Goal: Task Accomplishment & Management: Use online tool/utility

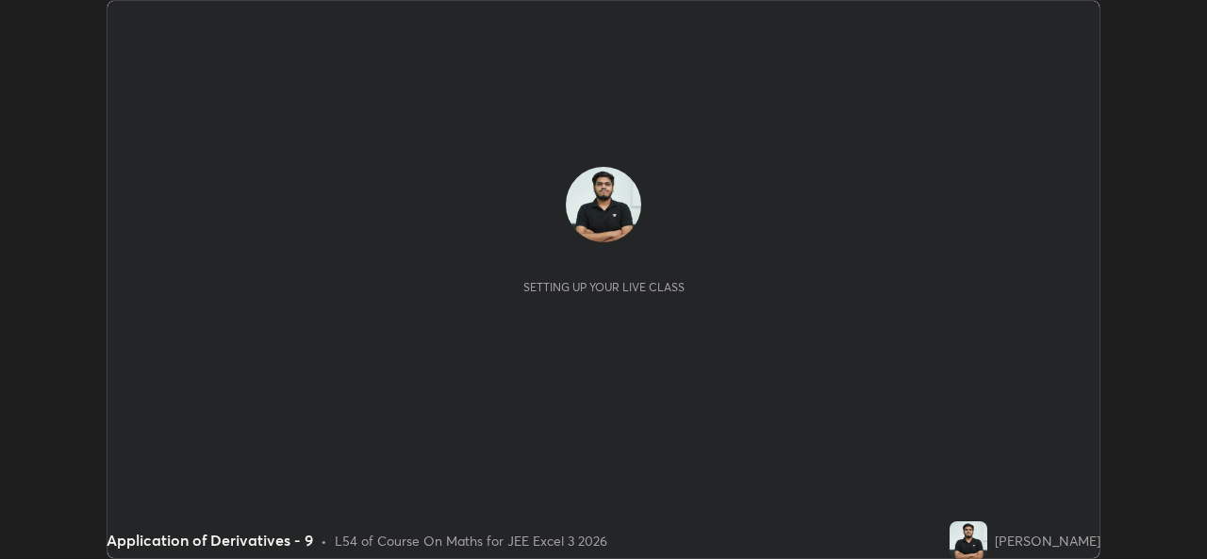
scroll to position [559, 1206]
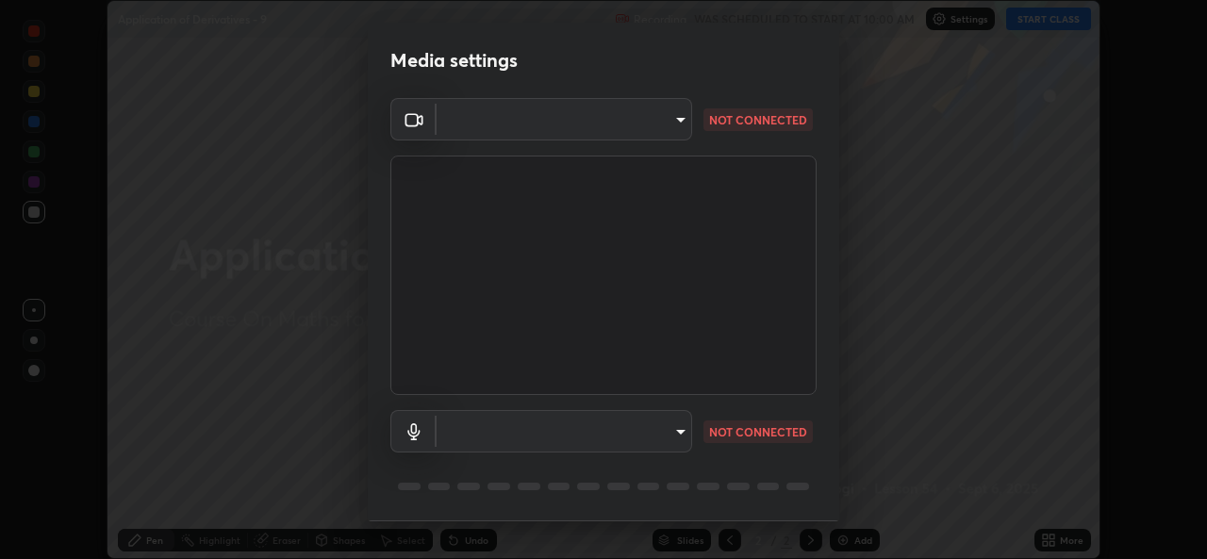
type input "01ba4e230c86726ed3cc2c83bf33541f2a1f81fc79d1918fb88ff4b5df00a70d"
type input "49b0a6df07a429b4aa0e143735b31e2a272de4ae34d33bd193cbc4de7c554cfd"
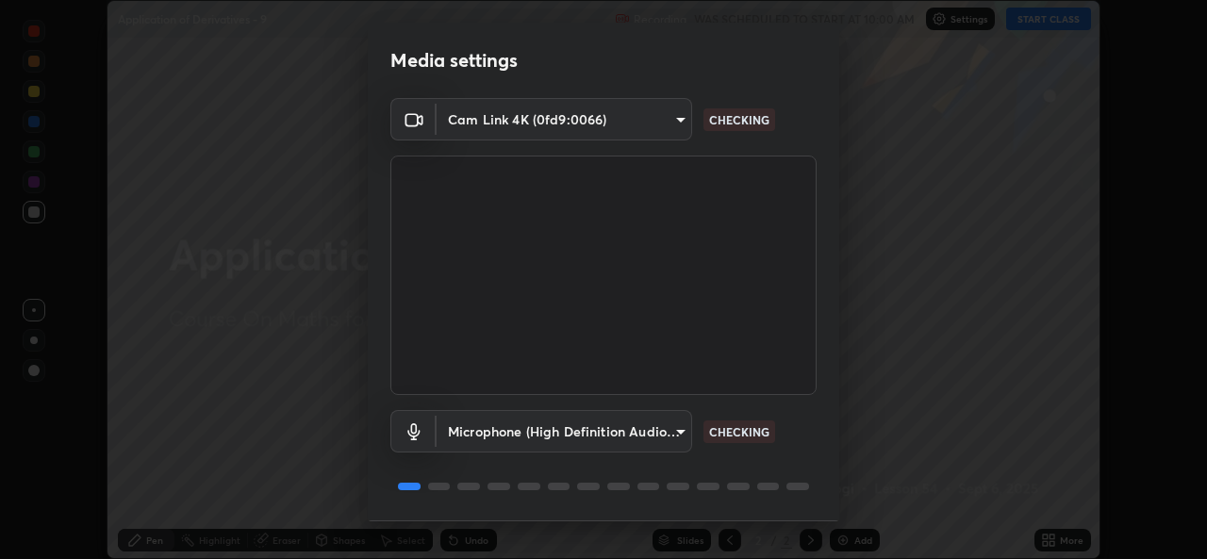
scroll to position [59, 0]
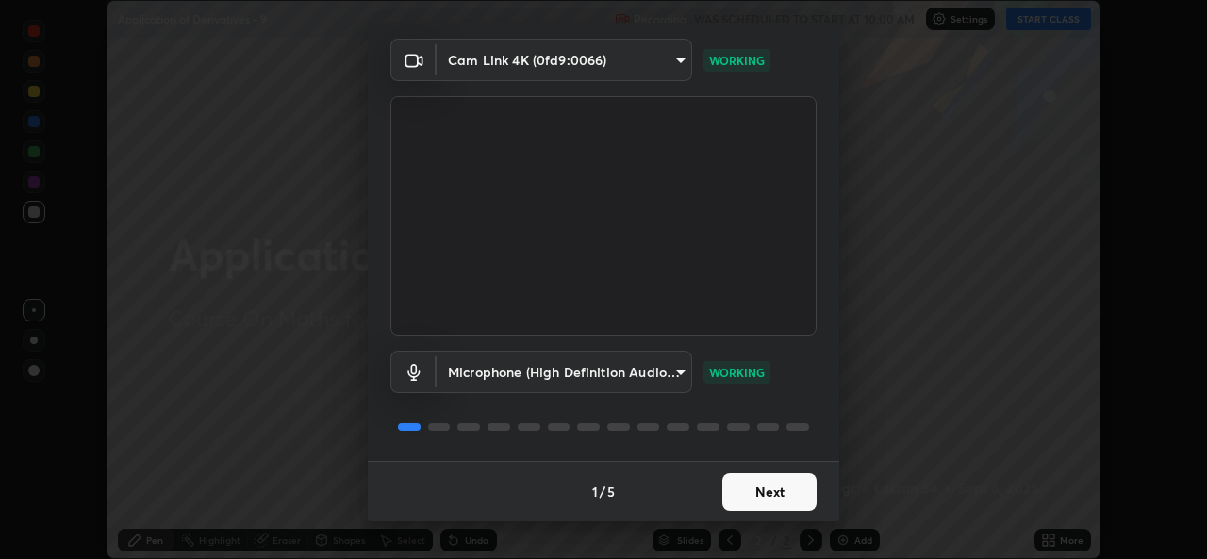
click at [767, 494] on button "Next" at bounding box center [769, 492] width 94 height 38
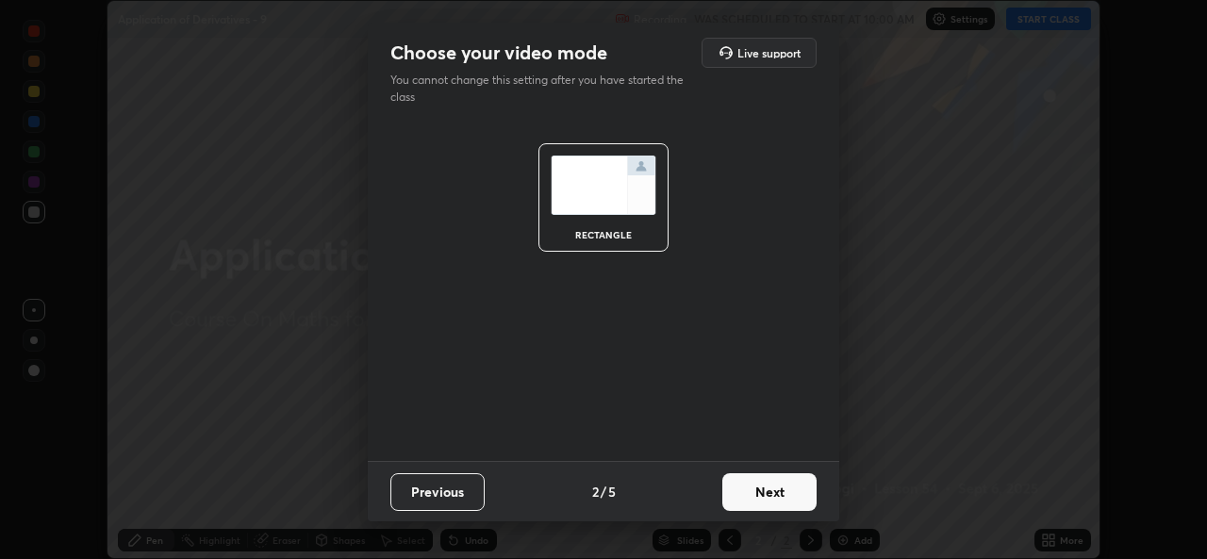
scroll to position [0, 0]
click at [774, 493] on button "Next" at bounding box center [769, 492] width 94 height 38
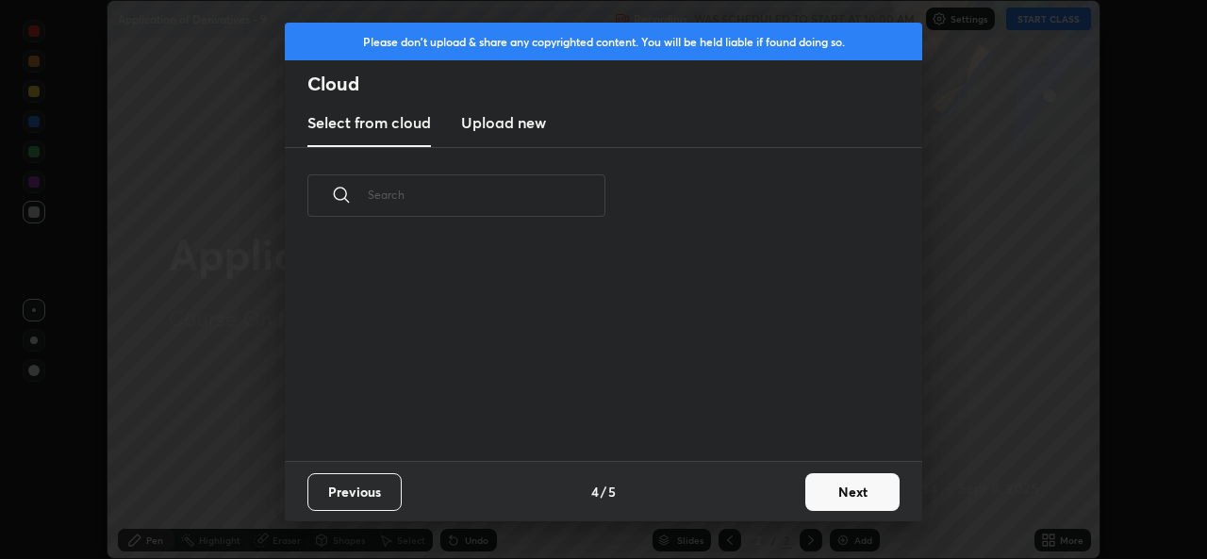
click at [775, 498] on div "Previous 4 / 5 Next" at bounding box center [604, 491] width 638 height 60
click at [834, 493] on button "Next" at bounding box center [852, 492] width 94 height 38
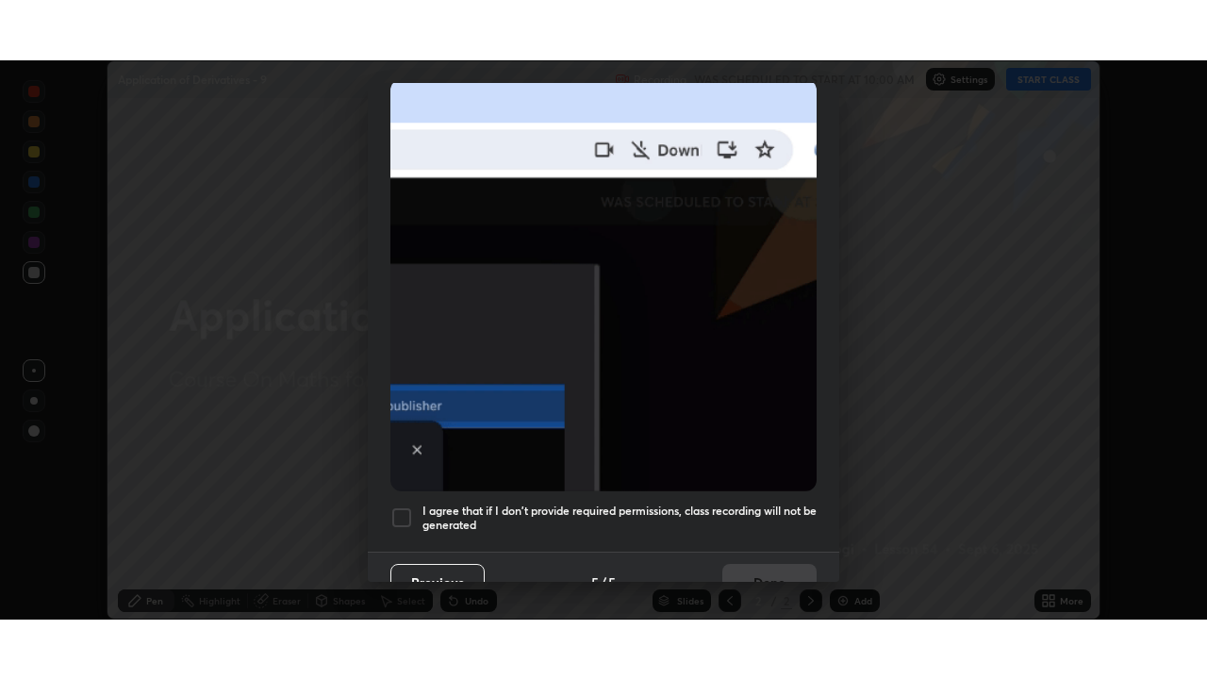
scroll to position [444, 0]
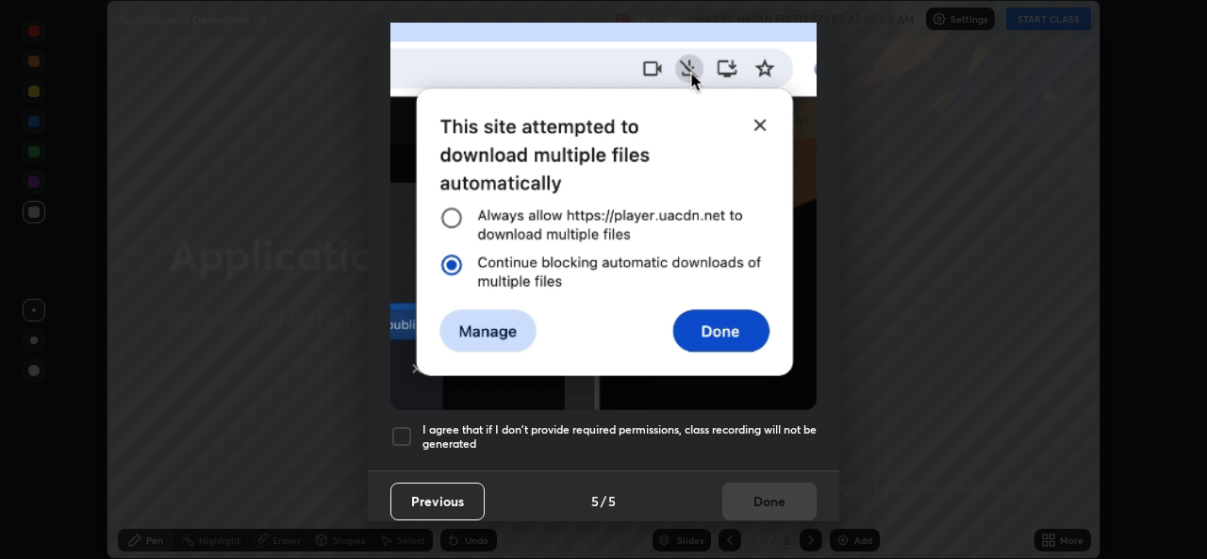
click at [398, 425] on div at bounding box center [401, 436] width 23 height 23
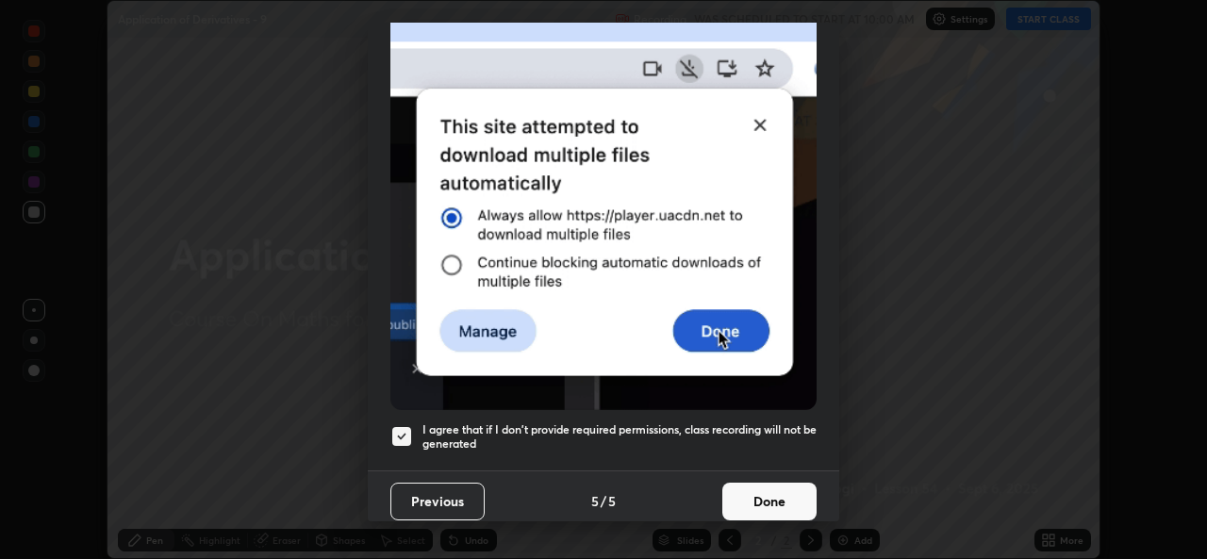
click at [766, 497] on button "Done" at bounding box center [769, 502] width 94 height 38
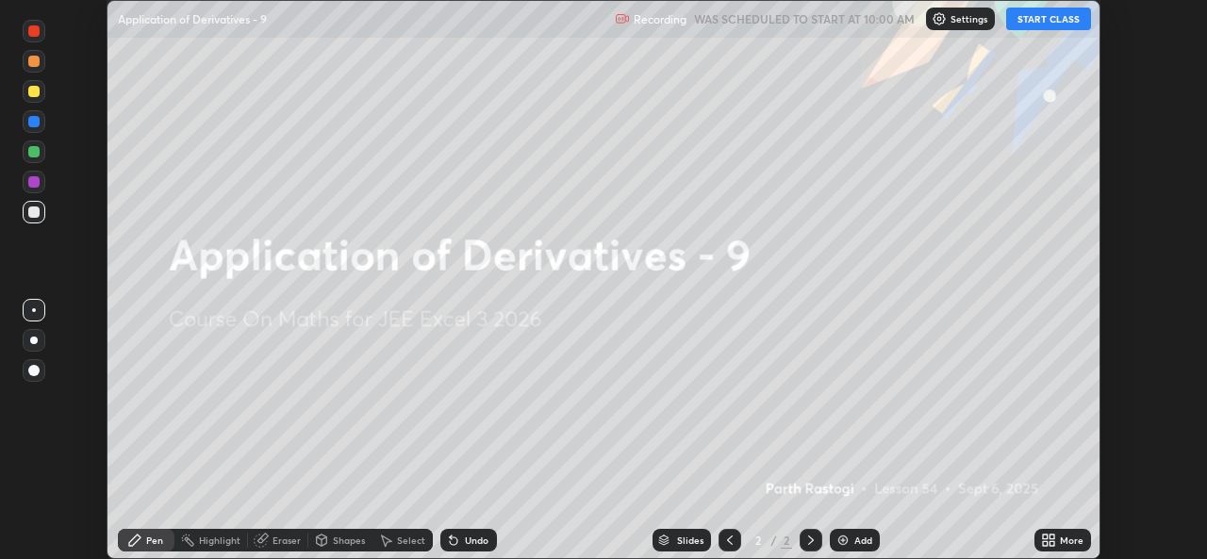
click at [1039, 25] on button "START CLASS" at bounding box center [1048, 19] width 85 height 23
click at [1061, 550] on div "More" at bounding box center [1063, 540] width 57 height 23
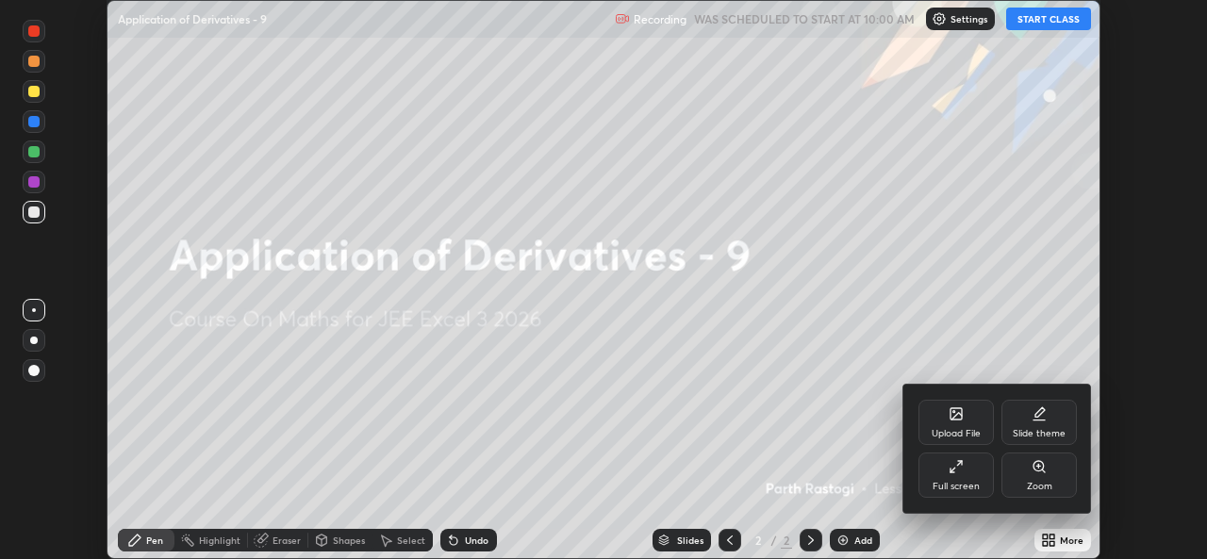
click at [955, 479] on div "Full screen" at bounding box center [956, 475] width 75 height 45
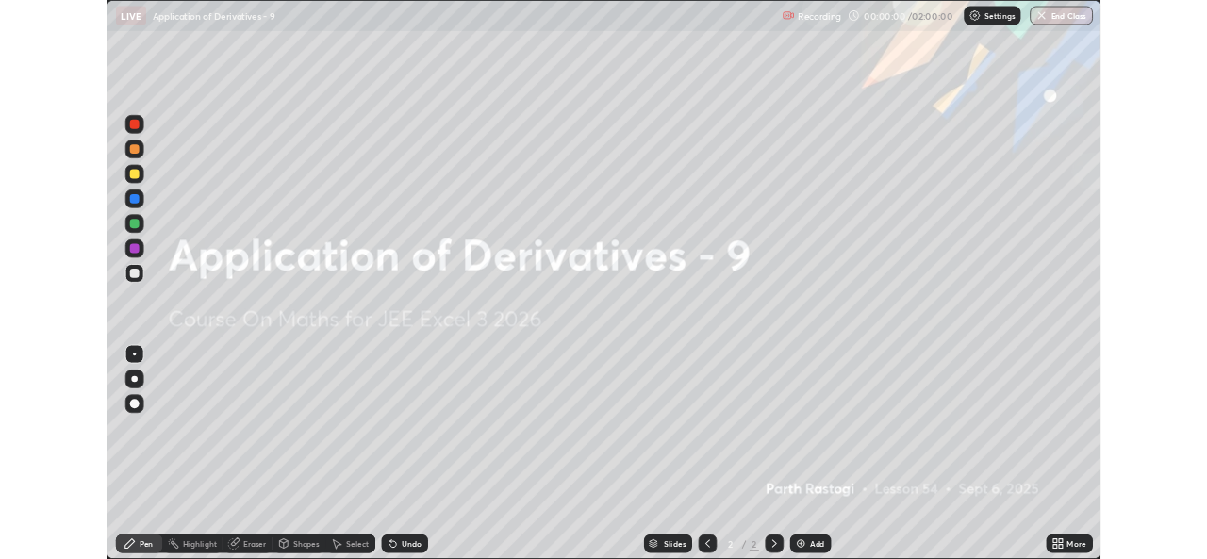
scroll to position [679, 1207]
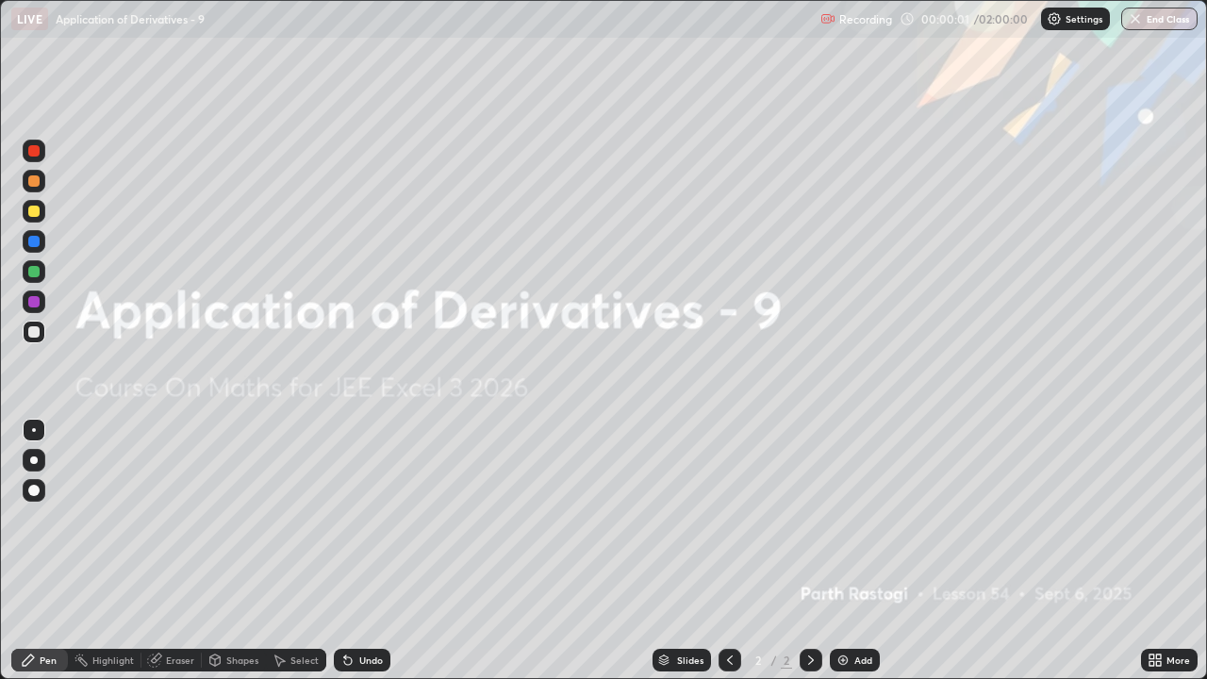
click at [865, 558] on div "Add" at bounding box center [863, 659] width 18 height 9
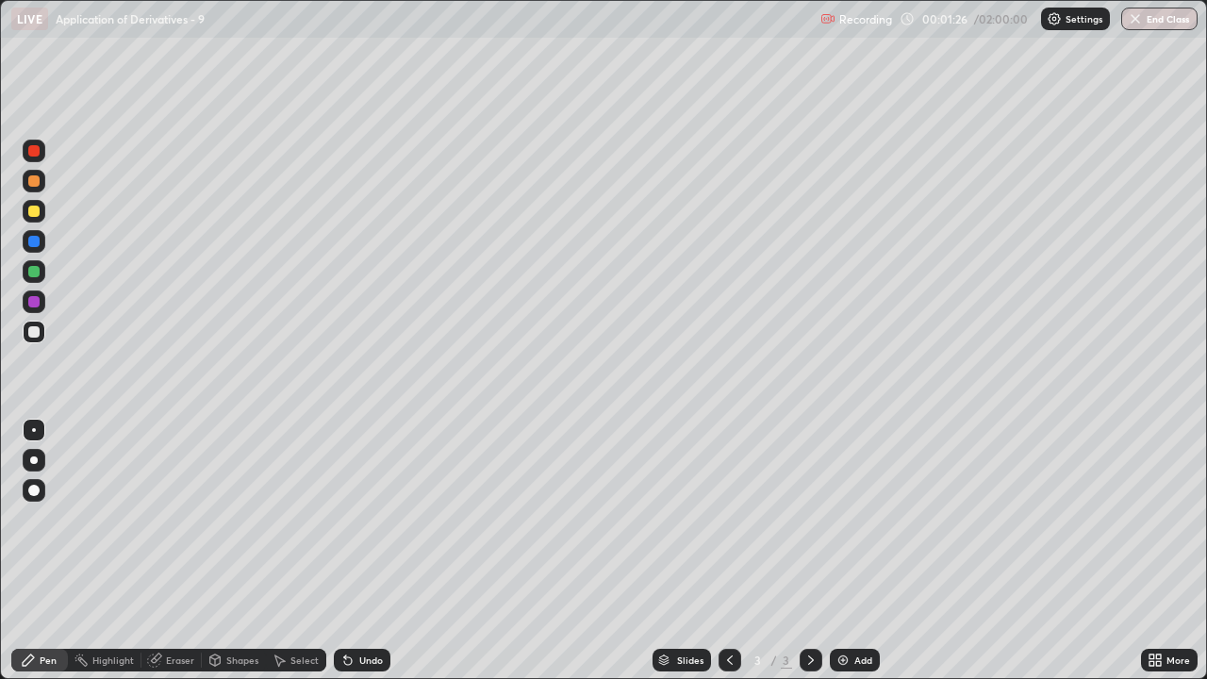
click at [37, 274] on div at bounding box center [33, 271] width 11 height 11
click at [33, 459] on div at bounding box center [34, 460] width 8 height 8
click at [368, 558] on div "Undo" at bounding box center [362, 660] width 57 height 23
click at [32, 335] on div at bounding box center [33, 331] width 11 height 11
click at [359, 558] on div "Undo" at bounding box center [362, 660] width 57 height 23
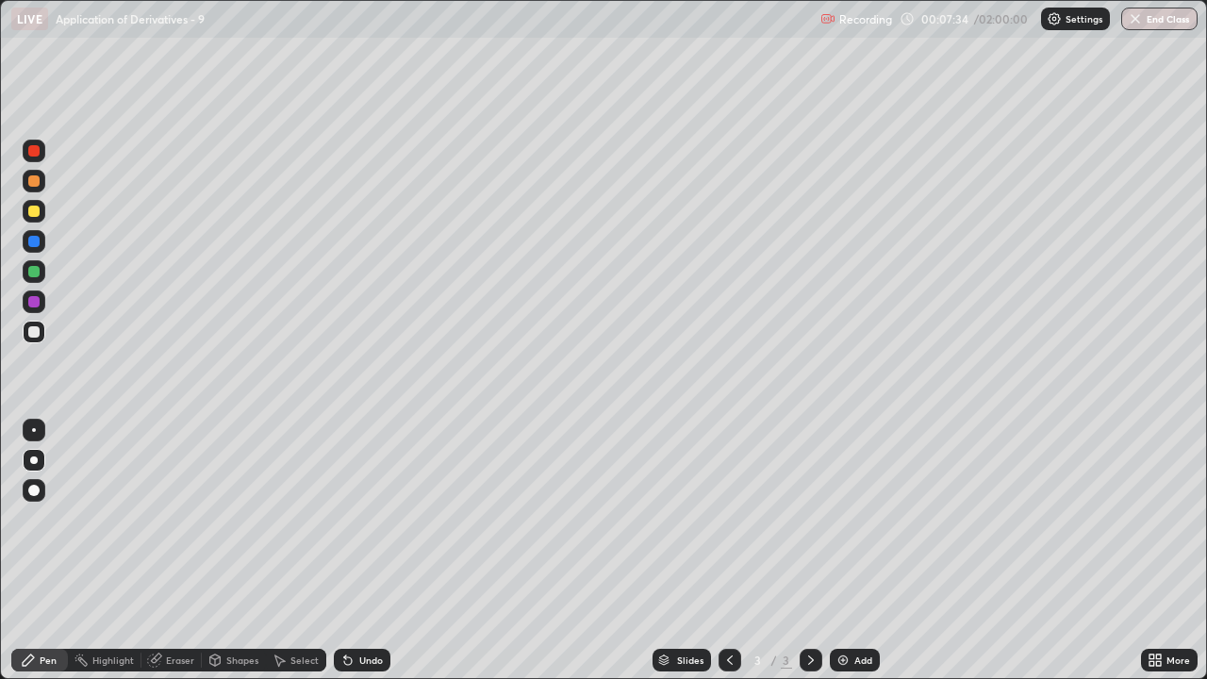
click at [359, 558] on div "Undo" at bounding box center [362, 660] width 57 height 23
click at [364, 558] on div "Undo" at bounding box center [362, 660] width 57 height 23
click at [298, 558] on div "Select" at bounding box center [296, 660] width 60 height 23
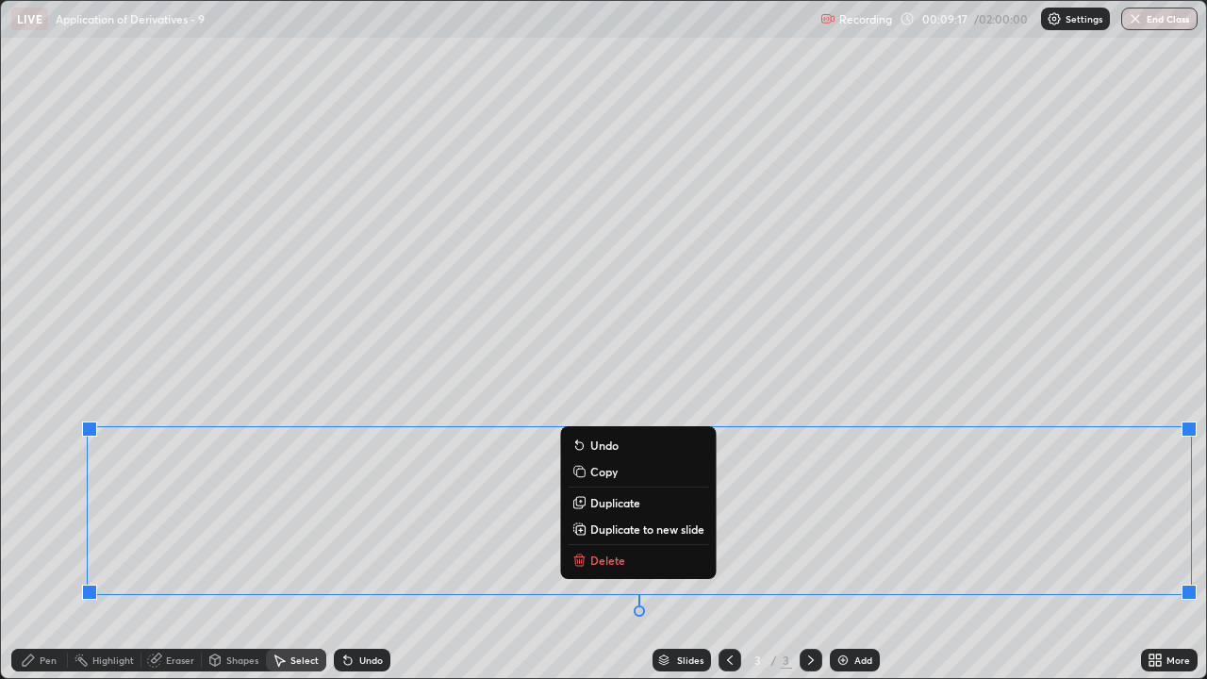
click at [691, 530] on p "Duplicate to new slide" at bounding box center [647, 529] width 114 height 15
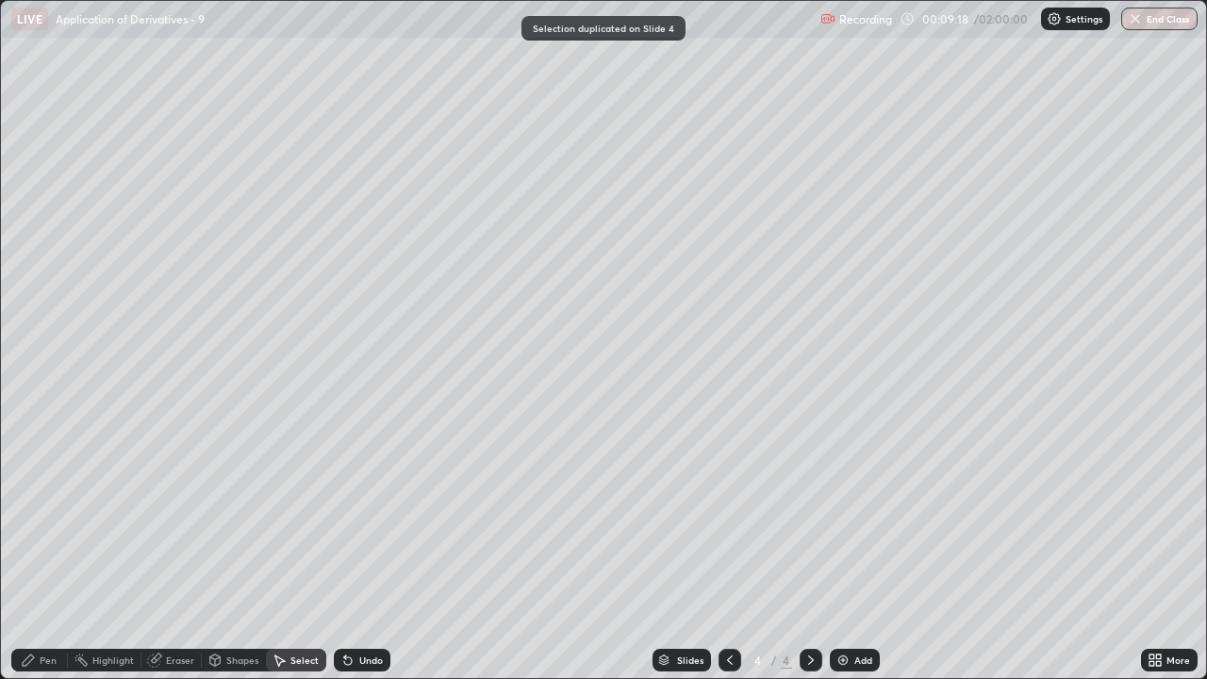
click at [732, 558] on div at bounding box center [730, 660] width 23 height 23
click at [170, 558] on div "Eraser" at bounding box center [171, 660] width 60 height 23
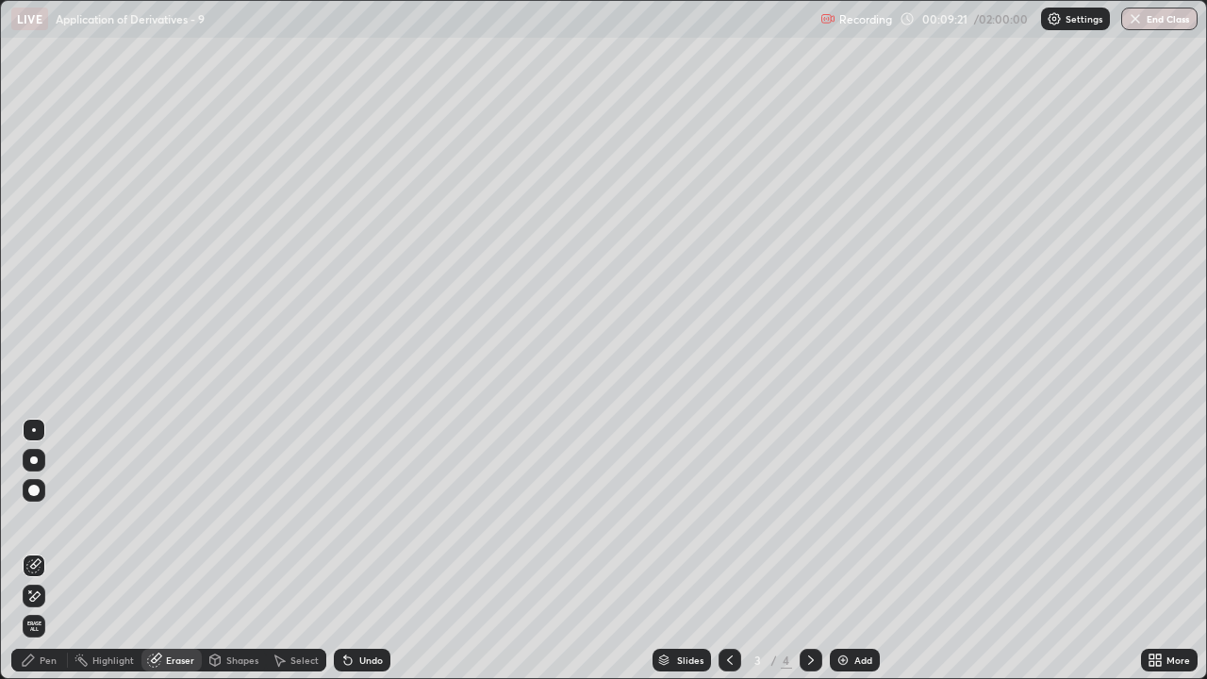
click at [36, 558] on icon at bounding box center [33, 596] width 15 height 16
click at [43, 558] on div "Pen" at bounding box center [48, 659] width 17 height 9
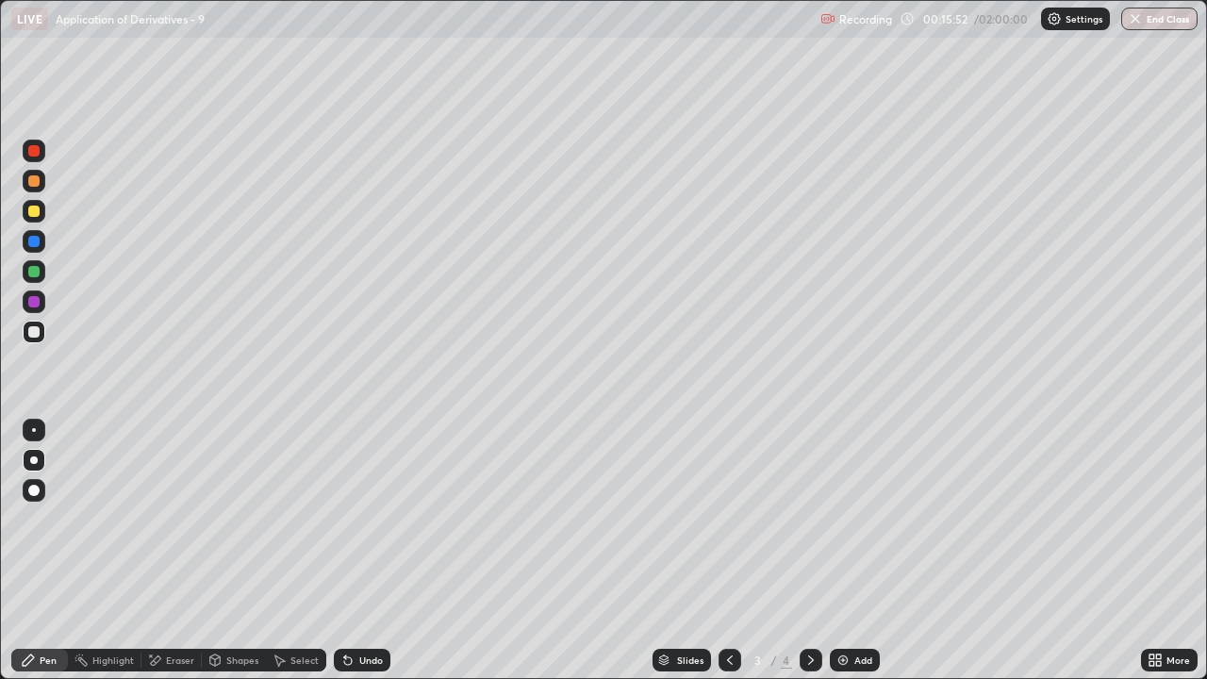
click at [292, 558] on div "Select" at bounding box center [304, 659] width 28 height 9
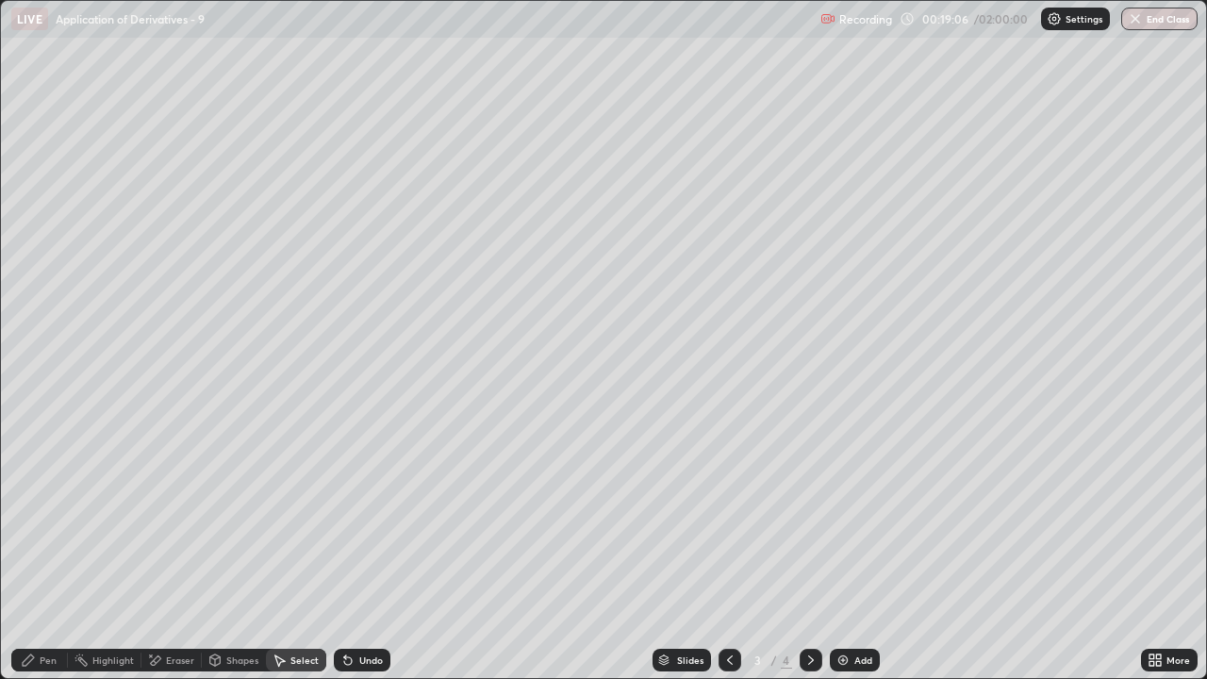
click at [808, 558] on icon at bounding box center [811, 660] width 15 height 15
click at [290, 558] on div "Select" at bounding box center [304, 659] width 28 height 9
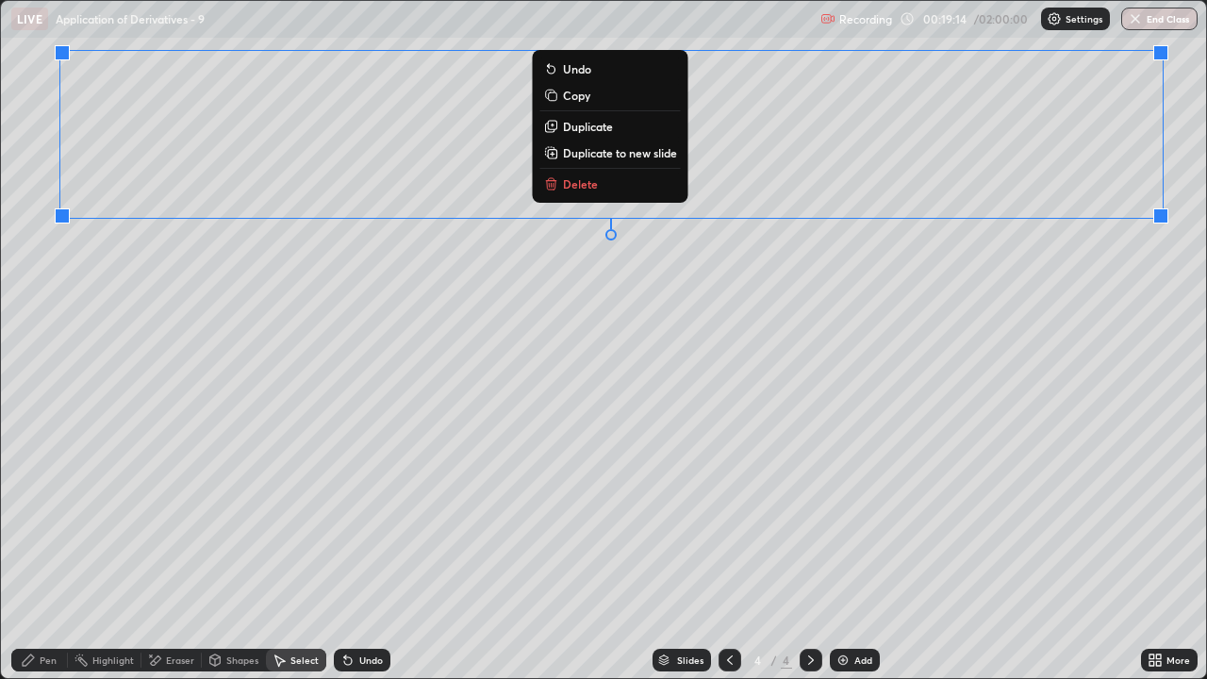
click at [955, 426] on div "0 ° Undo Copy Duplicate Duplicate to new slide Delete" at bounding box center [603, 339] width 1205 height 677
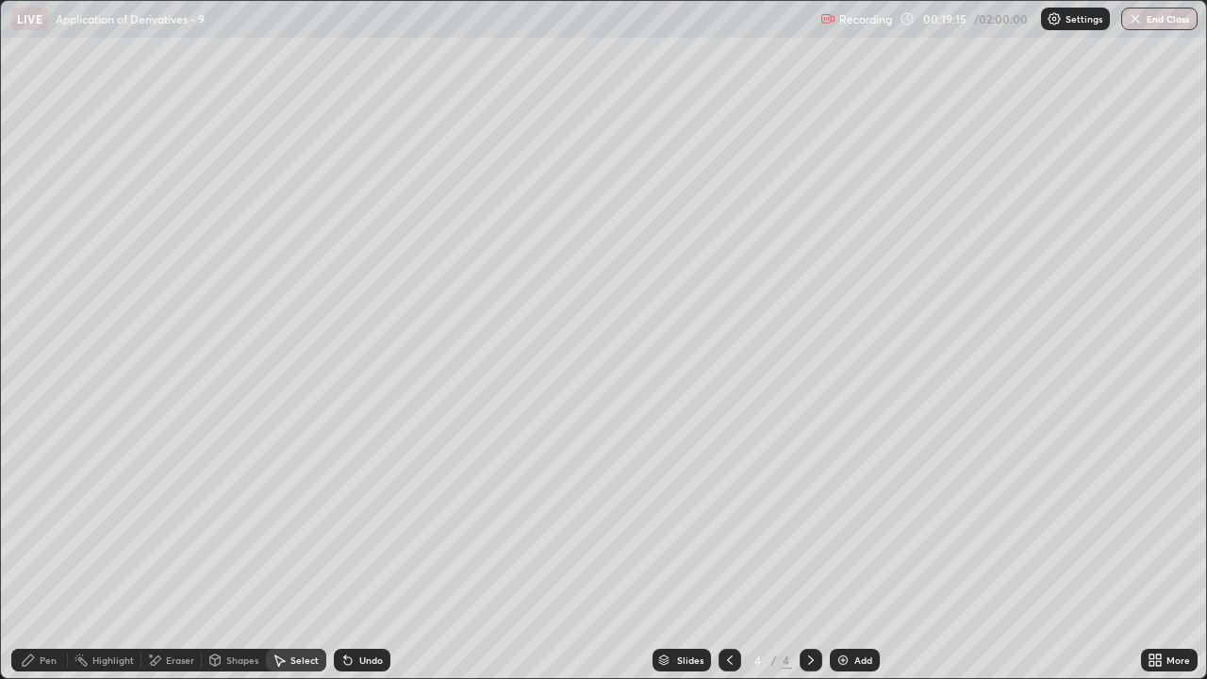
click at [1174, 558] on div "More" at bounding box center [1179, 659] width 24 height 9
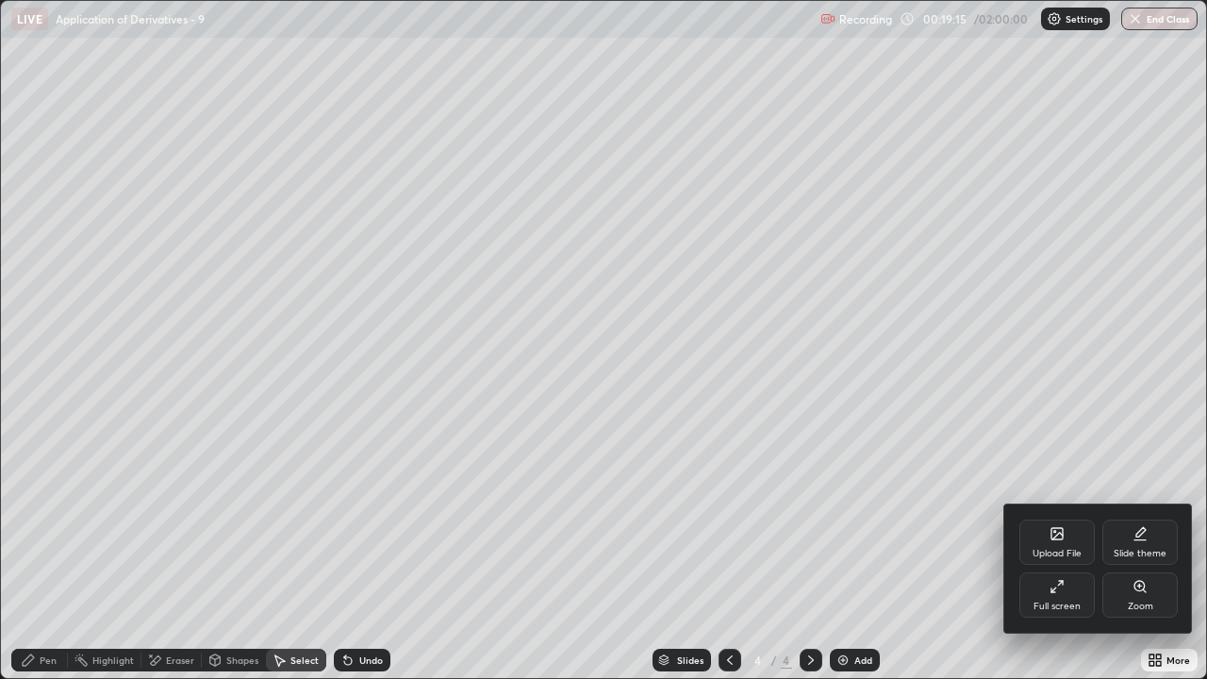
click at [1061, 558] on div "Full screen" at bounding box center [1057, 606] width 47 height 9
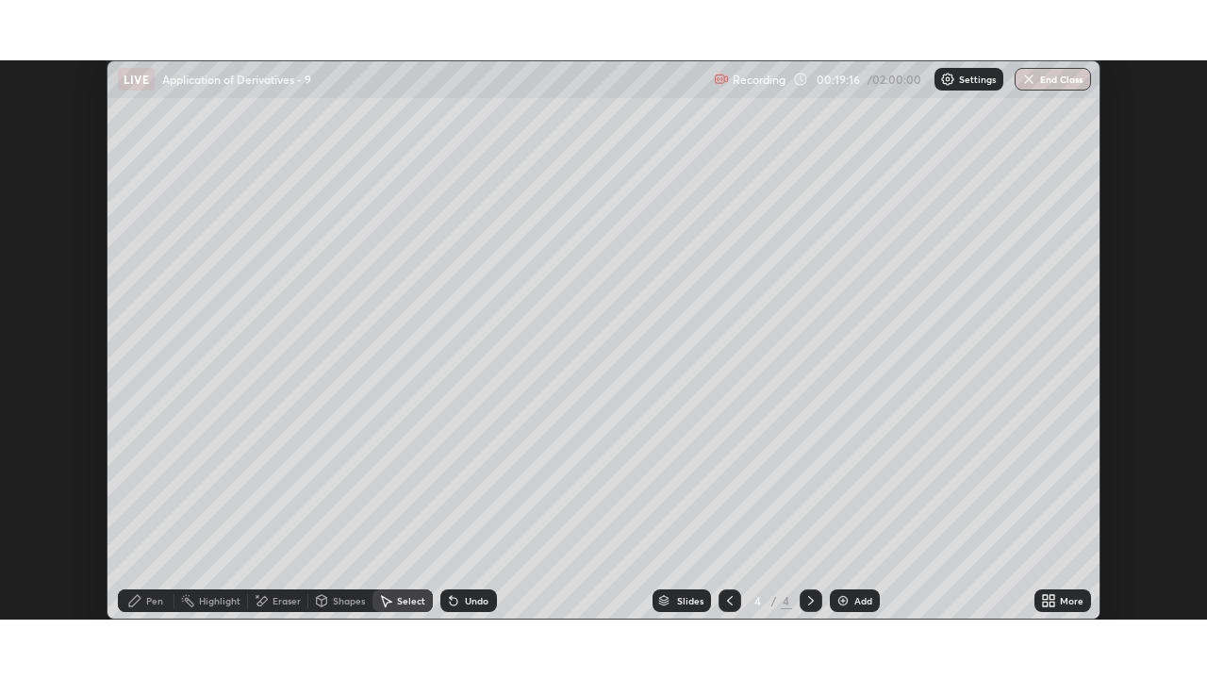
scroll to position [93751, 93103]
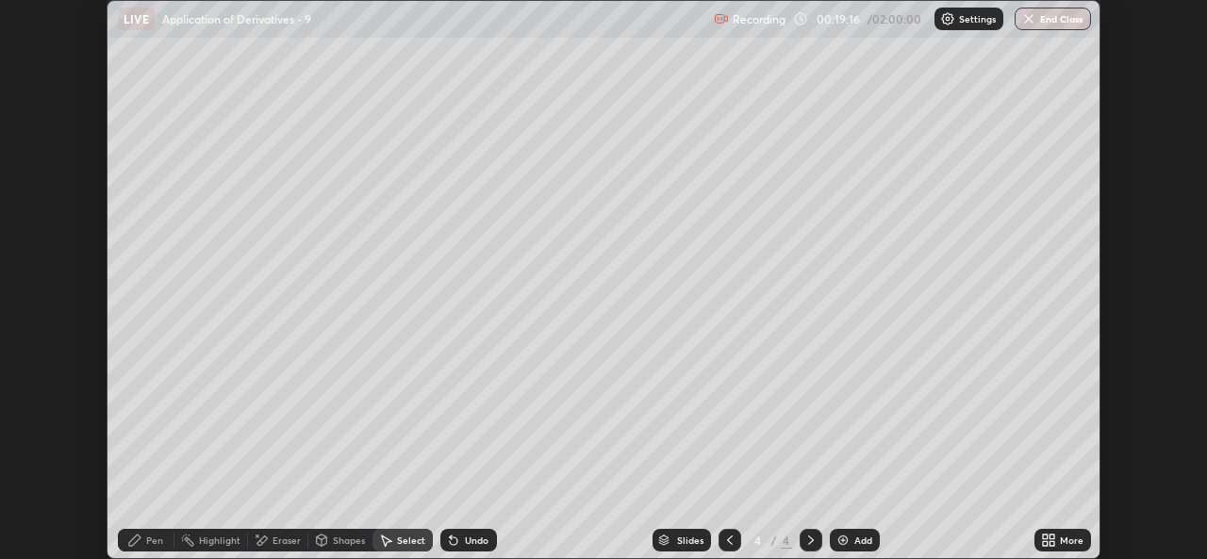
click at [1052, 543] on icon at bounding box center [1052, 543] width 5 height 5
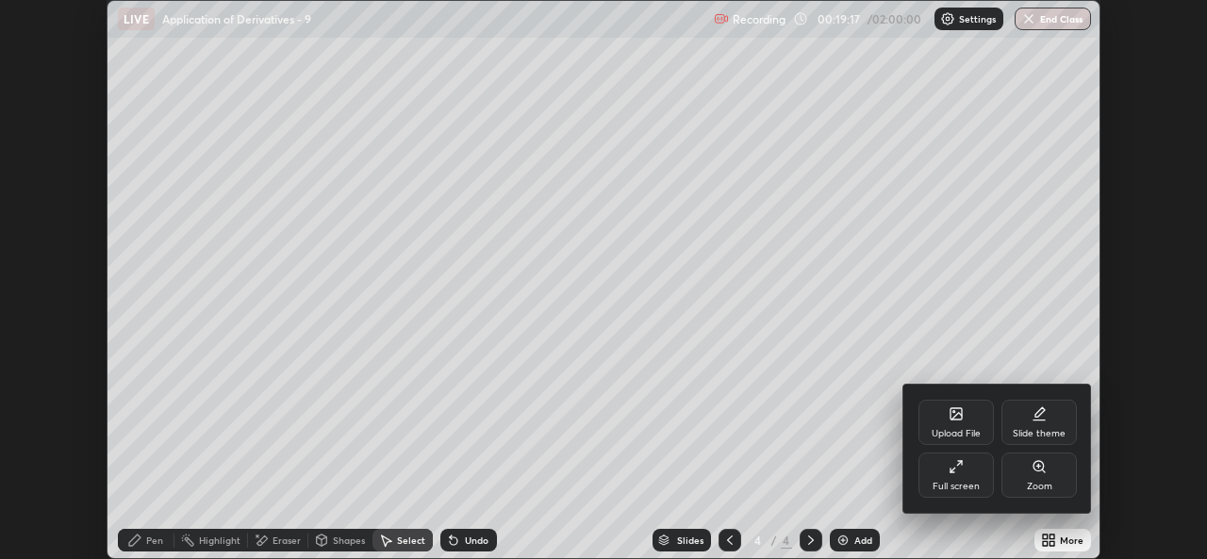
click at [963, 486] on div "Full screen" at bounding box center [956, 486] width 47 height 9
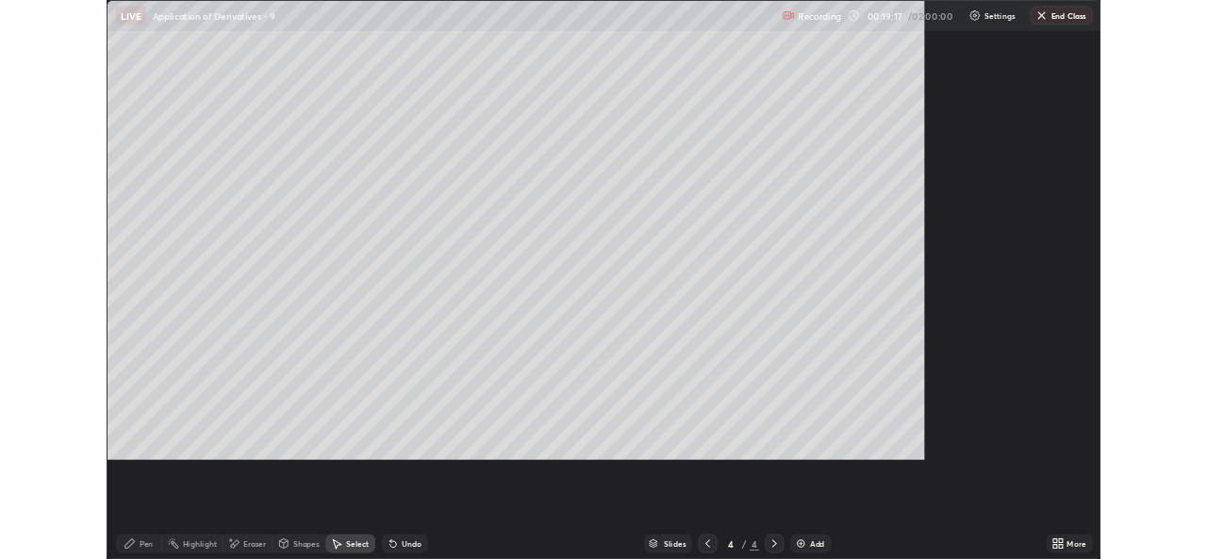
scroll to position [679, 1207]
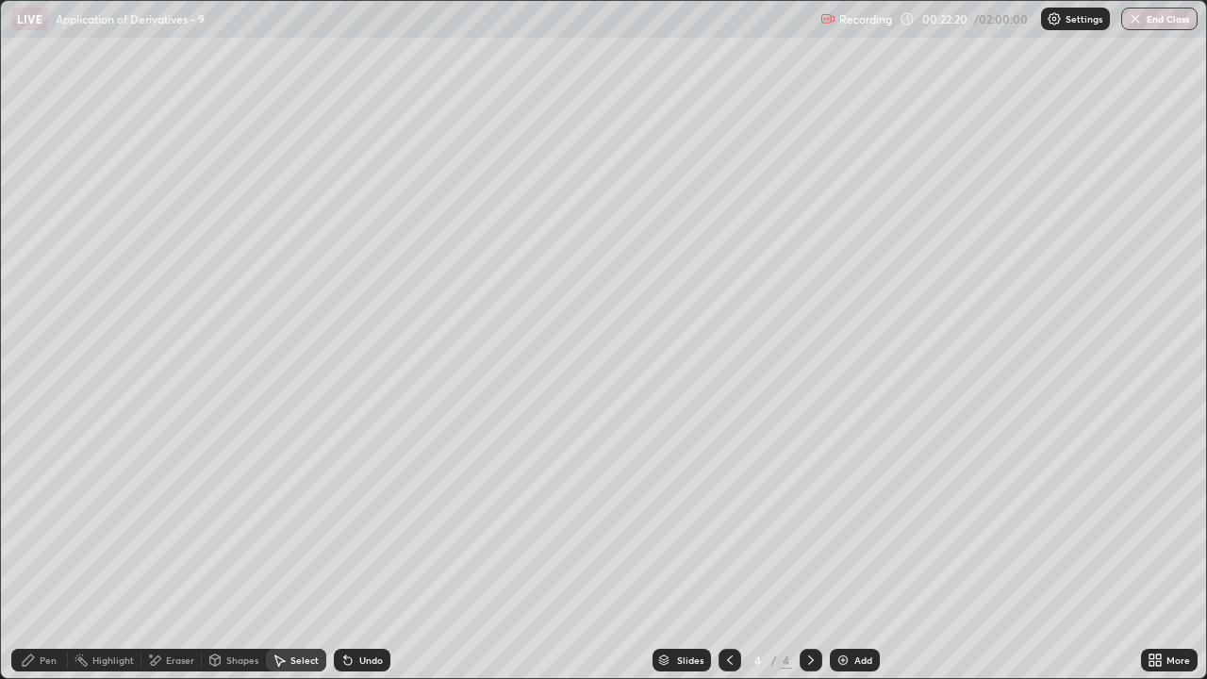
click at [861, 558] on div "Add" at bounding box center [863, 659] width 18 height 9
click at [49, 558] on div "Pen" at bounding box center [48, 659] width 17 height 9
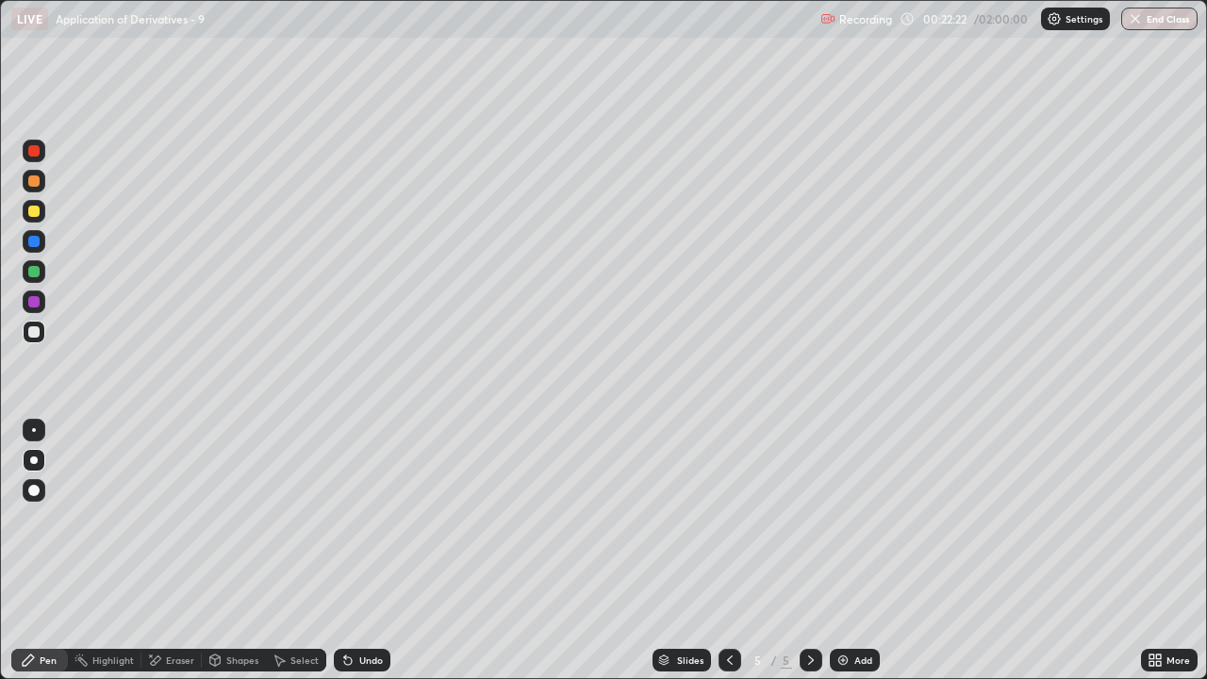
click at [33, 273] on div at bounding box center [33, 271] width 11 height 11
click at [727, 558] on icon at bounding box center [729, 660] width 15 height 15
click at [809, 558] on icon at bounding box center [811, 660] width 15 height 15
click at [727, 558] on icon at bounding box center [729, 660] width 15 height 15
click at [28, 334] on div at bounding box center [33, 331] width 11 height 11
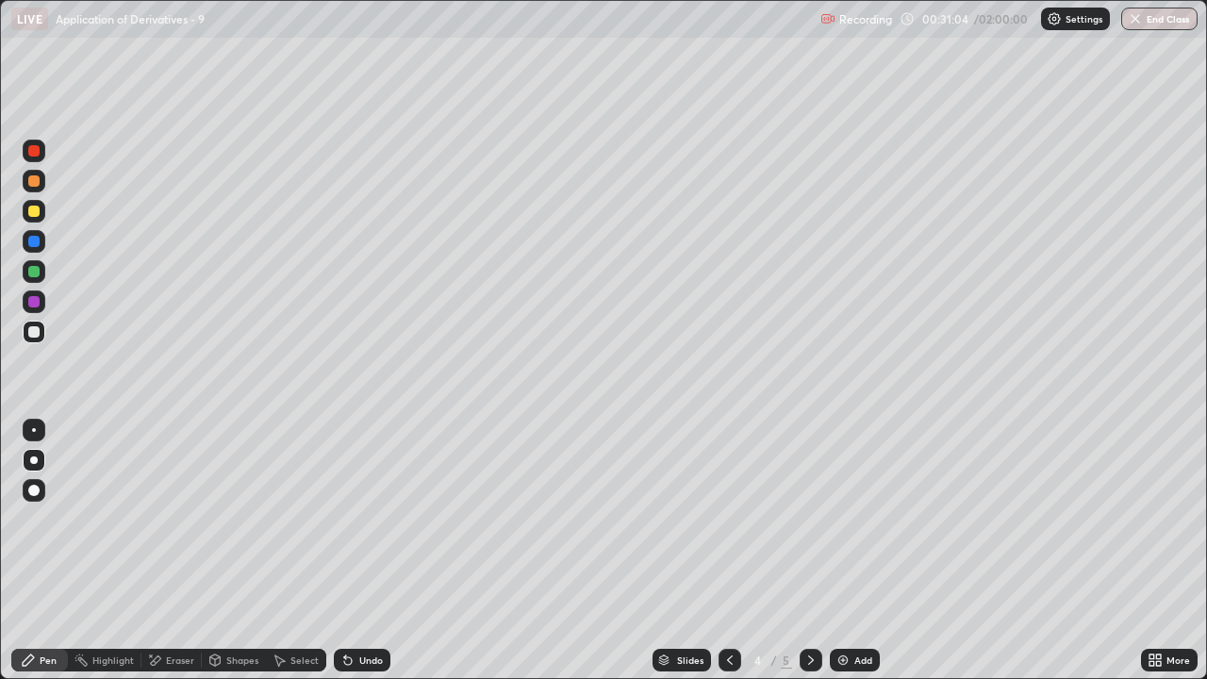
click at [813, 558] on icon at bounding box center [811, 660] width 15 height 15
click at [35, 335] on div at bounding box center [33, 331] width 11 height 11
click at [161, 558] on div "Eraser" at bounding box center [171, 660] width 60 height 23
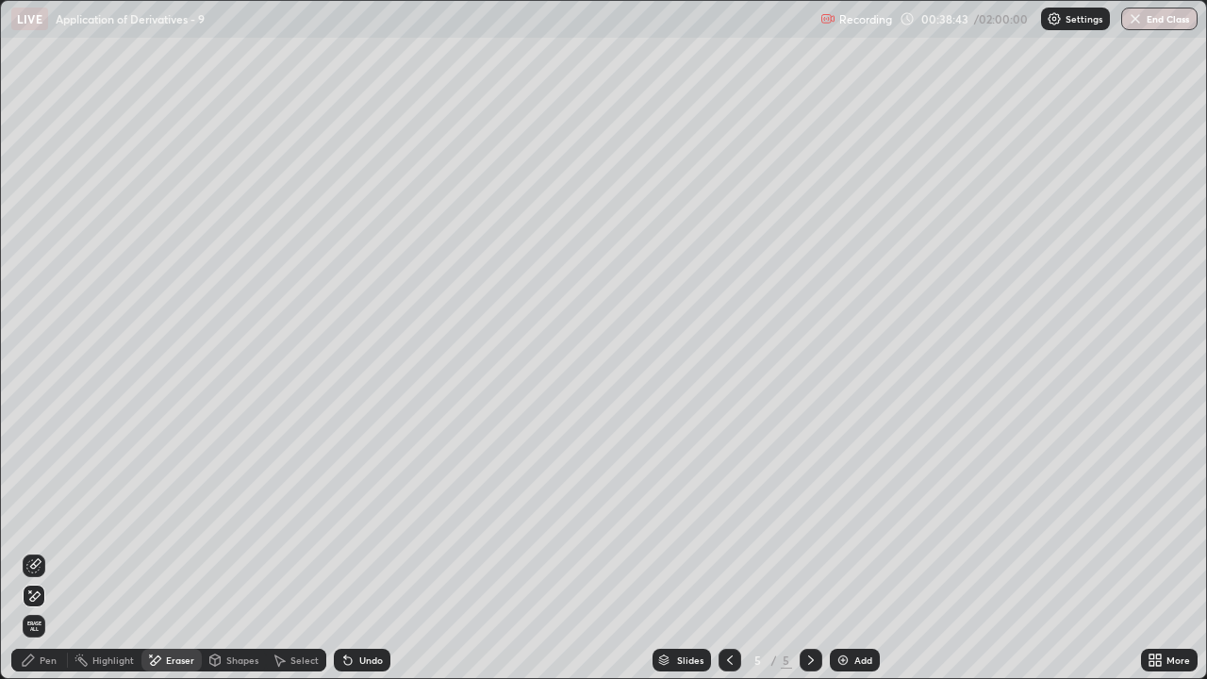
click at [53, 558] on div "Pen" at bounding box center [39, 660] width 57 height 23
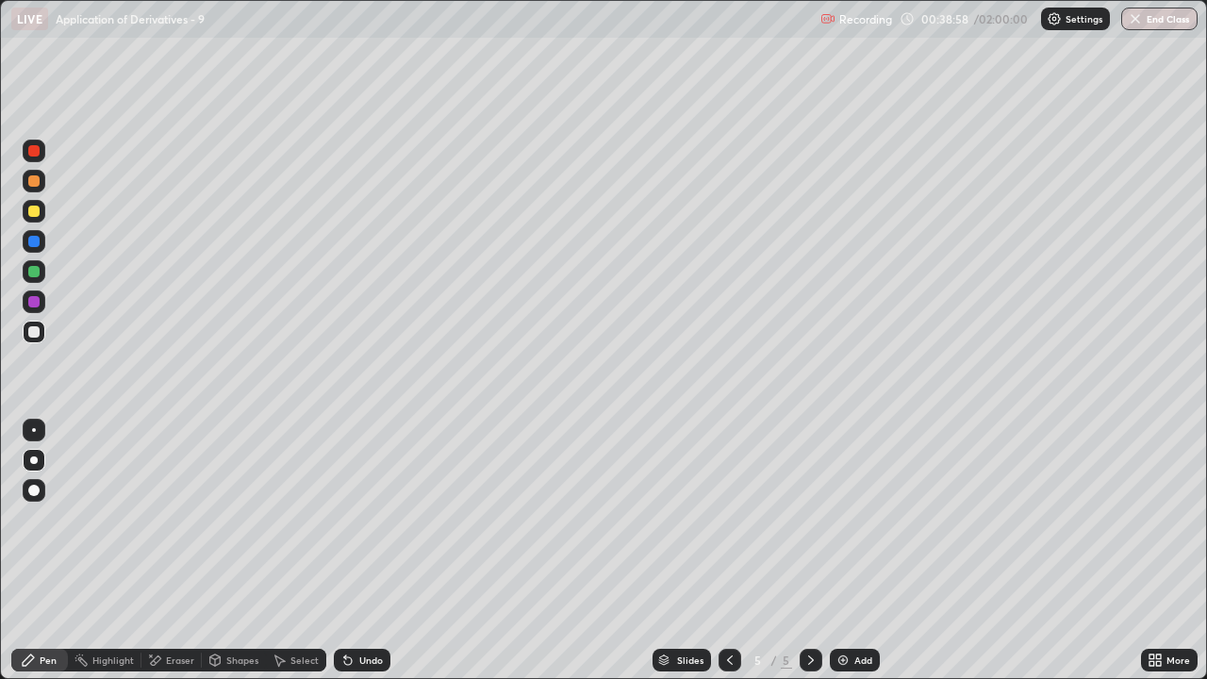
click at [363, 558] on div "Undo" at bounding box center [371, 659] width 24 height 9
click at [360, 558] on div "Undo" at bounding box center [362, 660] width 57 height 23
click at [161, 558] on div "Eraser" at bounding box center [171, 660] width 60 height 23
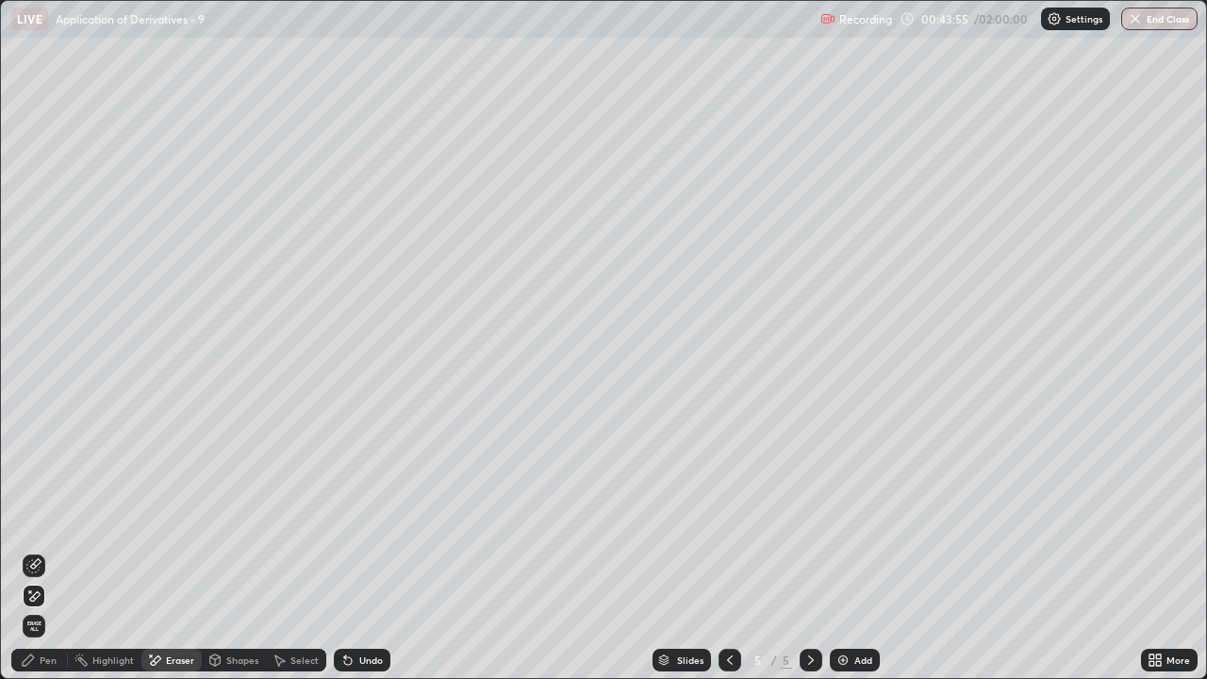
click at [30, 558] on icon at bounding box center [33, 565] width 15 height 15
click at [48, 558] on div "Pen" at bounding box center [48, 659] width 17 height 9
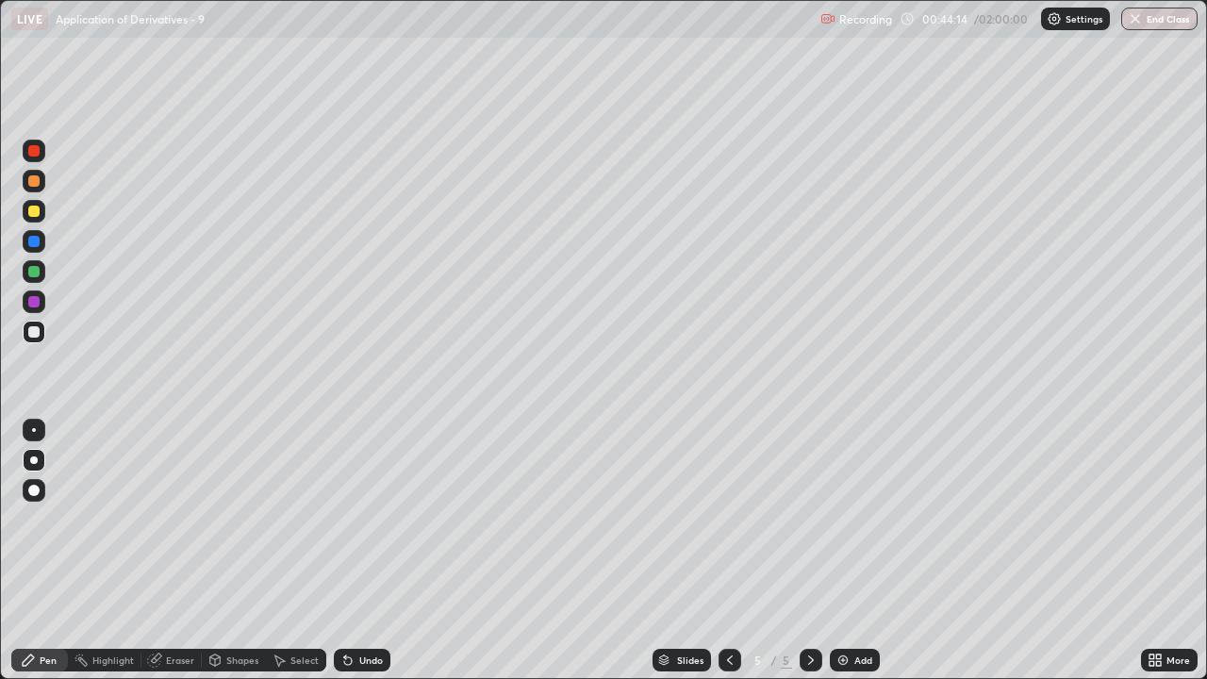
click at [176, 558] on div "Eraser" at bounding box center [180, 659] width 28 height 9
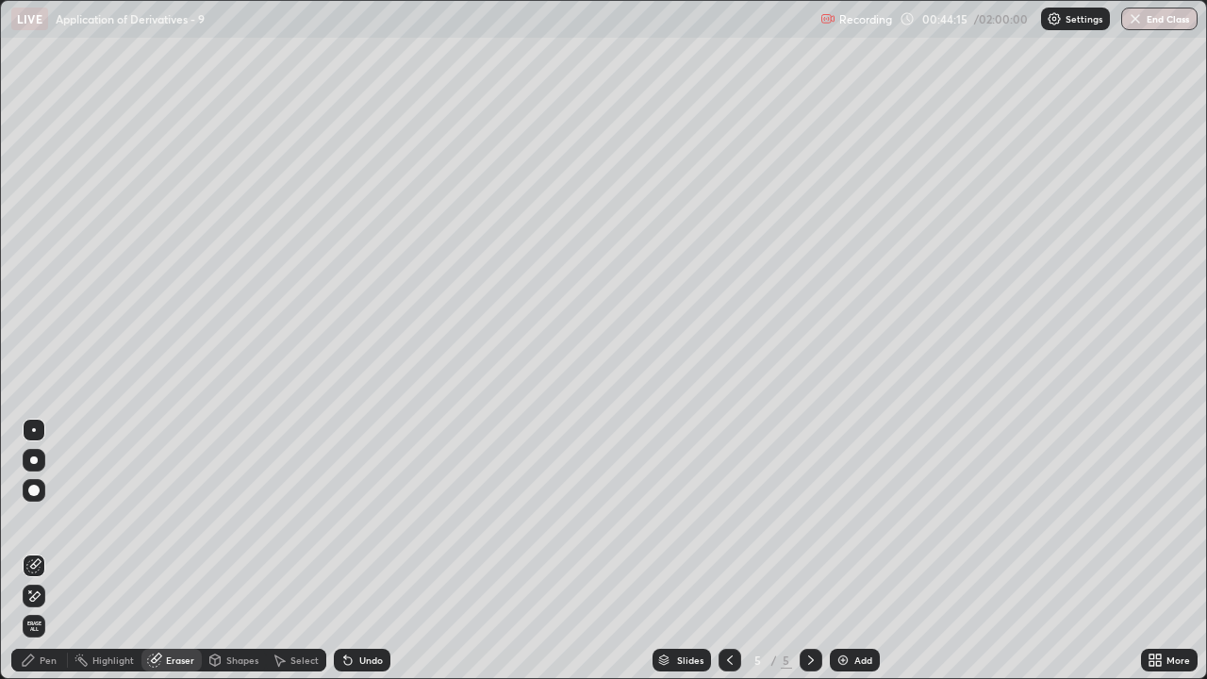
click at [41, 558] on div at bounding box center [34, 596] width 23 height 23
click at [41, 558] on div "Pen" at bounding box center [39, 660] width 57 height 23
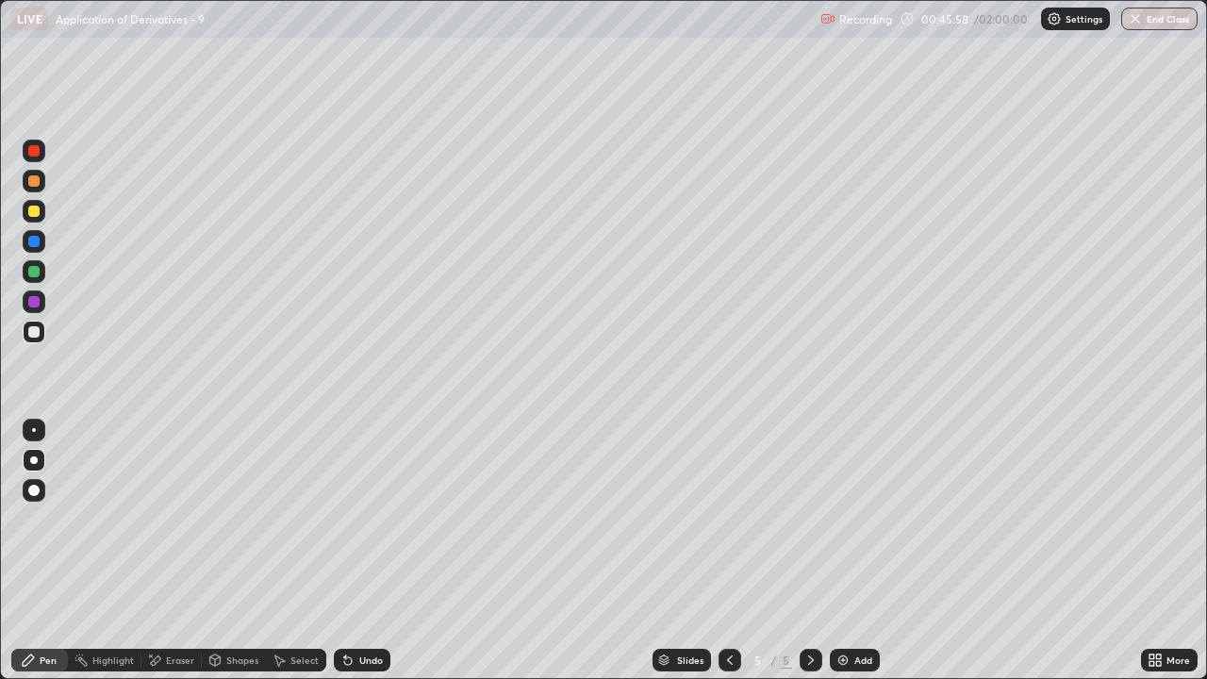
click at [860, 558] on div "Add" at bounding box center [863, 659] width 18 height 9
click at [27, 272] on div at bounding box center [34, 271] width 23 height 23
click at [36, 334] on div at bounding box center [33, 331] width 11 height 11
click at [359, 558] on div "Undo" at bounding box center [371, 659] width 24 height 9
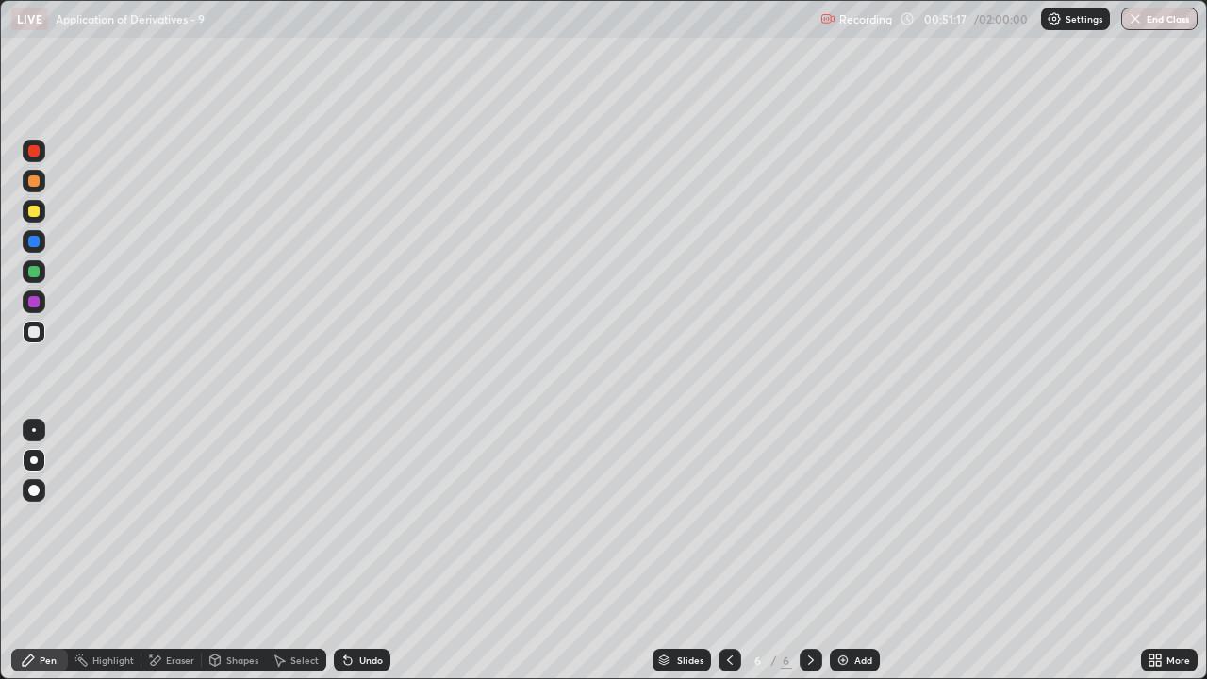
click at [359, 558] on div "Undo" at bounding box center [371, 659] width 24 height 9
click at [849, 558] on div "Add" at bounding box center [855, 660] width 50 height 23
click at [39, 274] on div at bounding box center [33, 271] width 11 height 11
click at [363, 558] on div "Undo" at bounding box center [371, 659] width 24 height 9
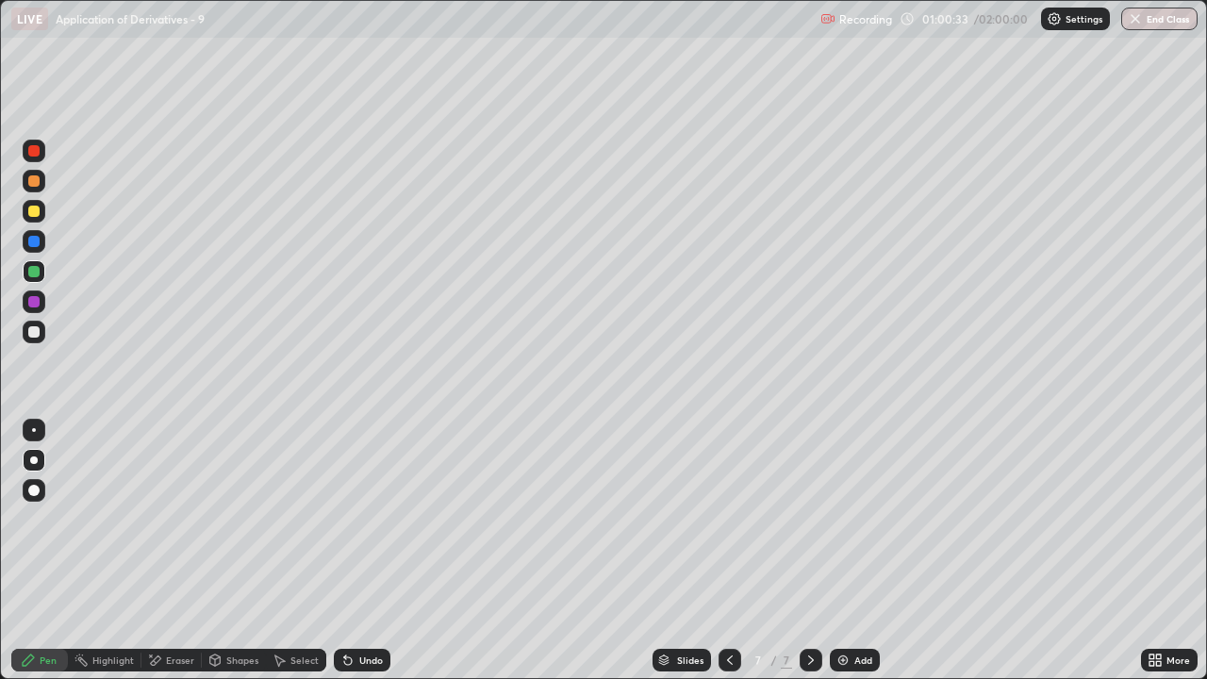
click at [241, 558] on div "Shapes" at bounding box center [234, 660] width 64 height 23
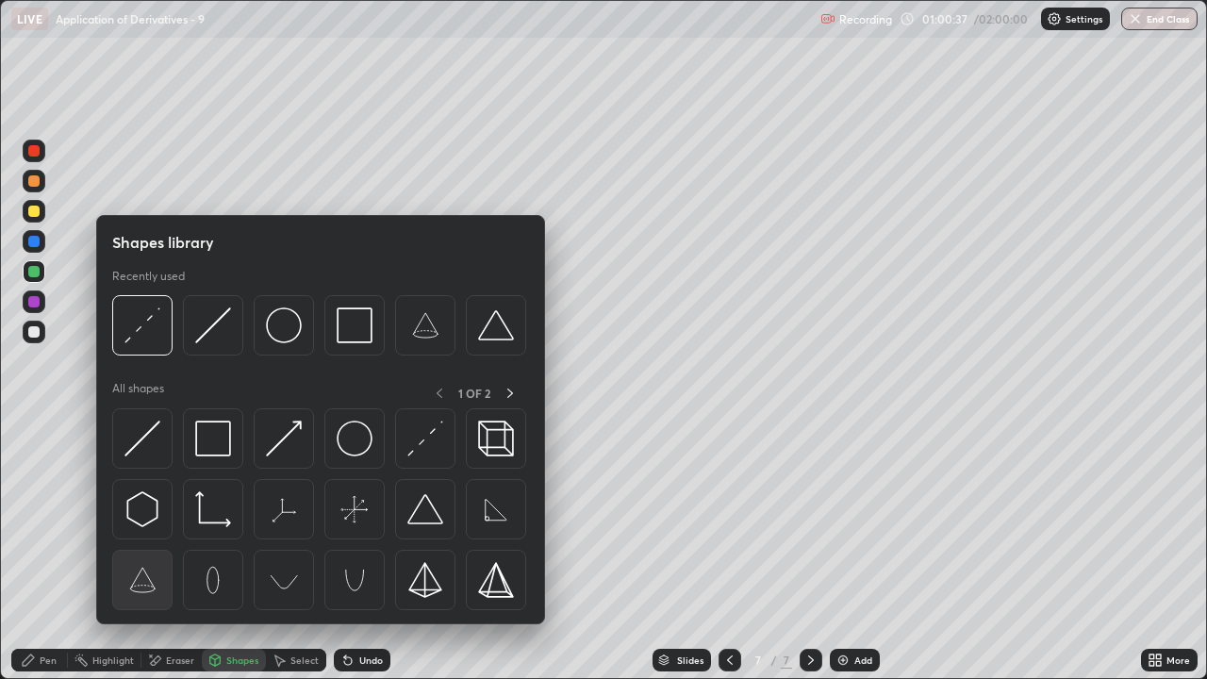
click at [142, 558] on img at bounding box center [142, 580] width 36 height 36
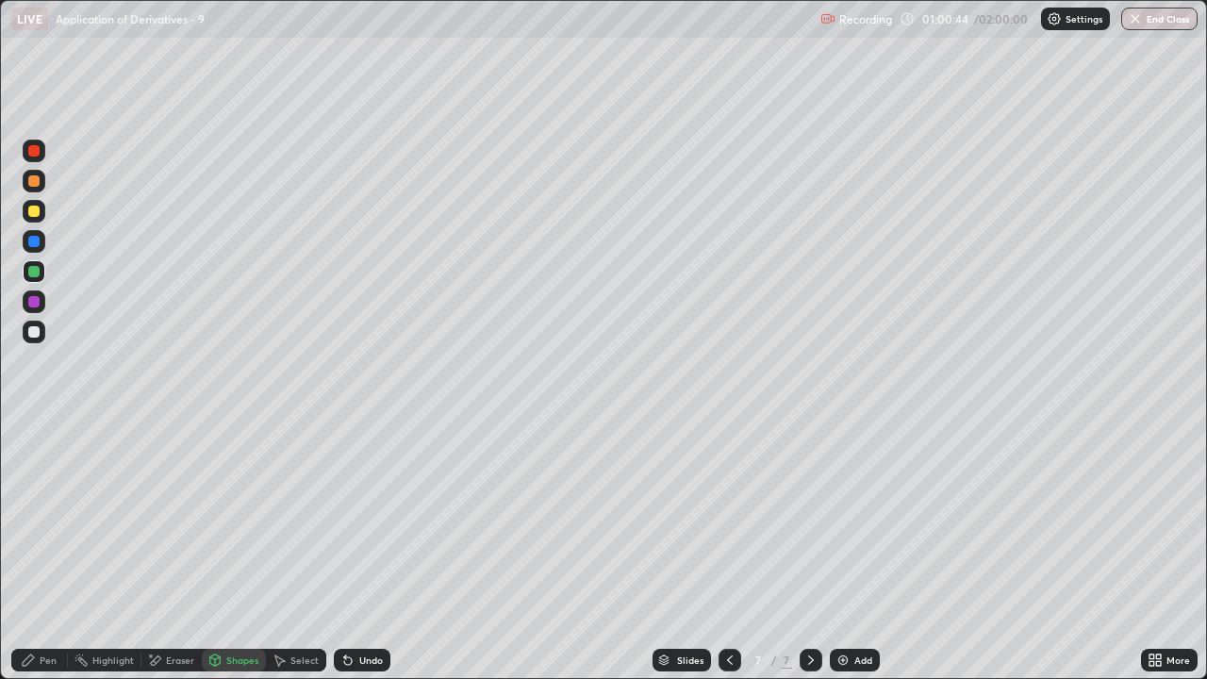
click at [365, 558] on div "Undo" at bounding box center [371, 659] width 24 height 9
click at [287, 558] on div "Select" at bounding box center [296, 660] width 60 height 23
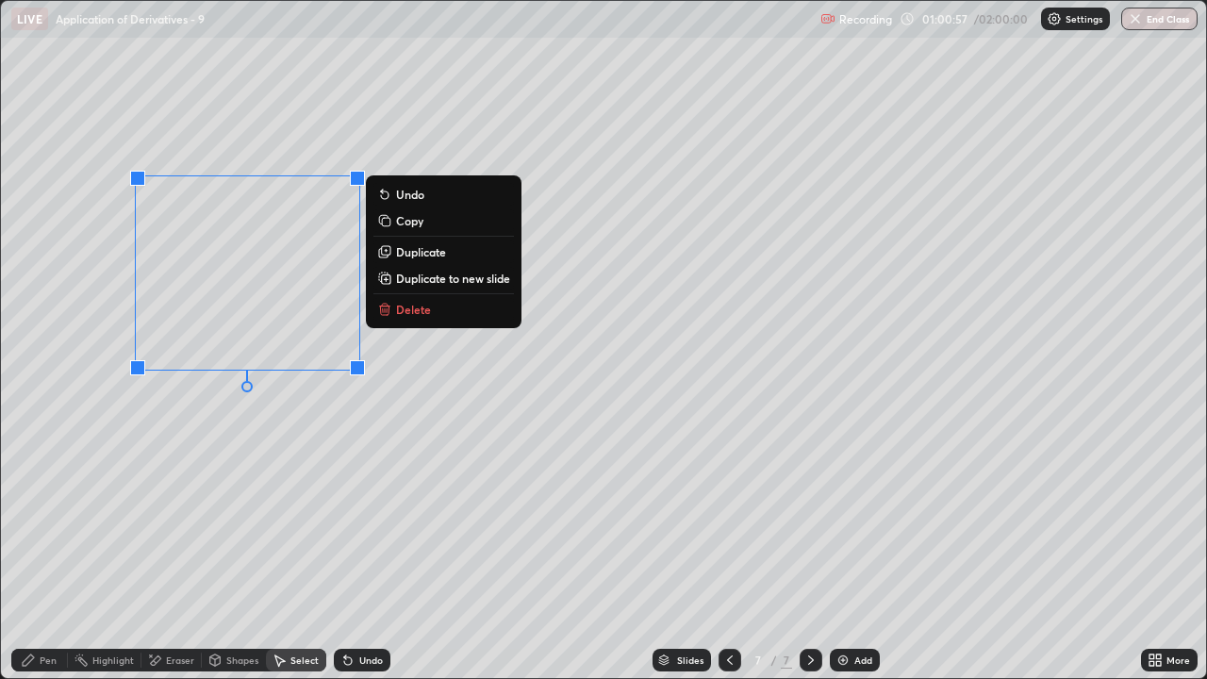
click at [233, 558] on div "Shapes" at bounding box center [242, 659] width 32 height 9
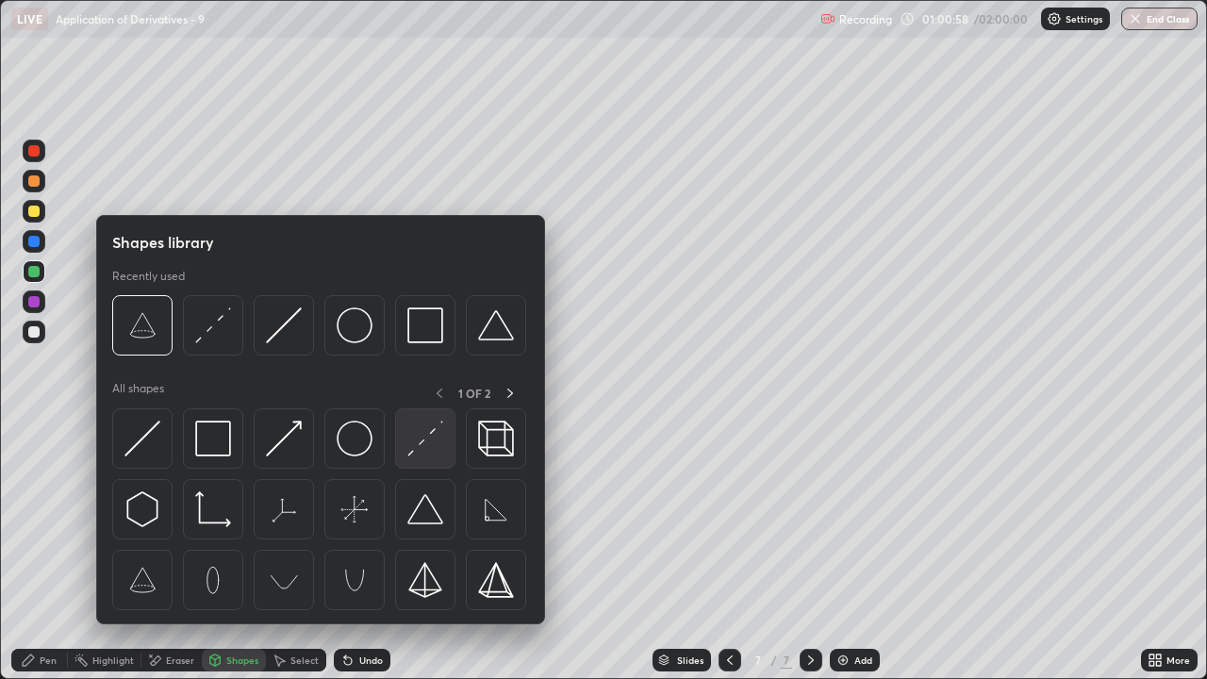
click at [427, 443] on img at bounding box center [425, 439] width 36 height 36
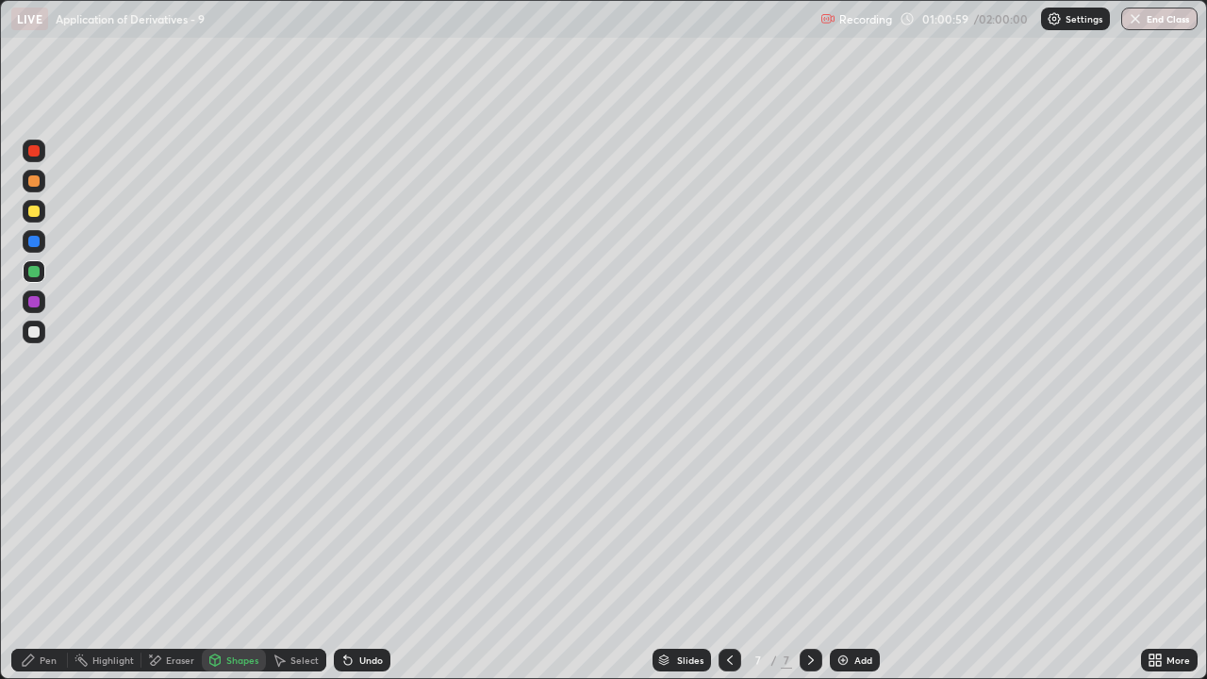
click at [33, 333] on div at bounding box center [33, 331] width 11 height 11
click at [29, 558] on div "Pen" at bounding box center [39, 660] width 57 height 23
click at [1166, 558] on div "More" at bounding box center [1169, 660] width 57 height 23
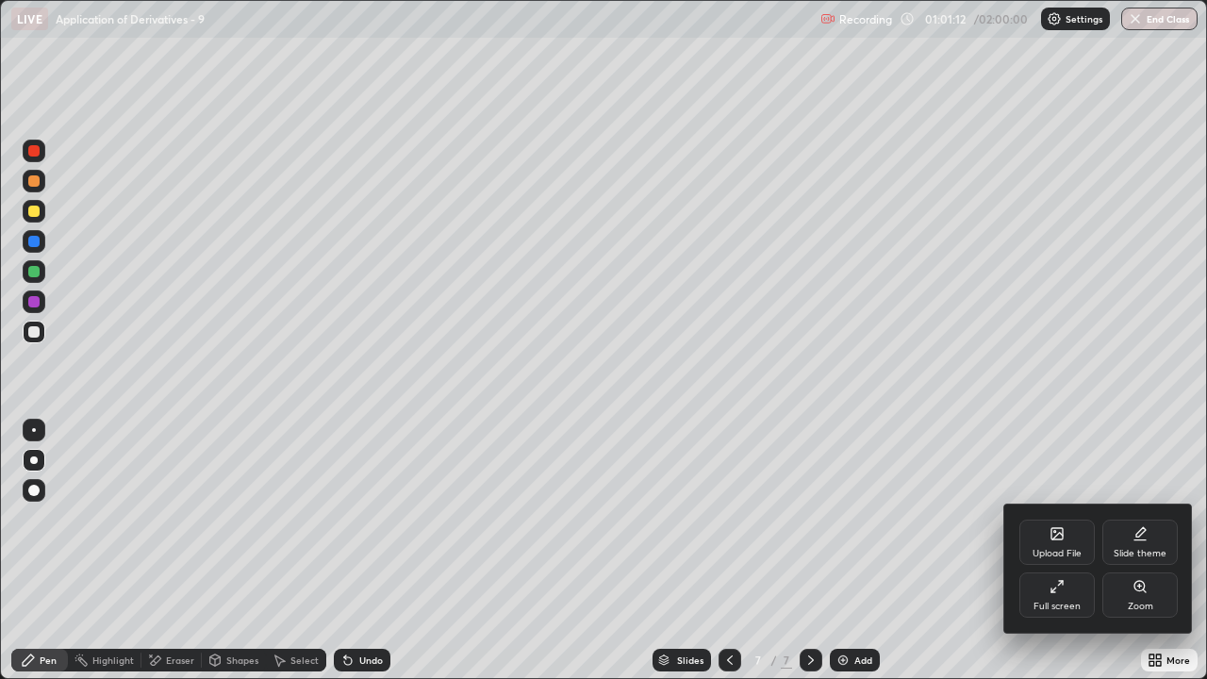
click at [1061, 558] on div "Full screen" at bounding box center [1057, 606] width 47 height 9
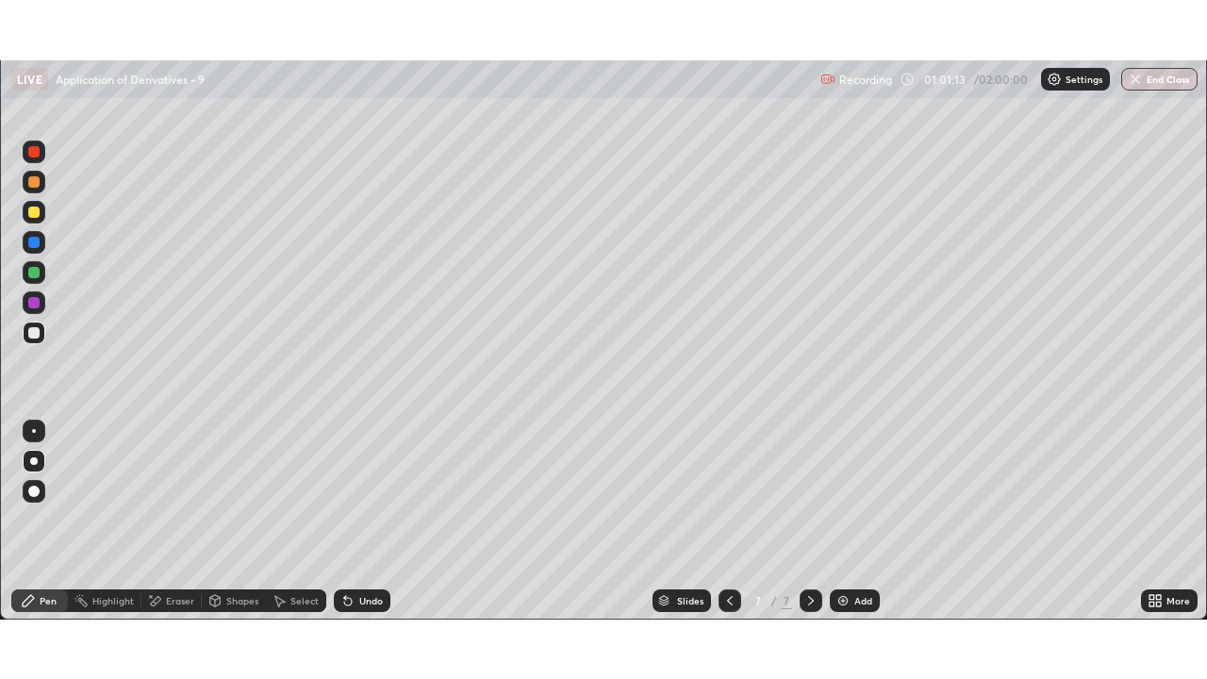
scroll to position [93751, 93103]
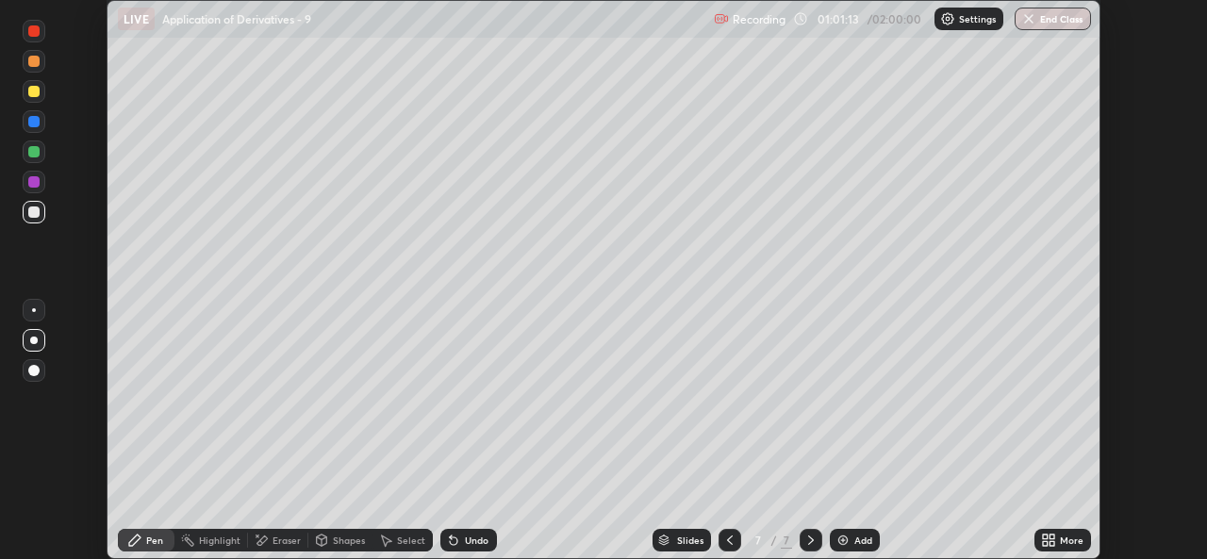
click at [1073, 543] on div "More" at bounding box center [1072, 540] width 24 height 9
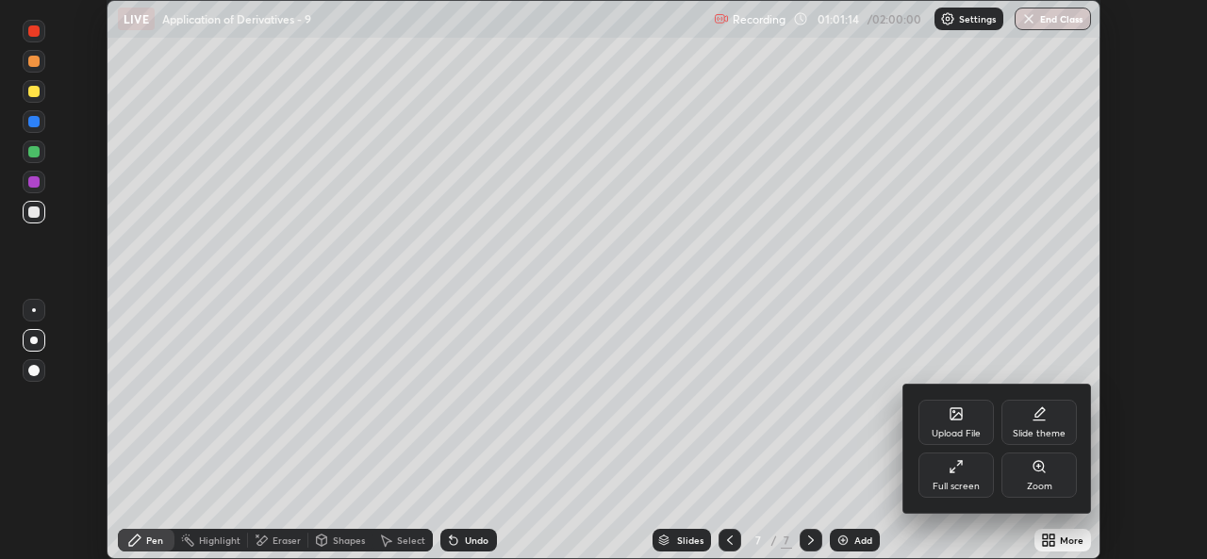
click at [975, 491] on div "Full screen" at bounding box center [956, 486] width 47 height 9
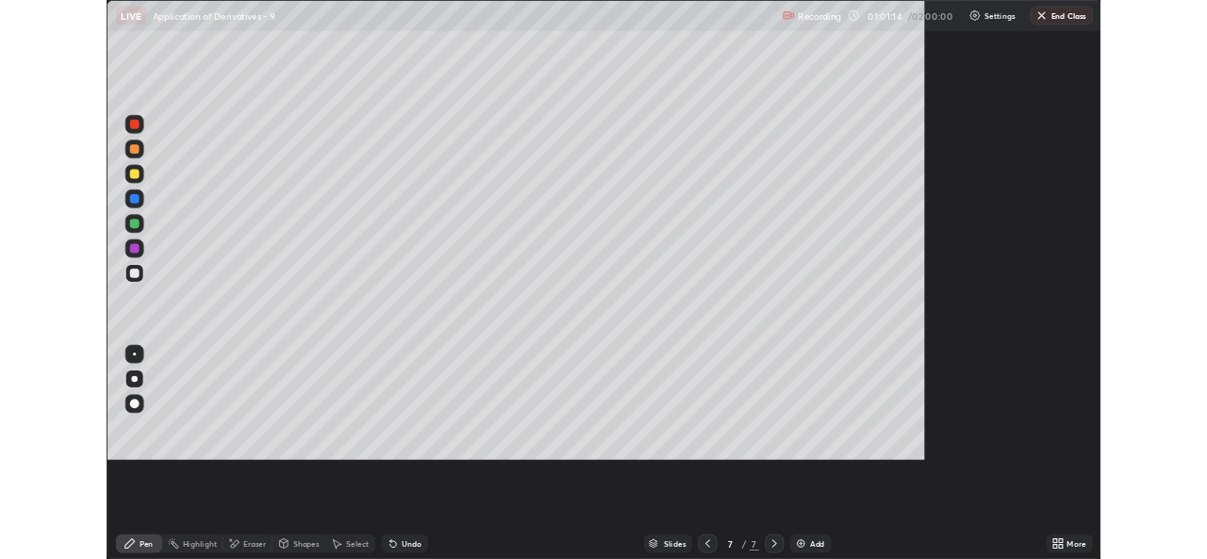
scroll to position [679, 1207]
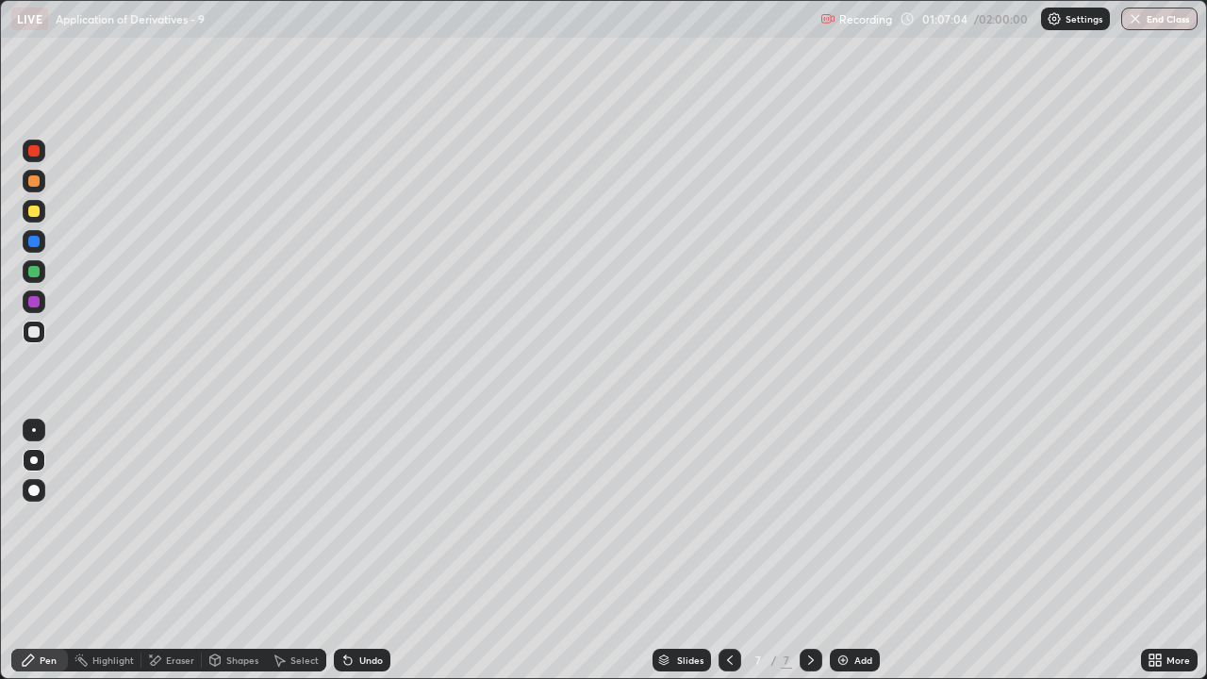
click at [41, 558] on div "Pen" at bounding box center [39, 660] width 57 height 23
click at [856, 558] on div "Add" at bounding box center [863, 659] width 18 height 9
click at [230, 558] on div "Shapes" at bounding box center [242, 659] width 32 height 9
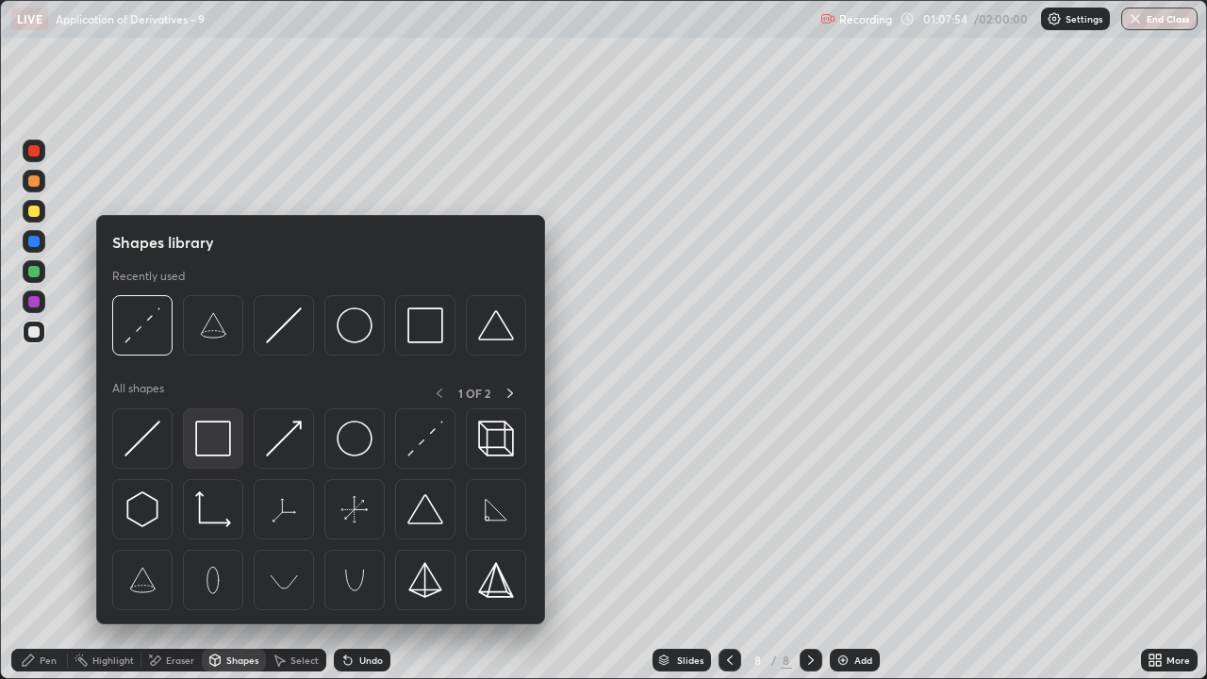
click at [208, 447] on img at bounding box center [213, 439] width 36 height 36
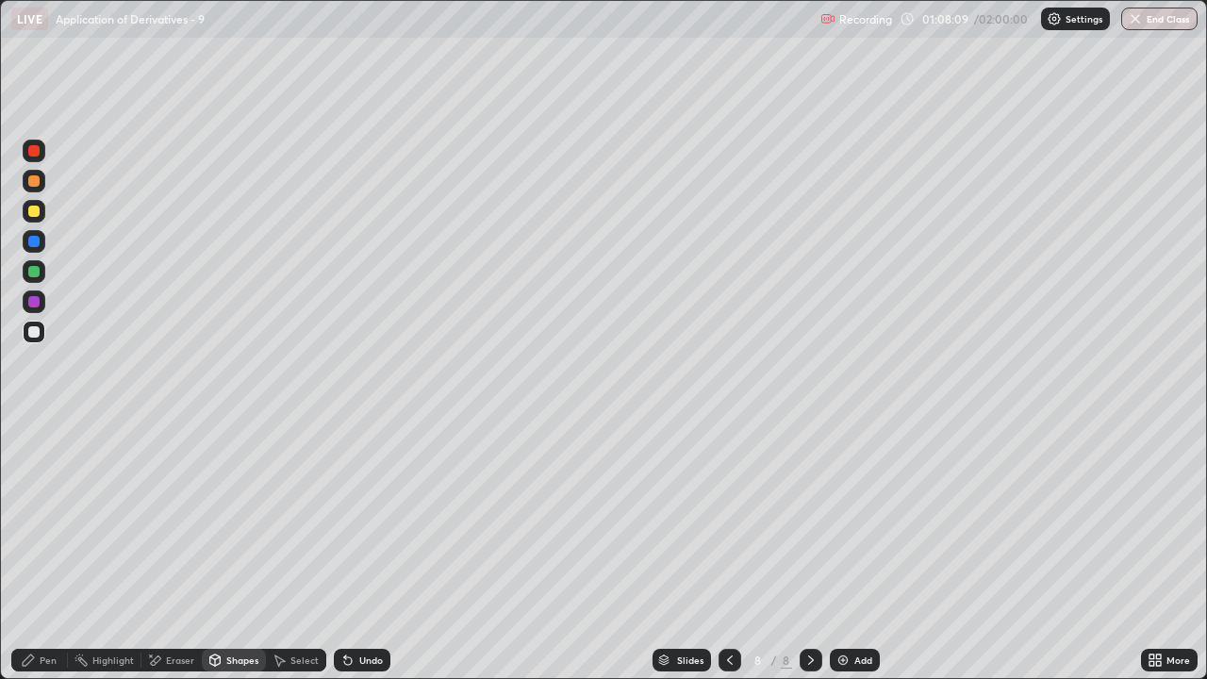
click at [303, 558] on div "Select" at bounding box center [304, 659] width 28 height 9
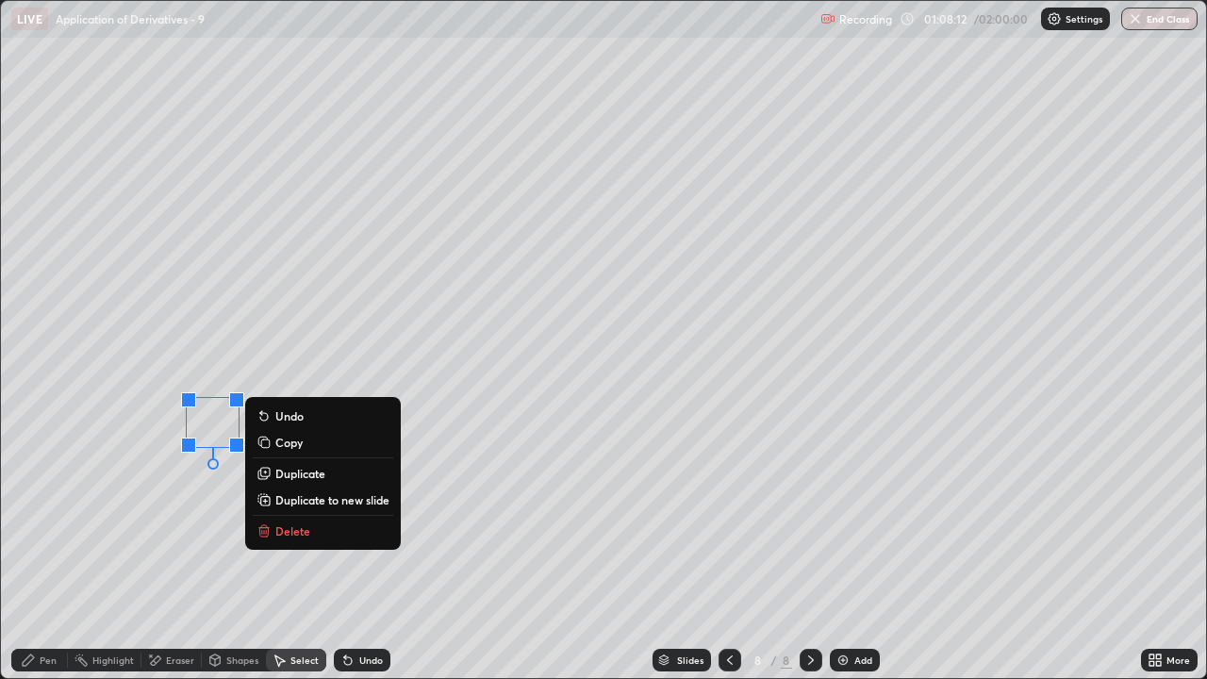
click at [300, 474] on p "Duplicate" at bounding box center [300, 473] width 50 height 15
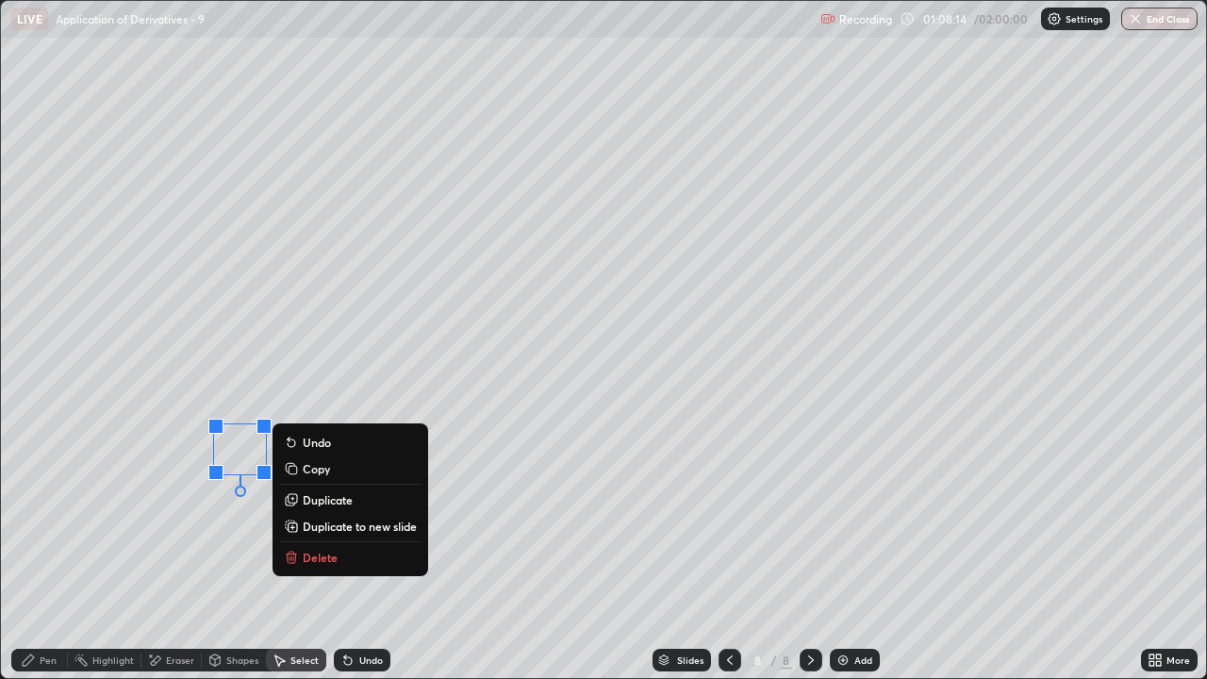
click at [364, 558] on div "Undo" at bounding box center [371, 659] width 24 height 9
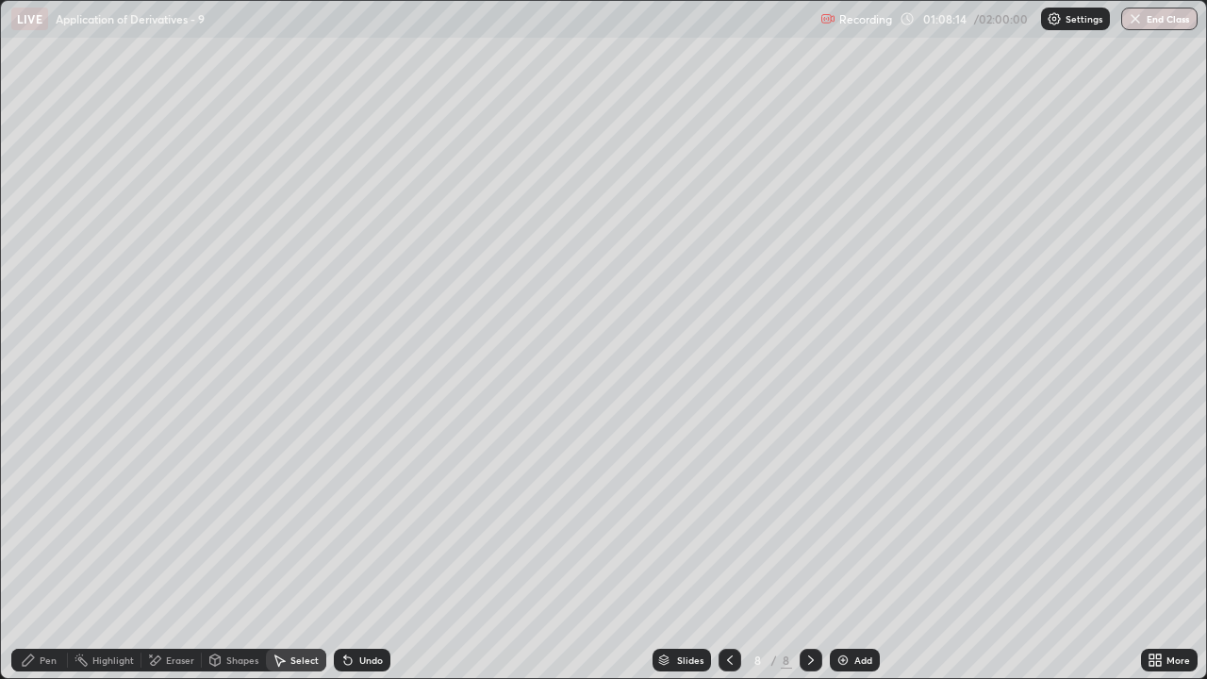
click at [365, 558] on div "Undo" at bounding box center [371, 659] width 24 height 9
click at [43, 558] on div "Pen" at bounding box center [48, 659] width 17 height 9
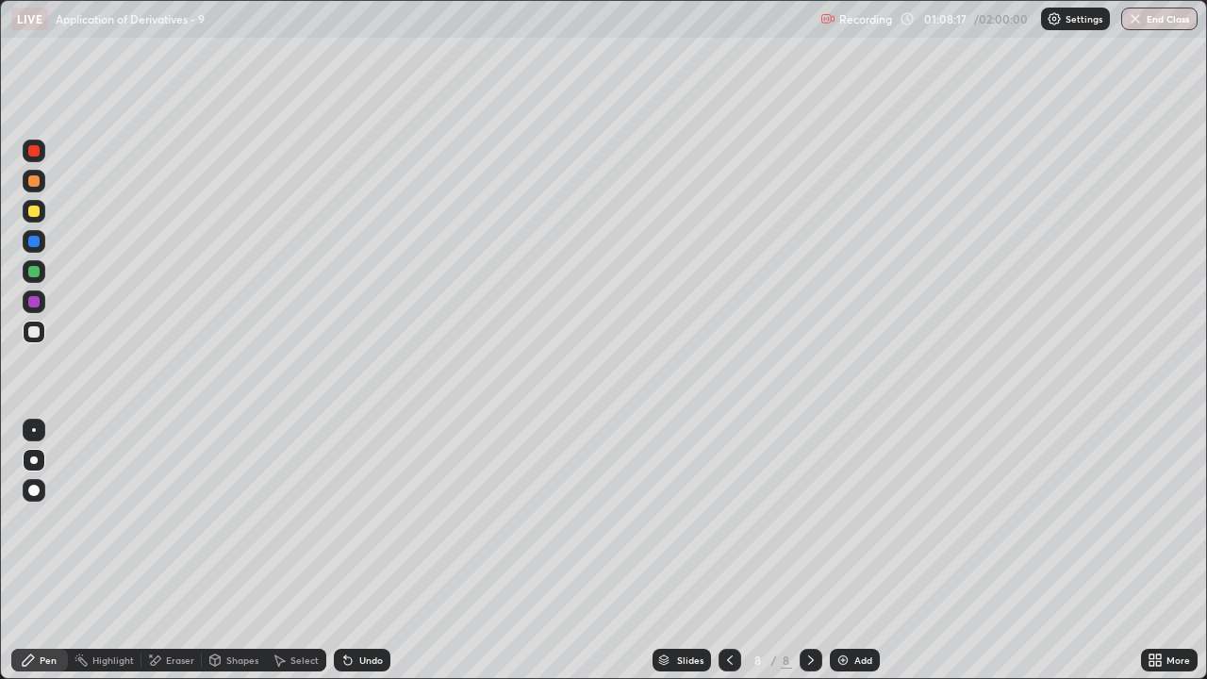
click at [31, 214] on div at bounding box center [33, 211] width 11 height 11
click at [233, 558] on div "Shapes" at bounding box center [234, 660] width 64 height 23
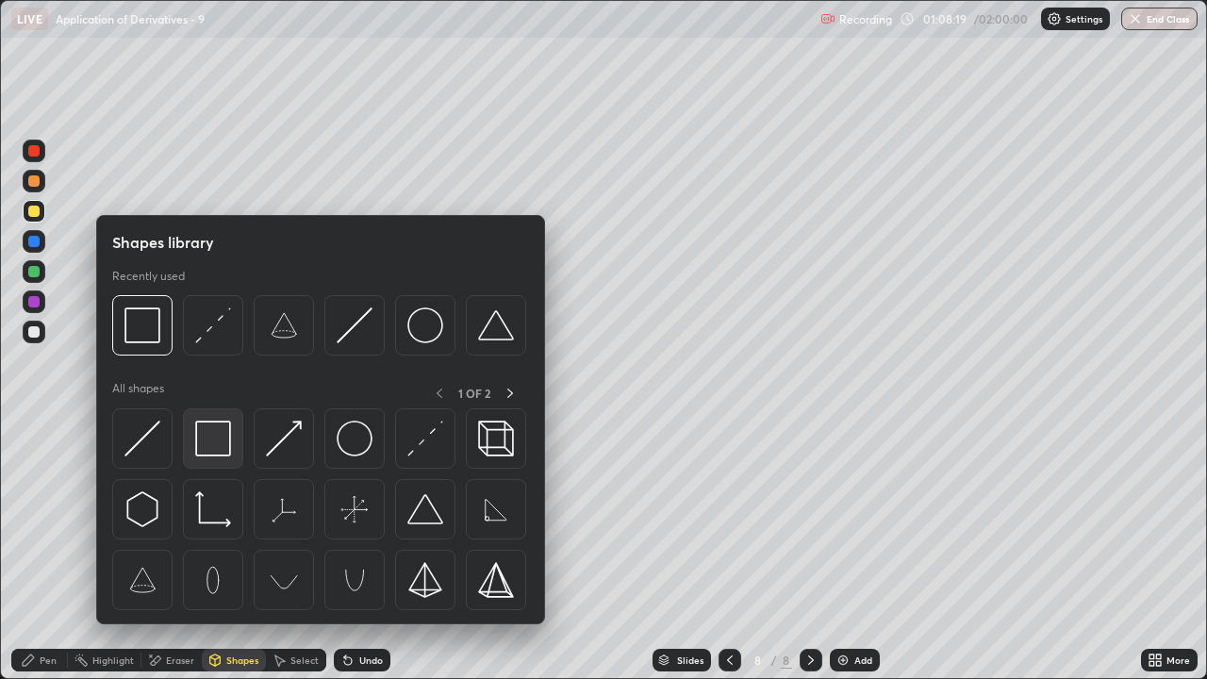
click at [206, 442] on img at bounding box center [213, 439] width 36 height 36
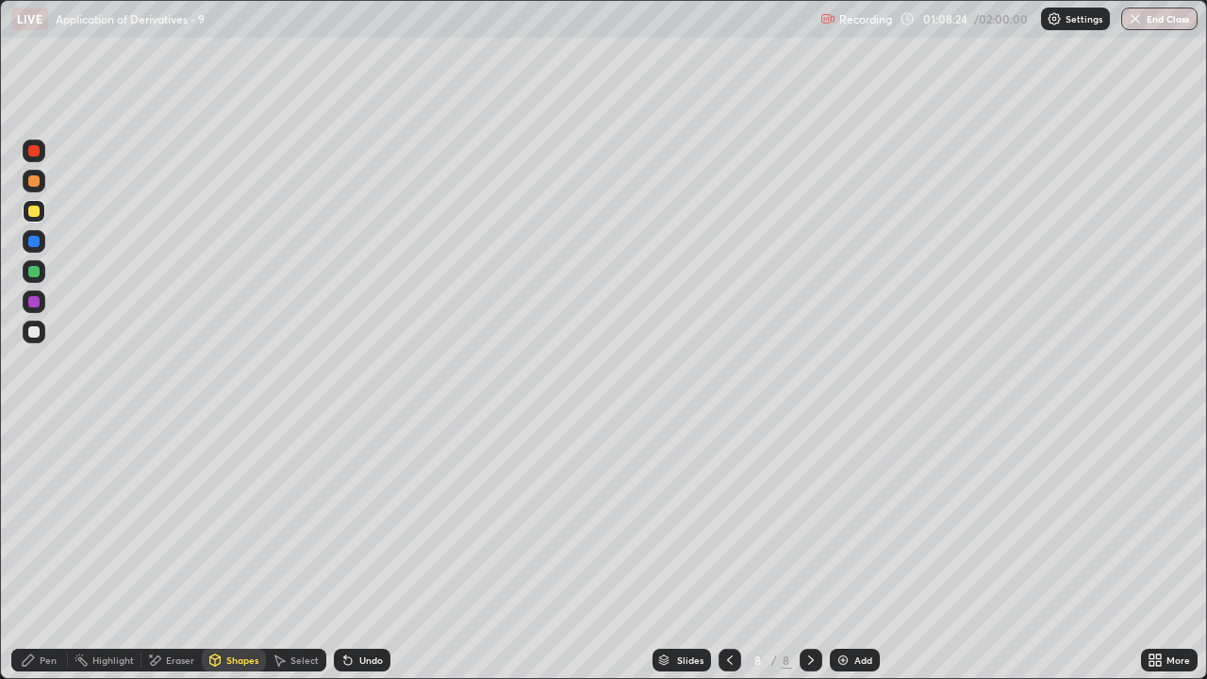
click at [301, 558] on div "Select" at bounding box center [296, 660] width 60 height 23
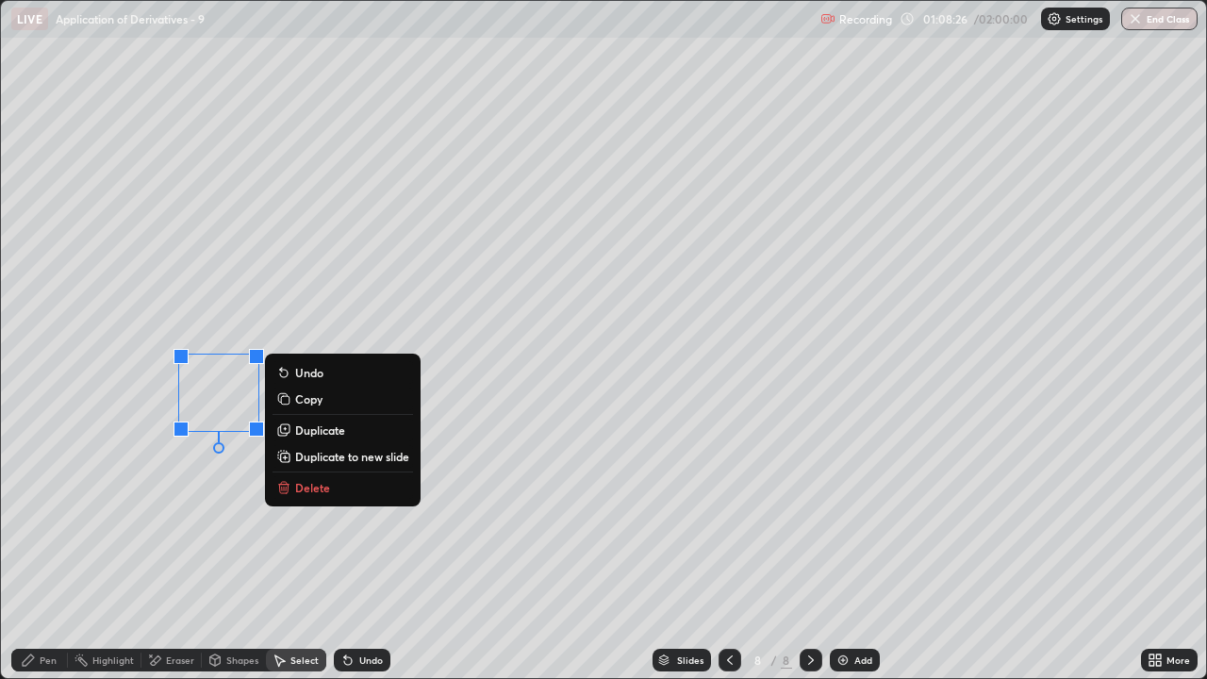
click at [315, 428] on p "Duplicate" at bounding box center [320, 430] width 50 height 15
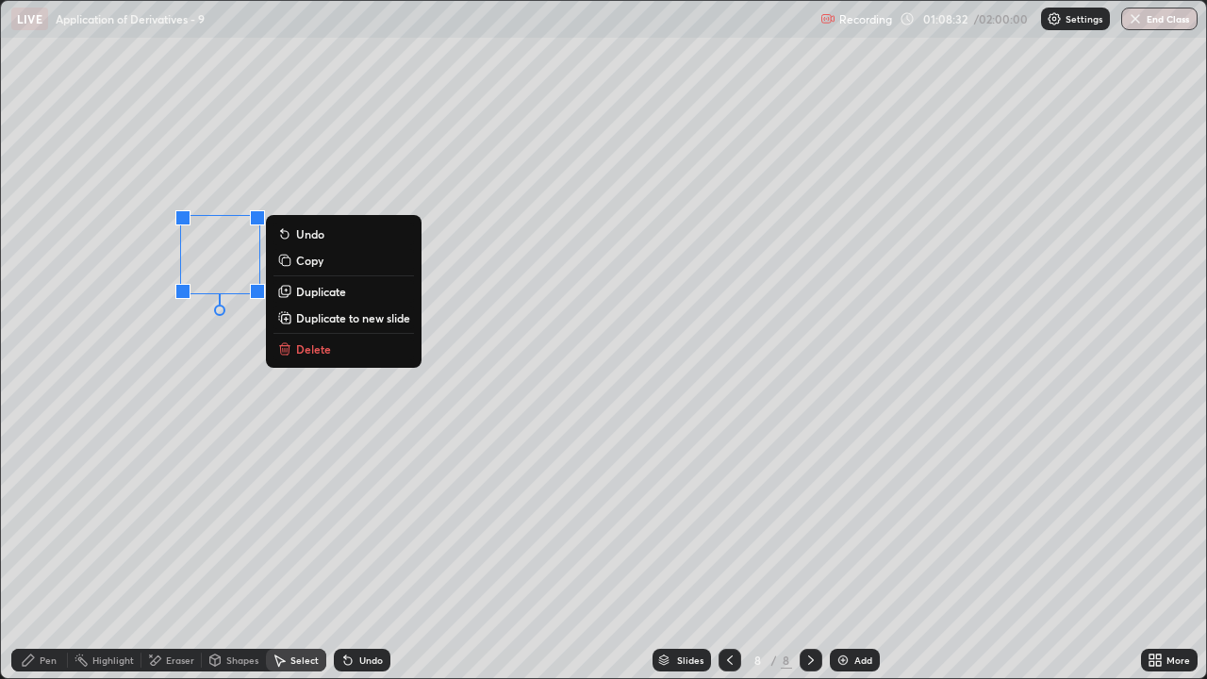
click at [303, 290] on p "Duplicate" at bounding box center [321, 291] width 50 height 15
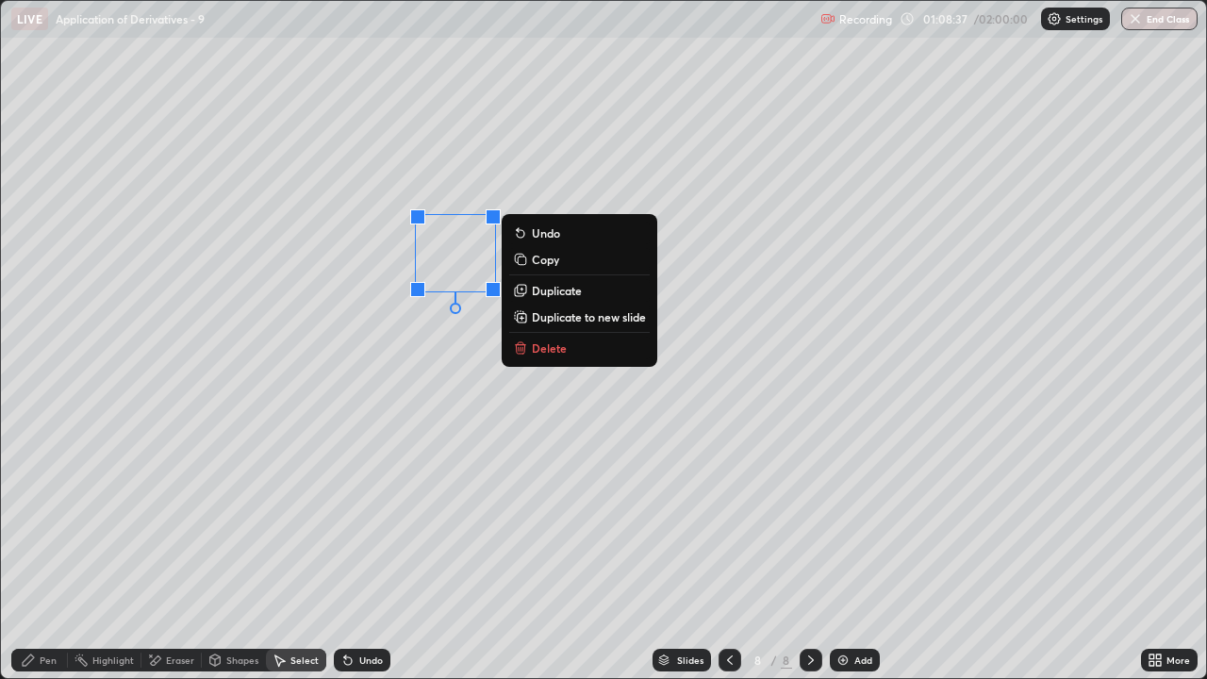
click at [537, 294] on p "Duplicate" at bounding box center [557, 290] width 50 height 15
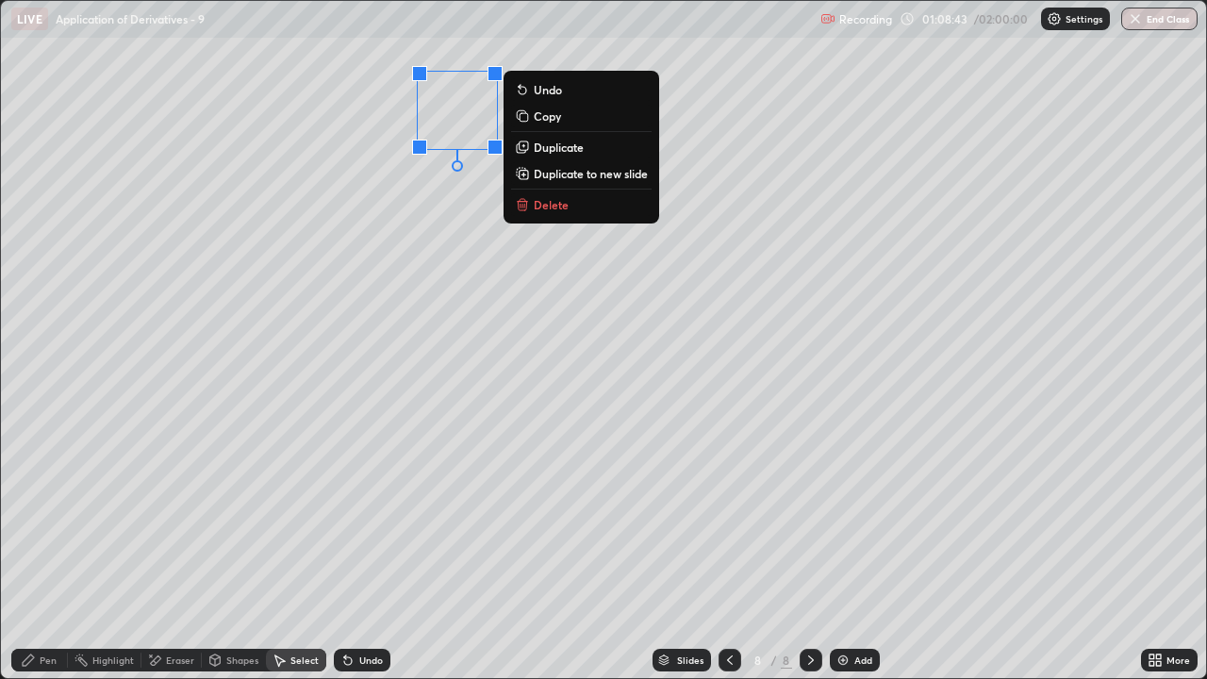
click at [535, 148] on p "Duplicate" at bounding box center [559, 147] width 50 height 15
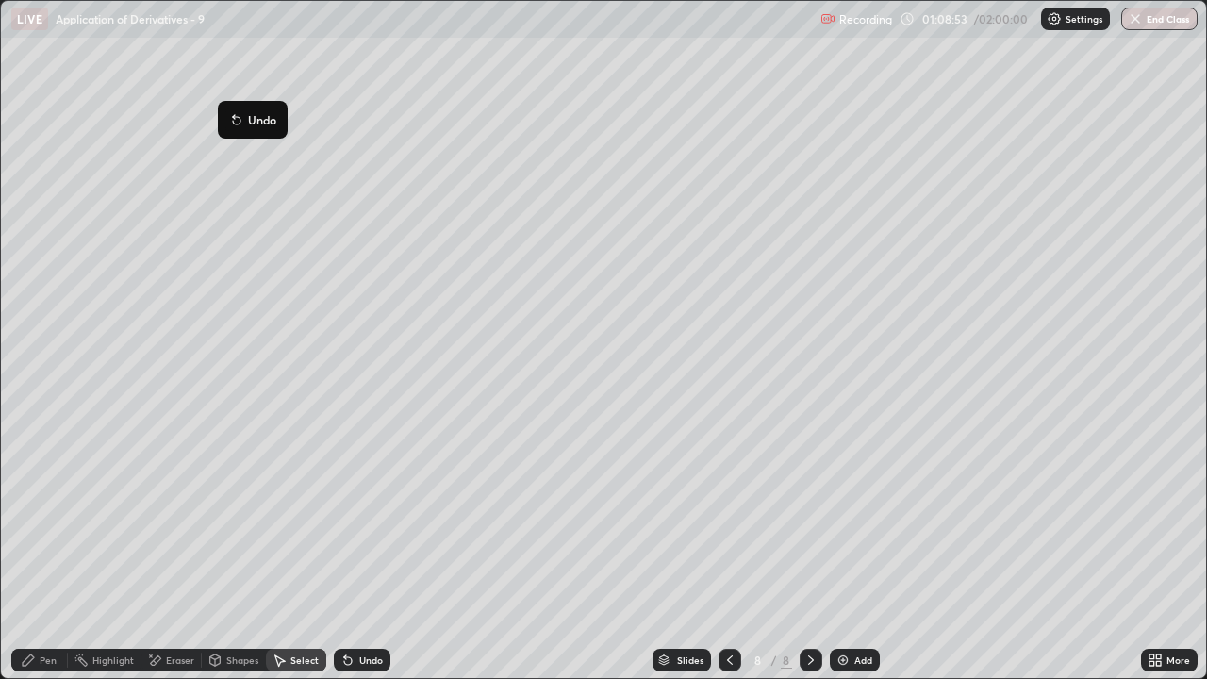
click at [170, 558] on div "Eraser" at bounding box center [171, 660] width 60 height 23
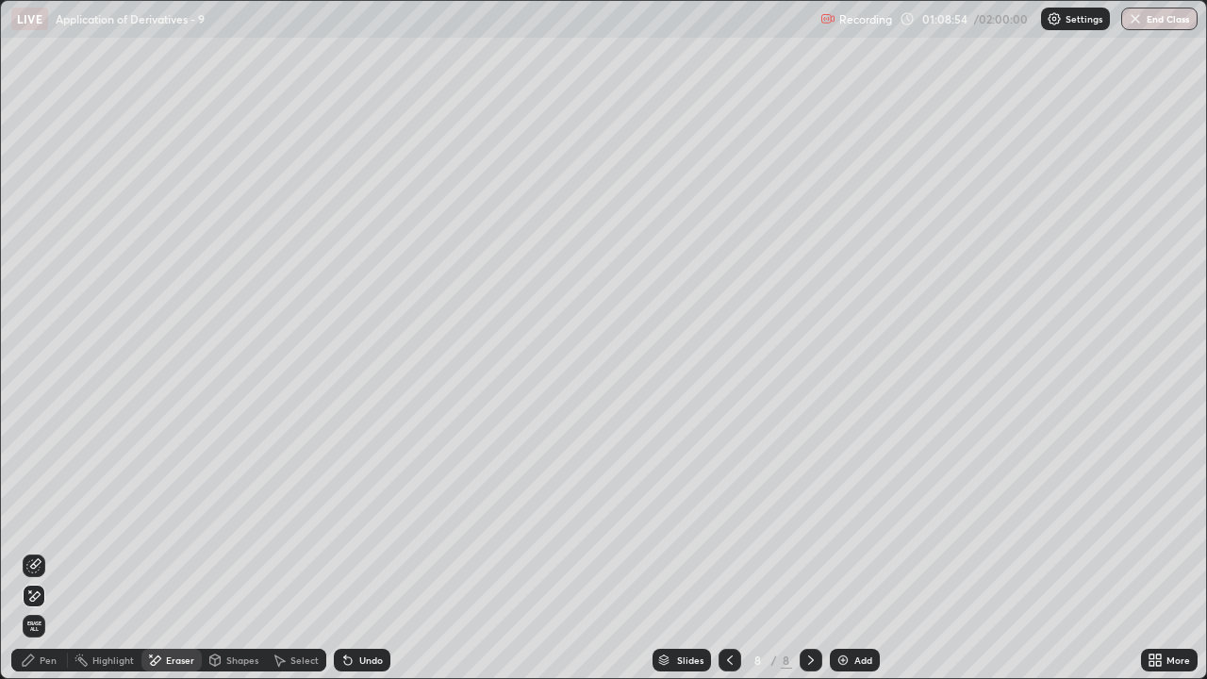
click at [54, 558] on div "Pen" at bounding box center [39, 660] width 57 height 23
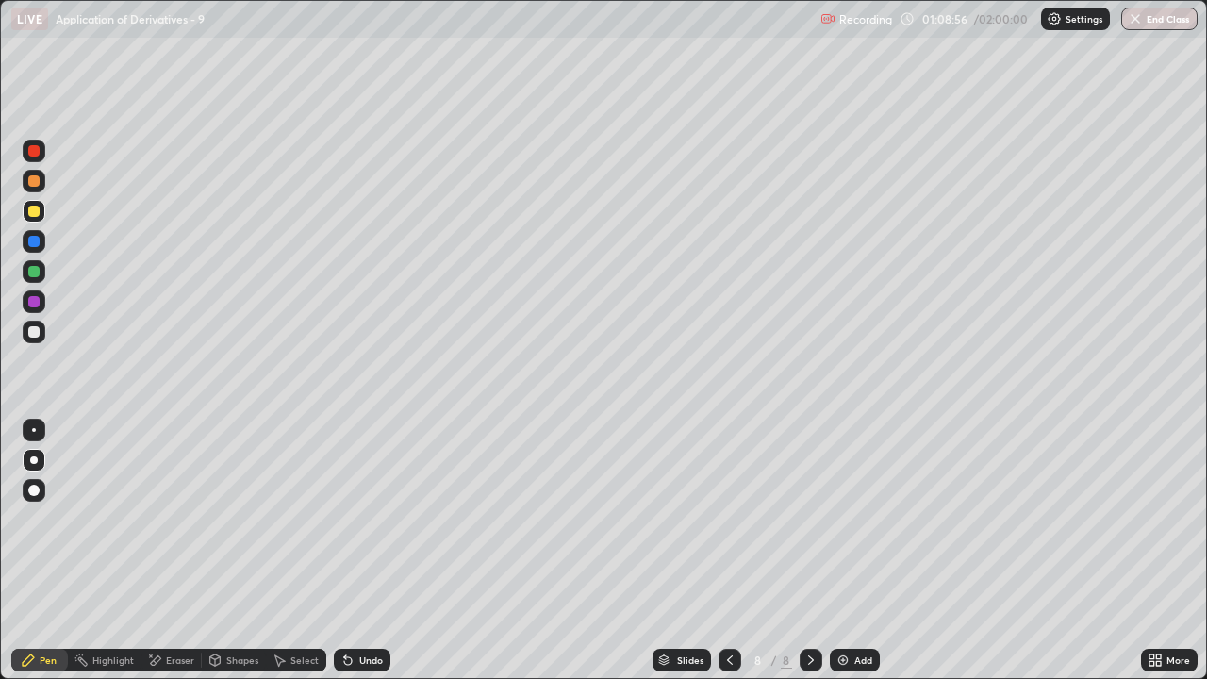
click at [29, 333] on div at bounding box center [33, 331] width 11 height 11
click at [1158, 558] on icon at bounding box center [1158, 663] width 5 height 5
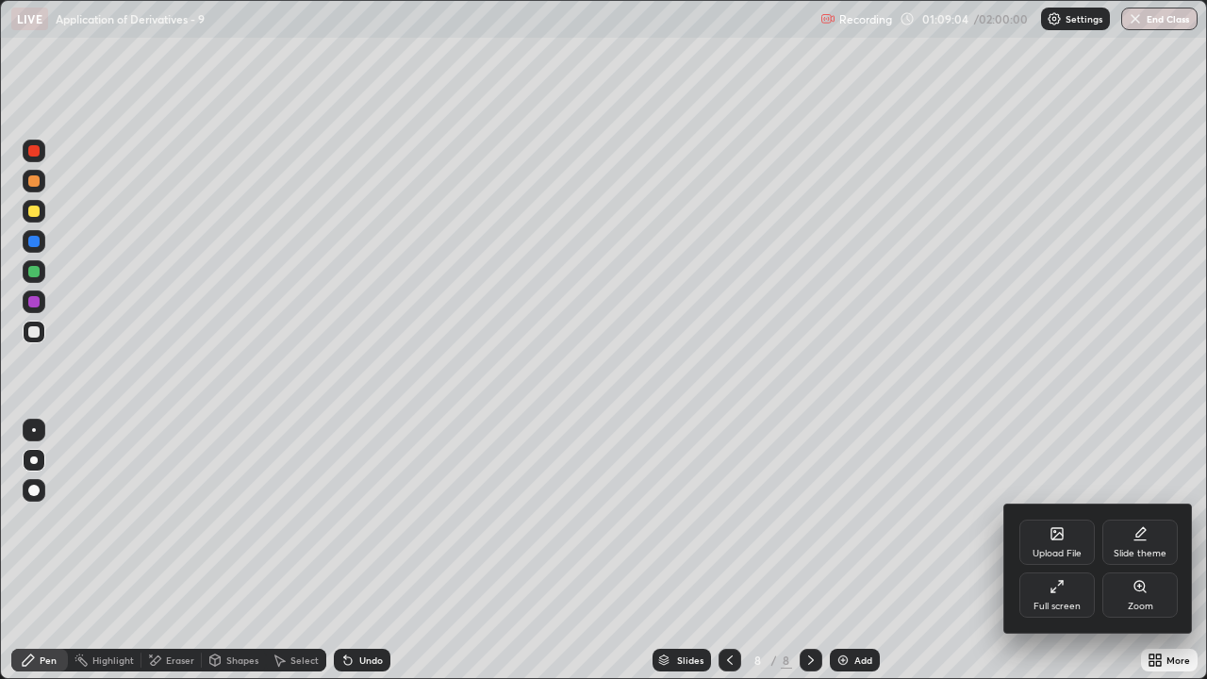
click at [1062, 558] on div "Full screen" at bounding box center [1056, 594] width 75 height 45
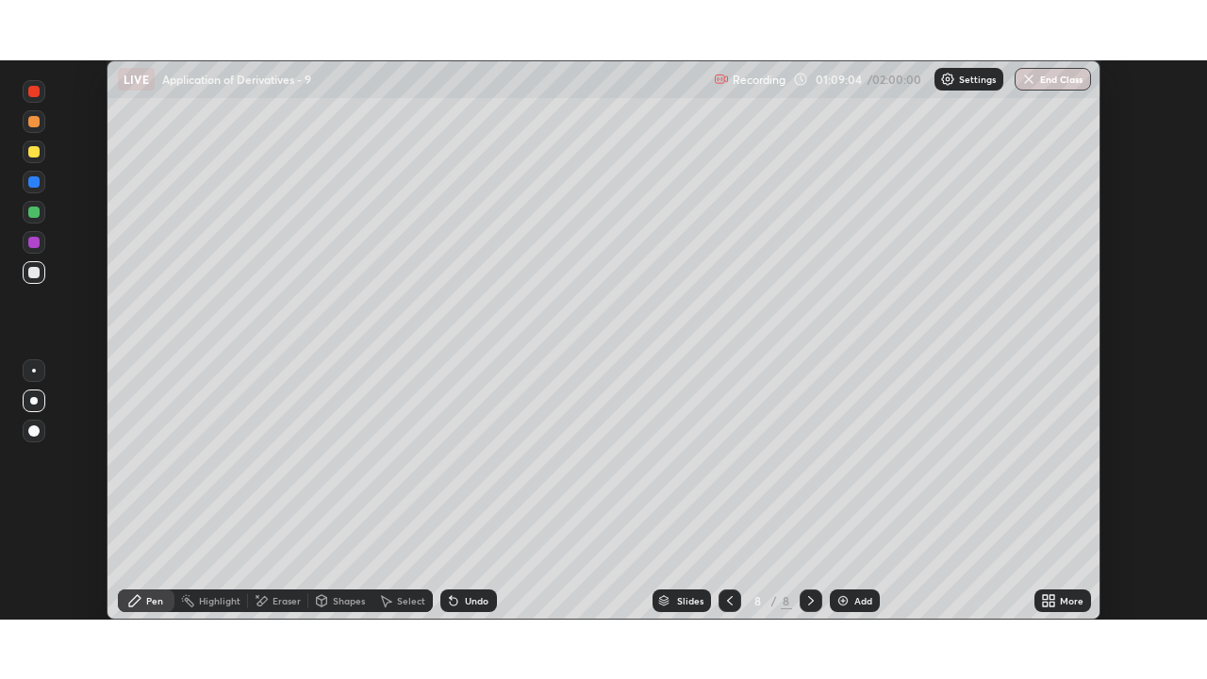
scroll to position [93751, 93103]
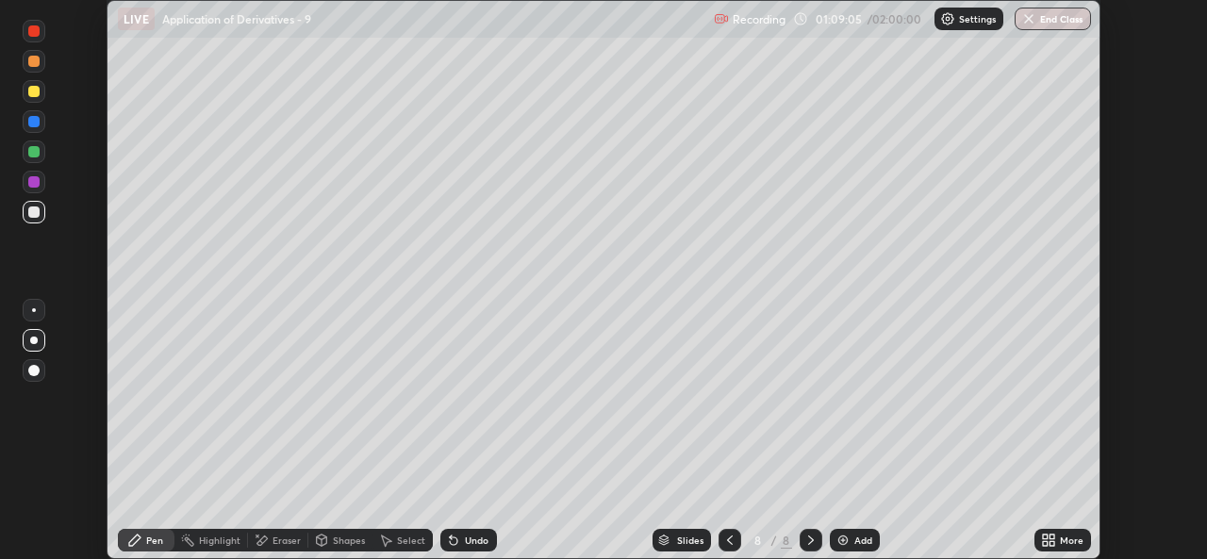
click at [1053, 544] on icon at bounding box center [1052, 543] width 5 height 5
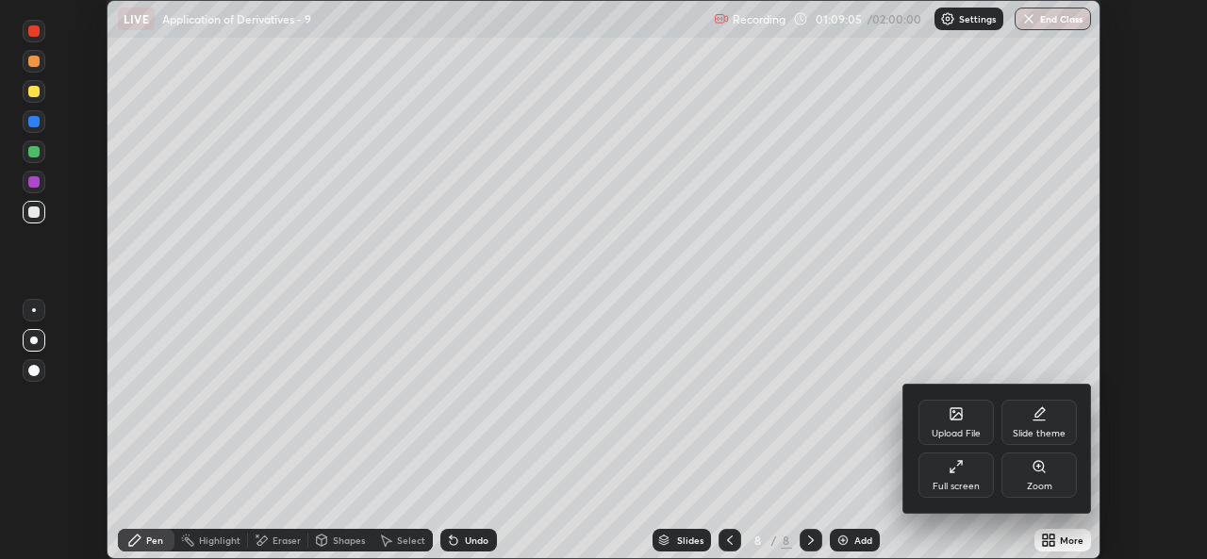
click at [962, 489] on div "Full screen" at bounding box center [956, 486] width 47 height 9
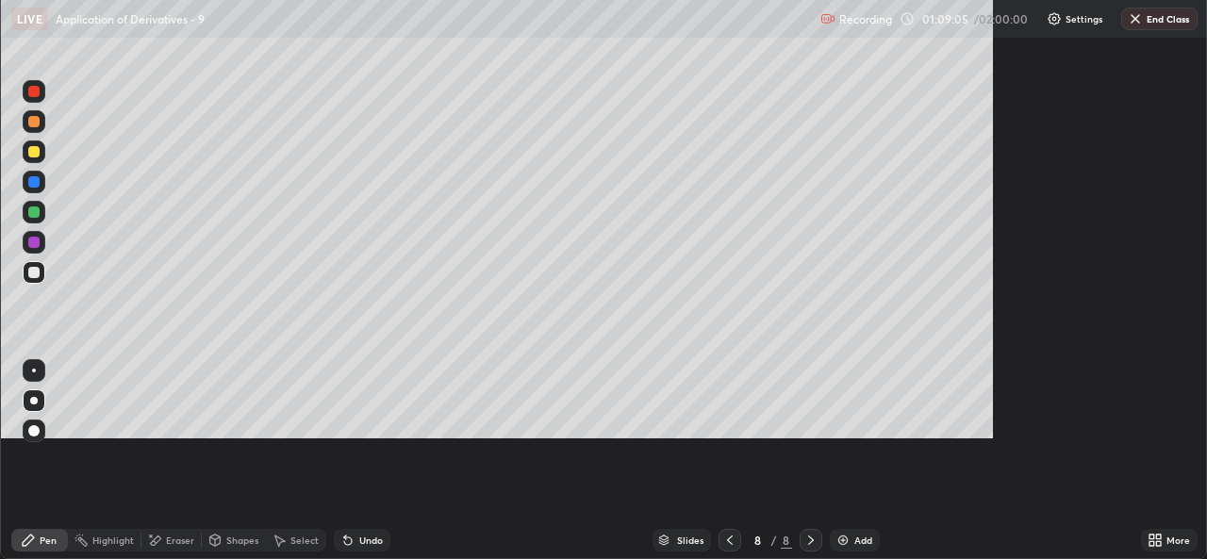
scroll to position [679, 1207]
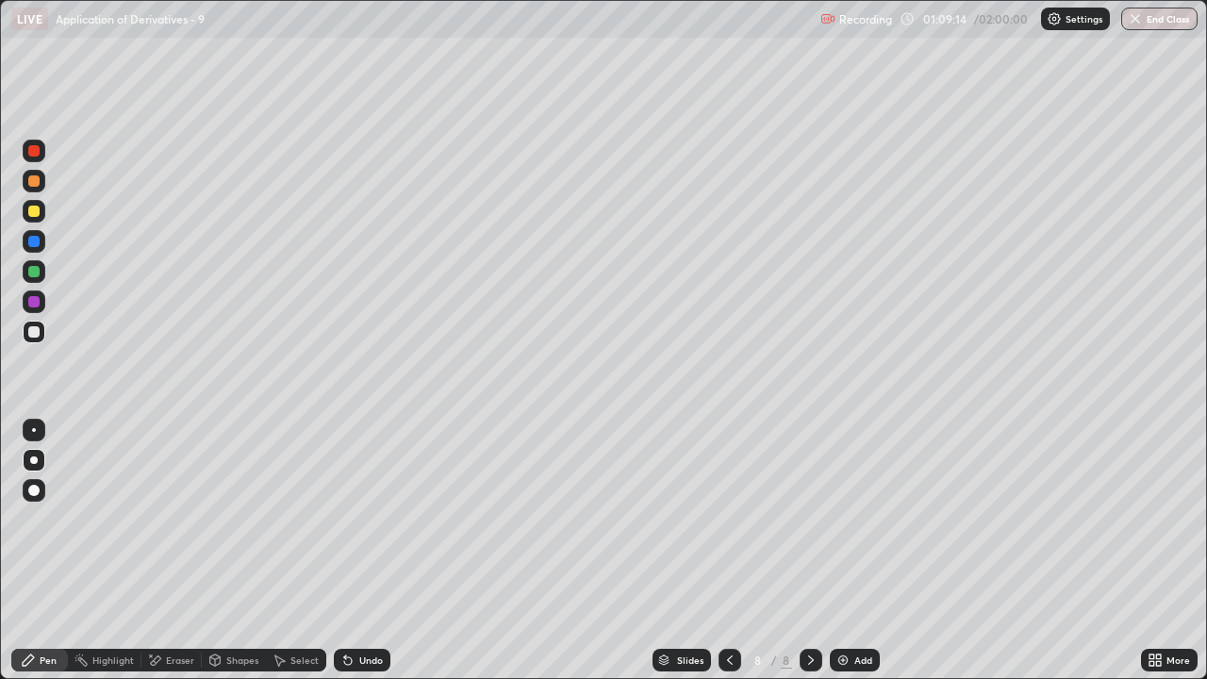
click at [719, 558] on div at bounding box center [730, 660] width 23 height 23
click at [801, 558] on div at bounding box center [811, 660] width 23 height 23
click at [730, 558] on icon at bounding box center [730, 659] width 6 height 9
click at [810, 558] on icon at bounding box center [811, 660] width 15 height 15
click at [372, 558] on div "Undo" at bounding box center [362, 660] width 57 height 23
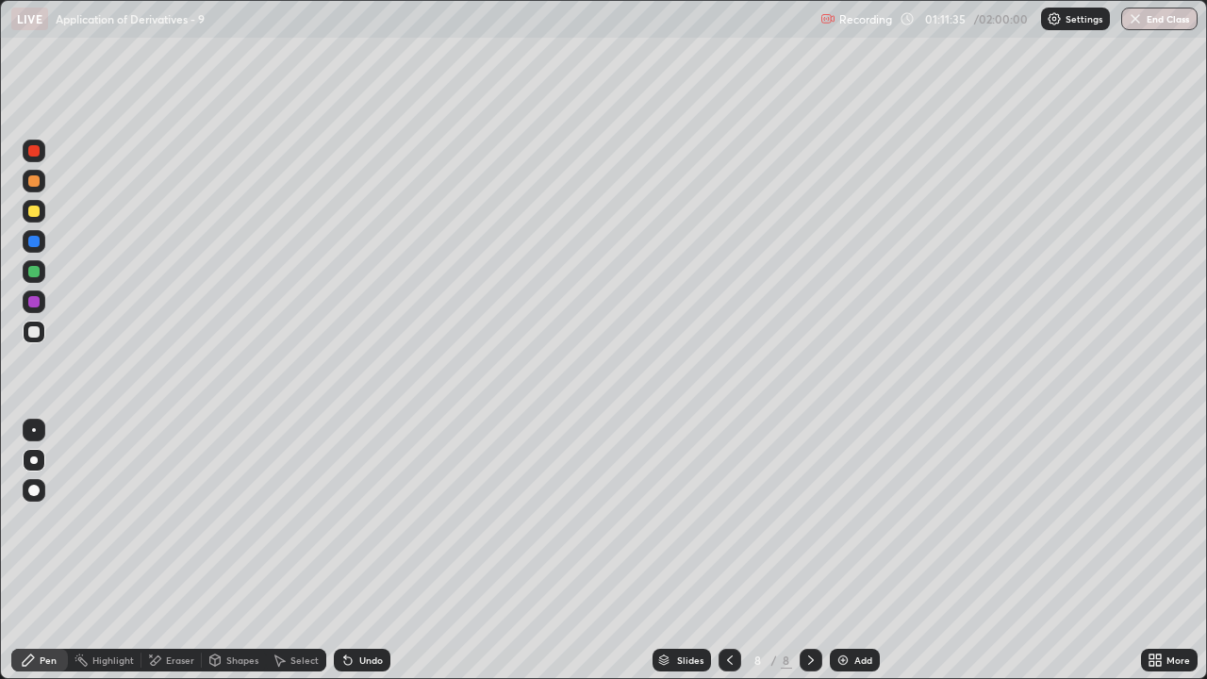
click at [367, 558] on div "Undo" at bounding box center [371, 659] width 24 height 9
click at [370, 558] on div "Undo" at bounding box center [362, 660] width 57 height 23
click at [735, 558] on div at bounding box center [730, 660] width 23 height 23
click at [805, 558] on div at bounding box center [811, 660] width 23 height 23
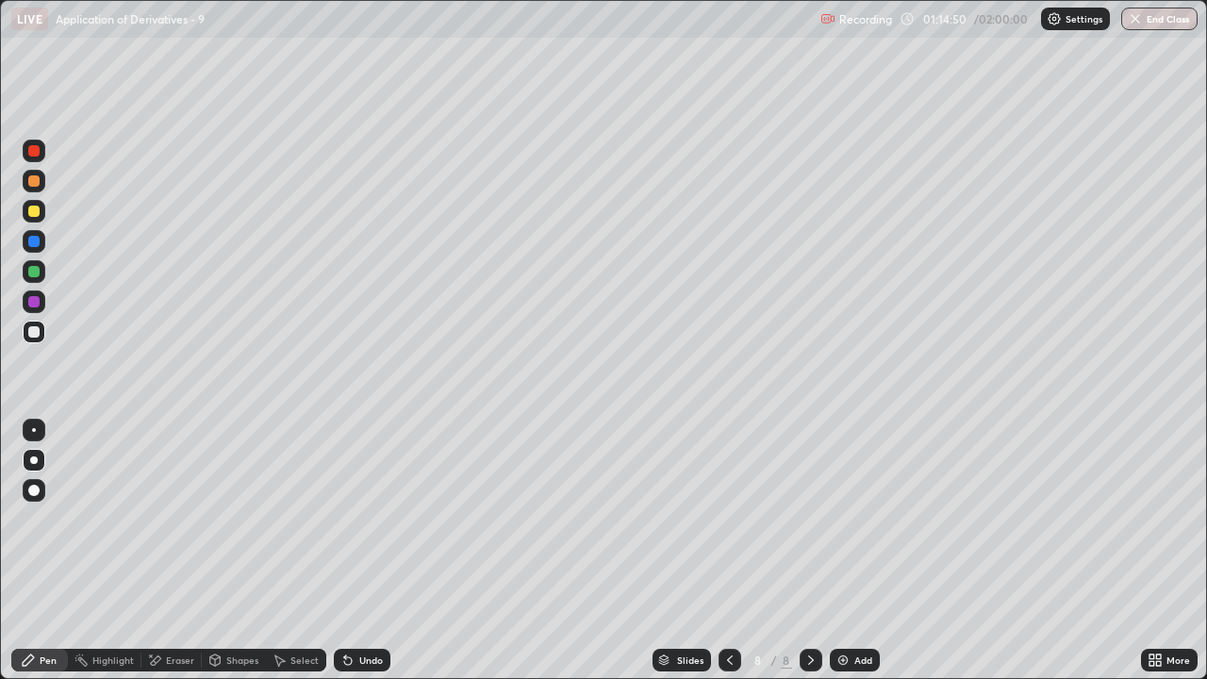
click at [865, 558] on div "Add" at bounding box center [855, 660] width 50 height 23
click at [37, 272] on div at bounding box center [33, 271] width 11 height 11
click at [368, 558] on div "Undo" at bounding box center [371, 659] width 24 height 9
click at [366, 558] on div "Undo" at bounding box center [362, 660] width 57 height 23
click at [35, 332] on div at bounding box center [33, 331] width 11 height 11
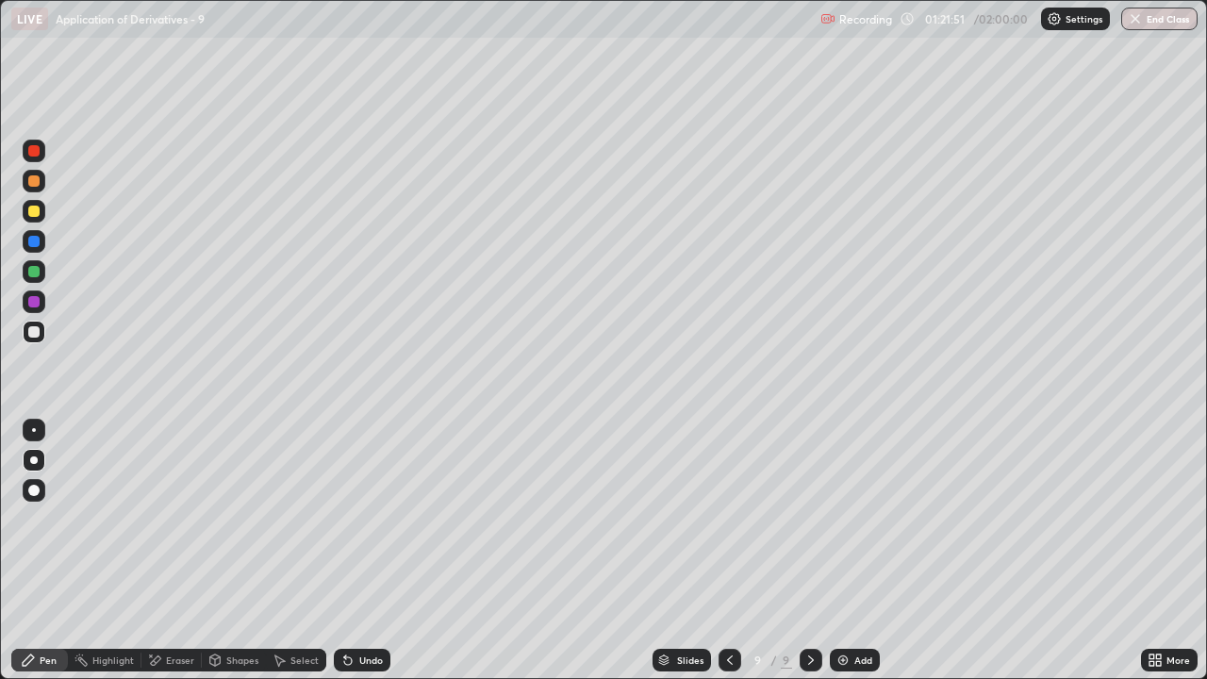
click at [230, 558] on div "Shapes" at bounding box center [242, 659] width 32 height 9
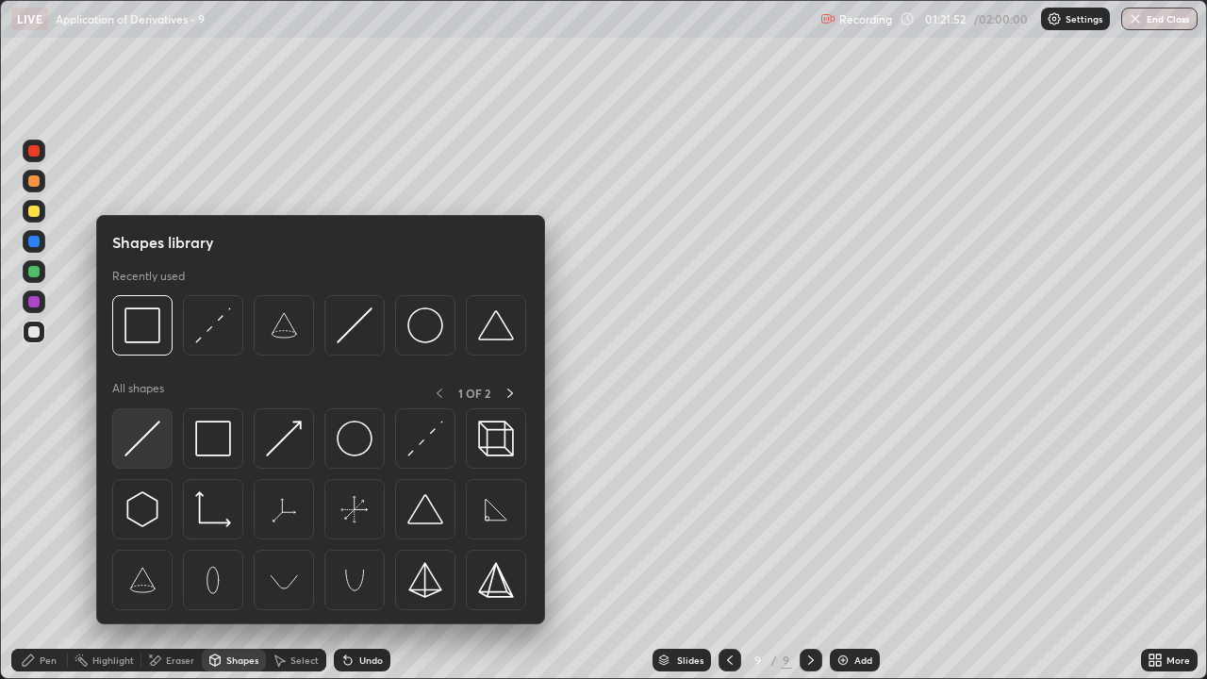
click at [152, 450] on img at bounding box center [142, 439] width 36 height 36
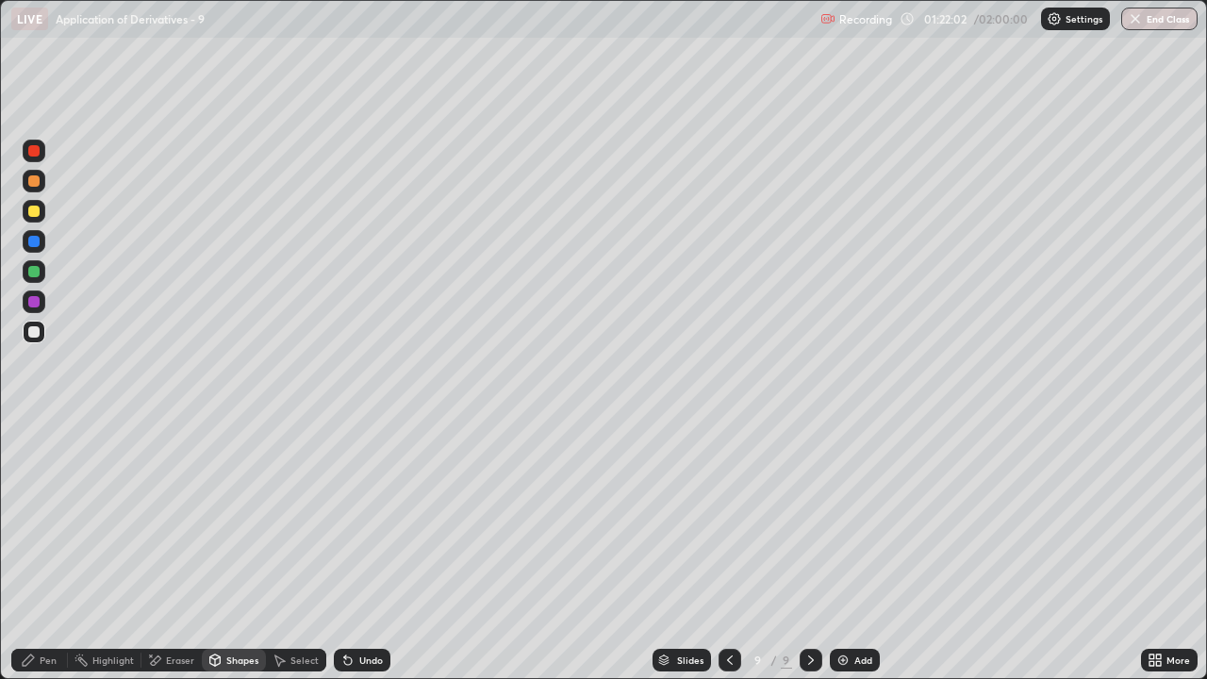
click at [46, 558] on div "Pen" at bounding box center [39, 660] width 57 height 23
click at [170, 558] on div "Eraser" at bounding box center [171, 660] width 60 height 23
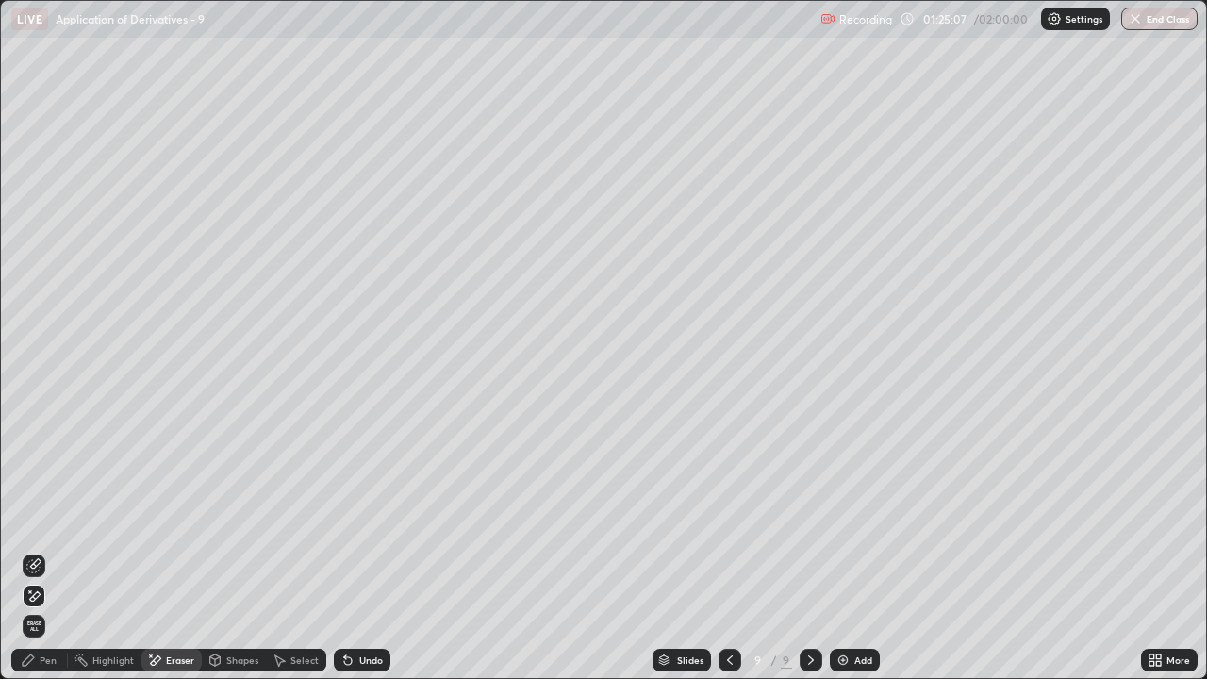
click at [43, 558] on div "Pen" at bounding box center [39, 660] width 57 height 23
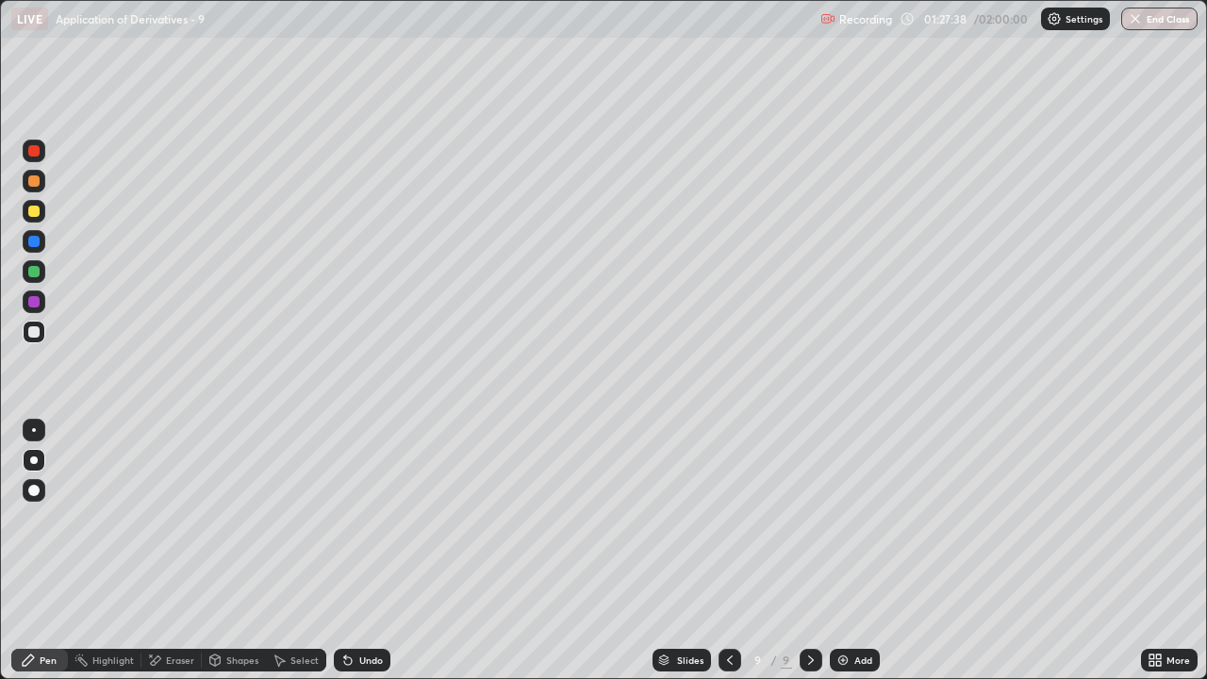
click at [863, 558] on div "Add" at bounding box center [863, 659] width 18 height 9
click at [727, 558] on icon at bounding box center [728, 660] width 15 height 15
click at [809, 558] on icon at bounding box center [811, 660] width 15 height 15
click at [168, 558] on div "Eraser" at bounding box center [180, 659] width 28 height 9
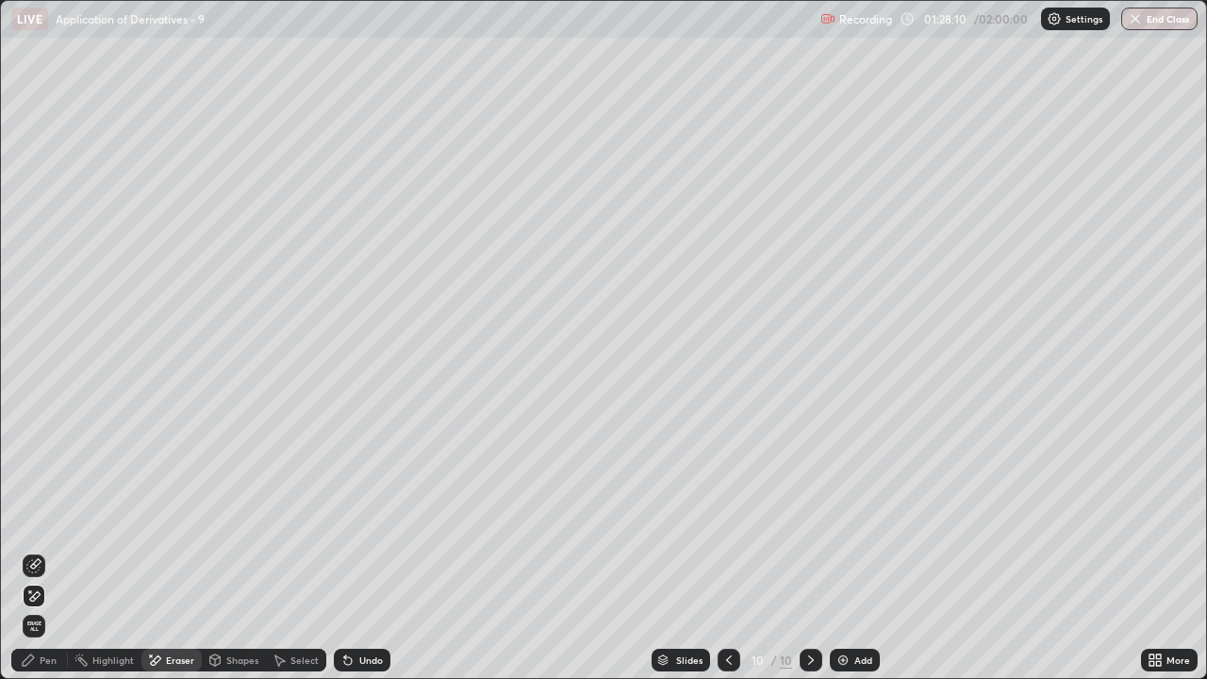
click at [33, 558] on icon at bounding box center [35, 563] width 10 height 9
click at [735, 558] on div at bounding box center [729, 660] width 23 height 38
click at [806, 558] on icon at bounding box center [811, 660] width 15 height 15
click at [43, 558] on div "Pen" at bounding box center [39, 660] width 57 height 23
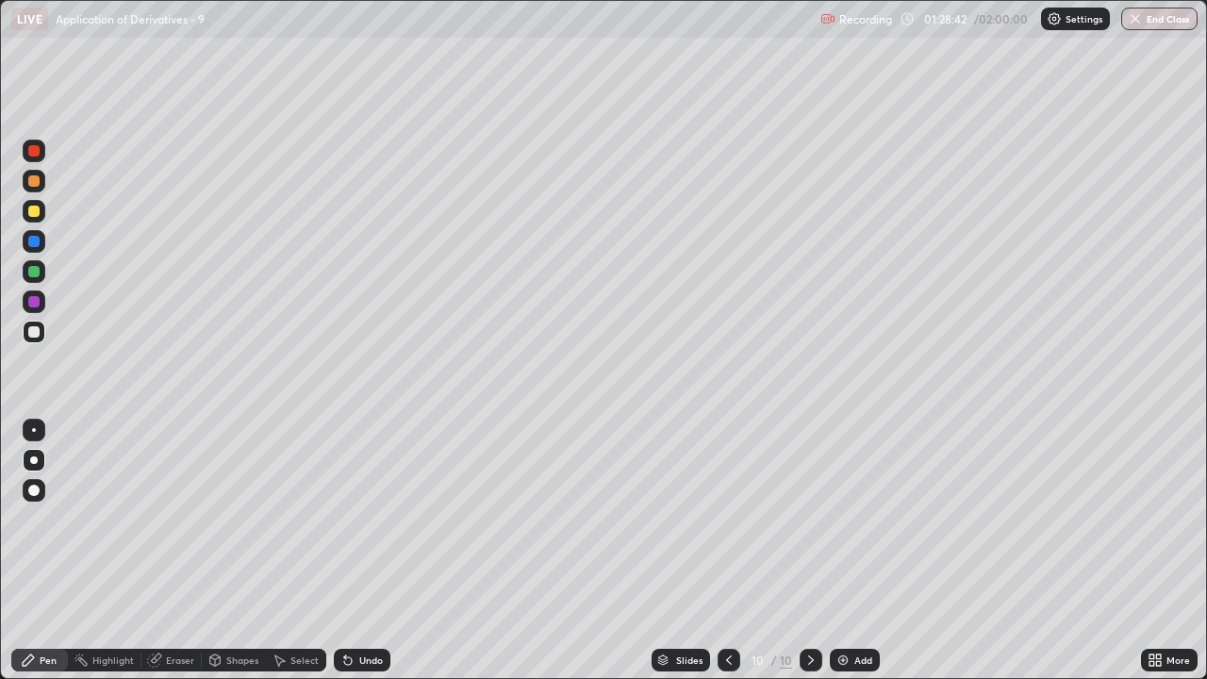
click at [728, 558] on div at bounding box center [729, 660] width 23 height 23
click at [807, 558] on div at bounding box center [811, 660] width 23 height 23
click at [359, 558] on div "Undo" at bounding box center [362, 660] width 57 height 23
click at [369, 558] on div "Undo" at bounding box center [362, 660] width 57 height 23
click at [734, 558] on div at bounding box center [729, 660] width 23 height 23
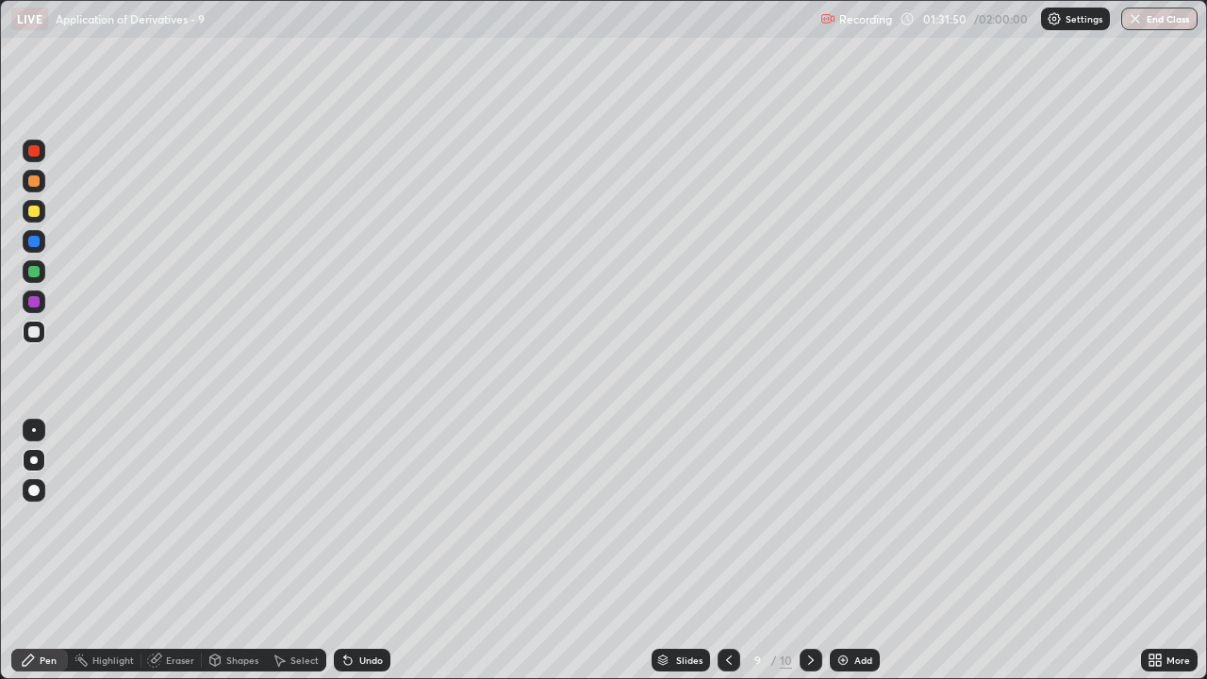
click at [811, 558] on div at bounding box center [811, 660] width 23 height 23
click at [25, 272] on div at bounding box center [34, 271] width 23 height 23
click at [1158, 558] on icon at bounding box center [1158, 663] width 5 height 5
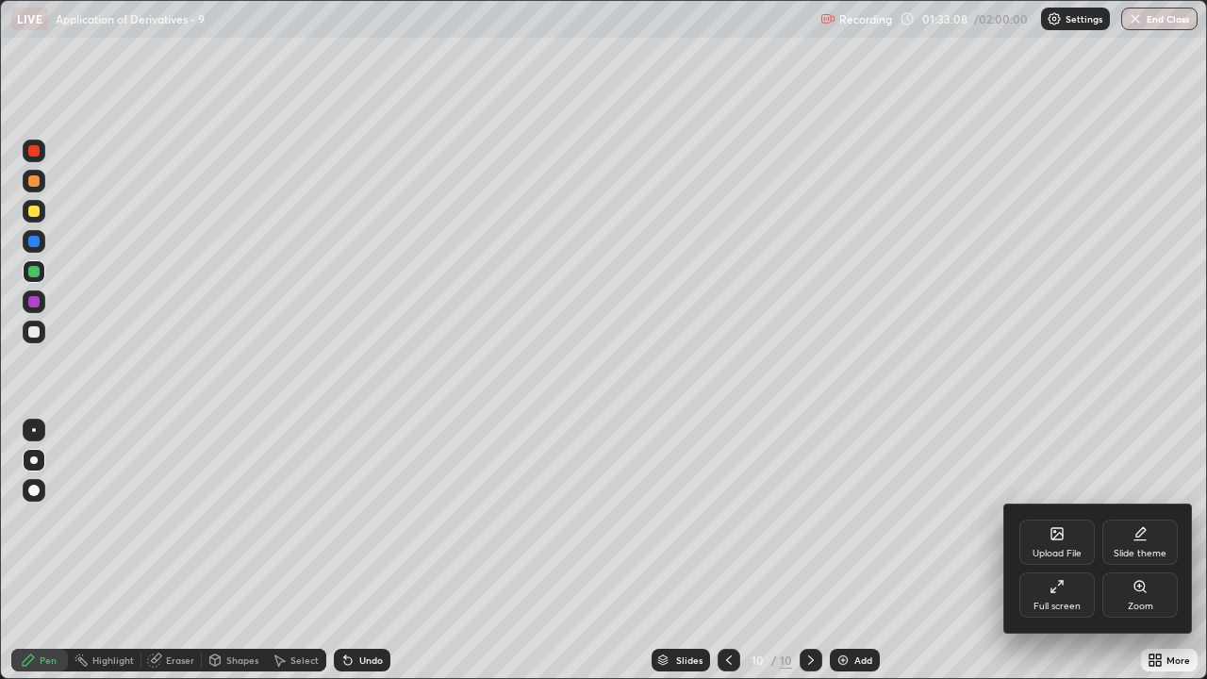
click at [1055, 558] on div "Full screen" at bounding box center [1057, 606] width 47 height 9
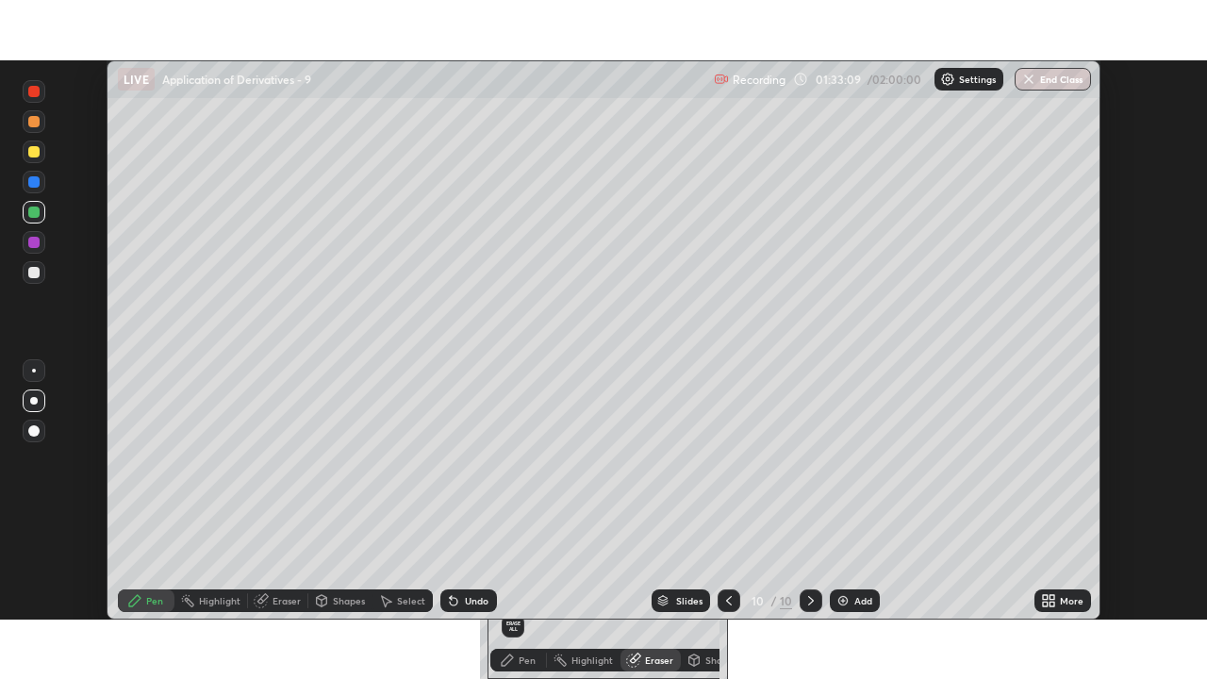
scroll to position [93751, 93103]
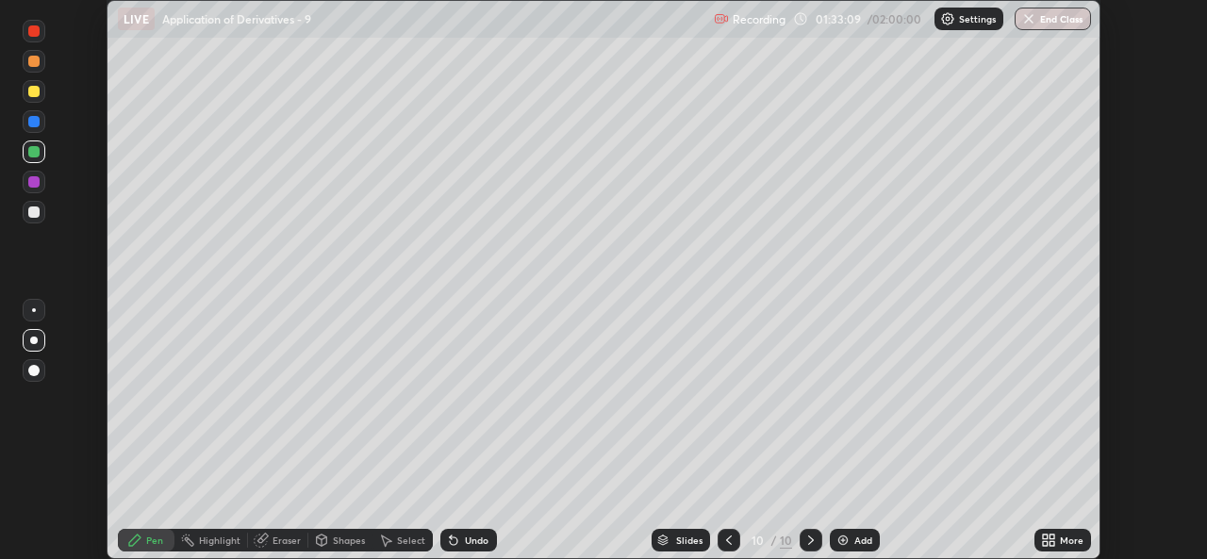
click at [1061, 545] on div "More" at bounding box center [1072, 540] width 24 height 9
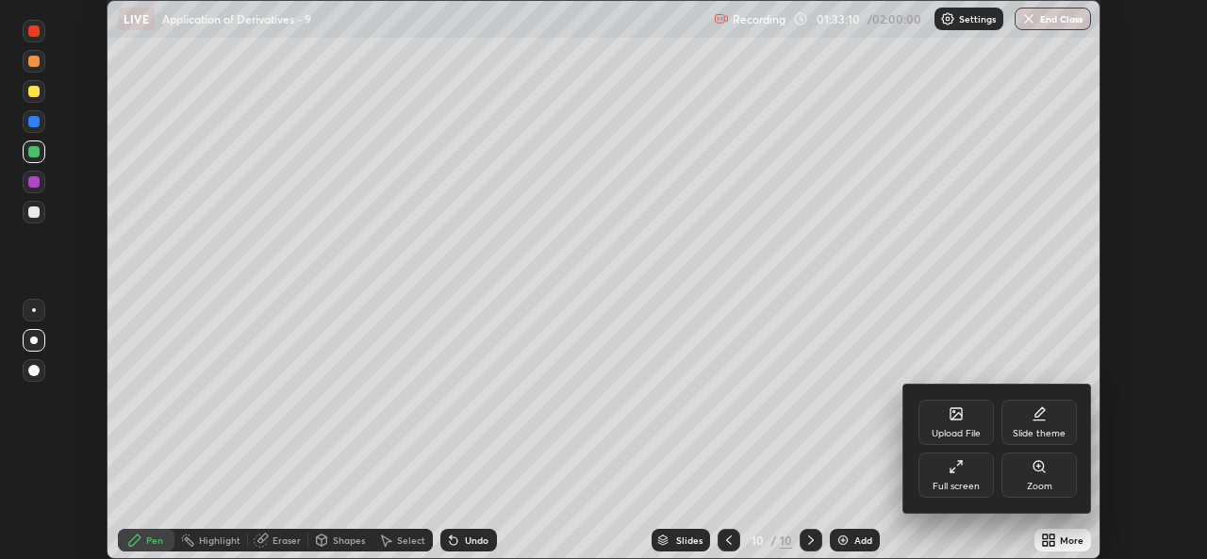
click at [963, 486] on div "Full screen" at bounding box center [956, 486] width 47 height 9
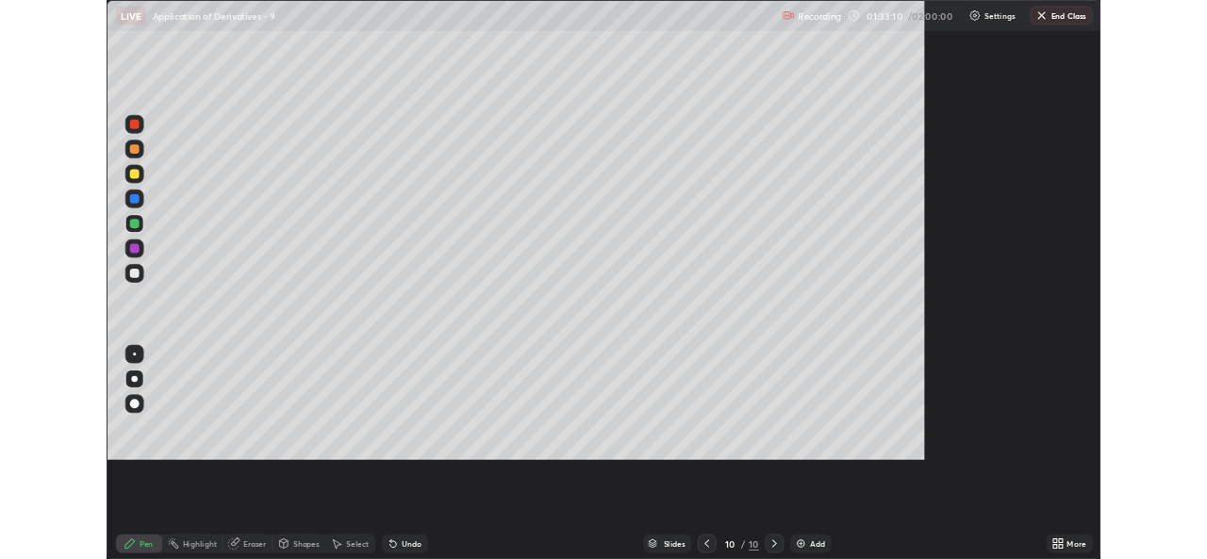
scroll to position [679, 1207]
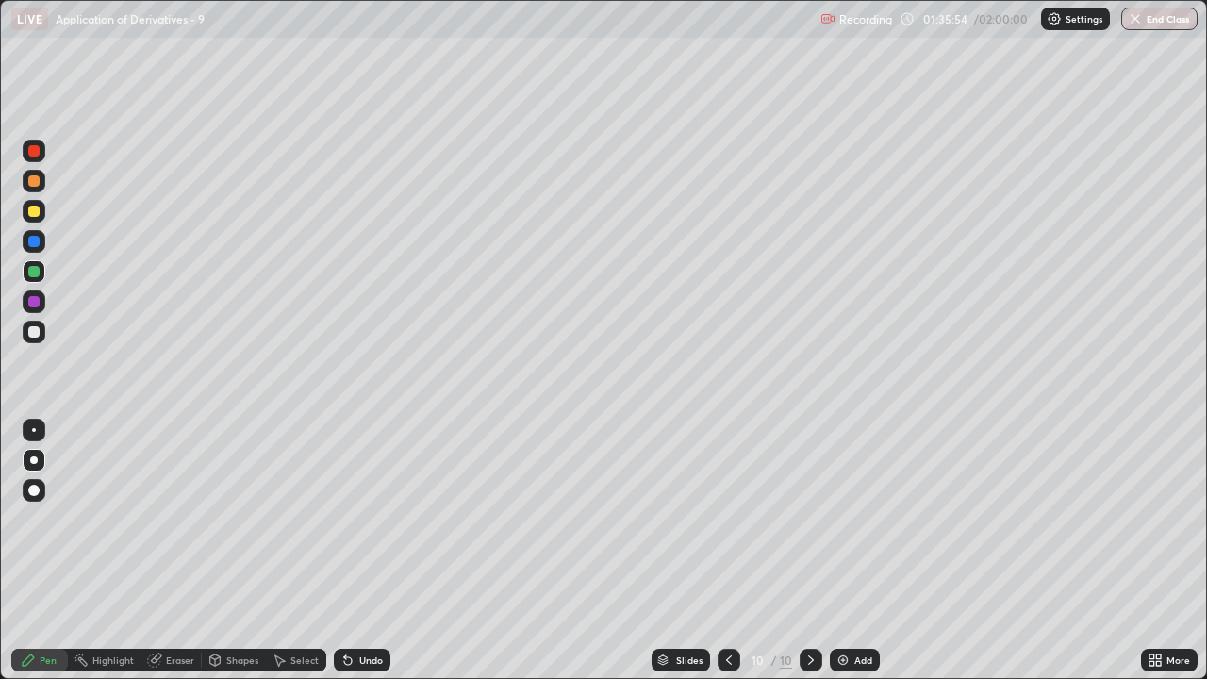
click at [224, 558] on div "Shapes" at bounding box center [234, 660] width 64 height 23
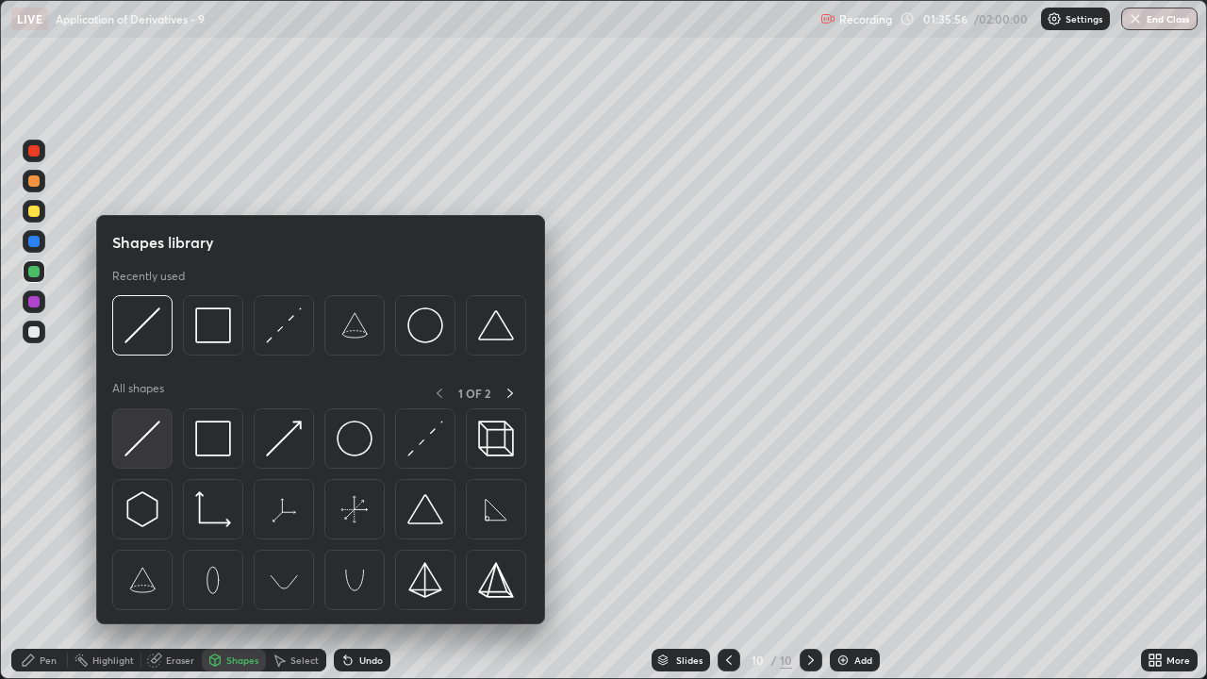
click at [147, 443] on img at bounding box center [142, 439] width 36 height 36
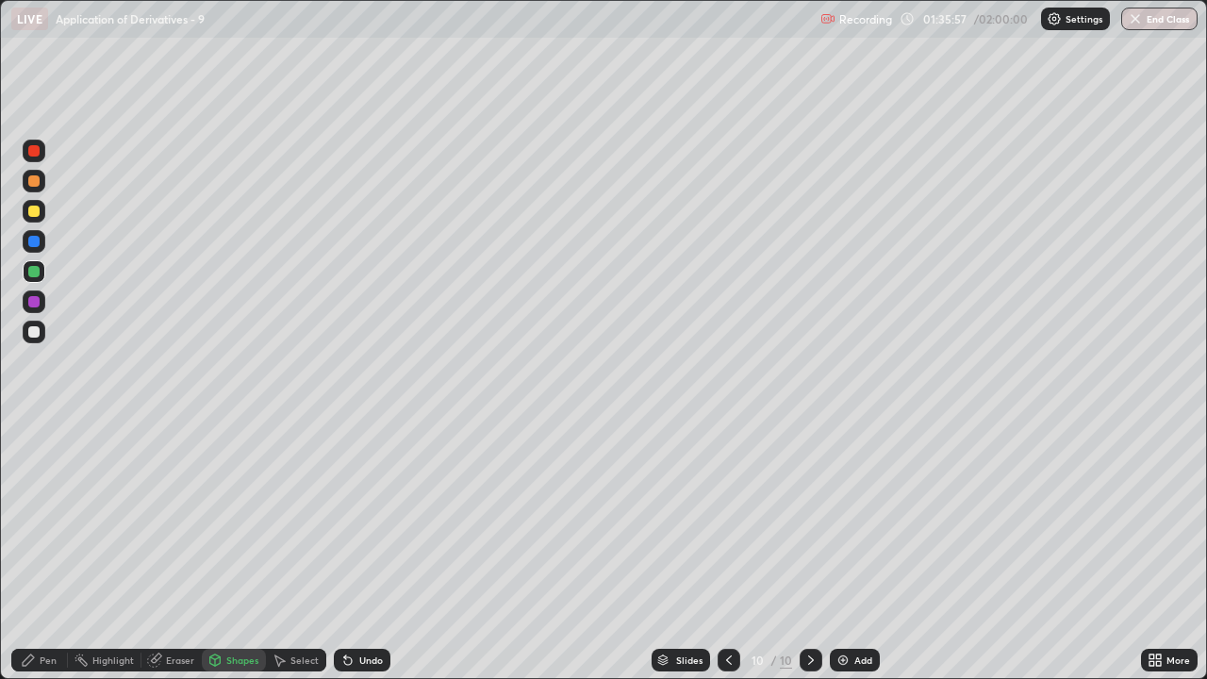
click at [38, 334] on div at bounding box center [33, 331] width 11 height 11
click at [290, 558] on div "Select" at bounding box center [304, 659] width 28 height 9
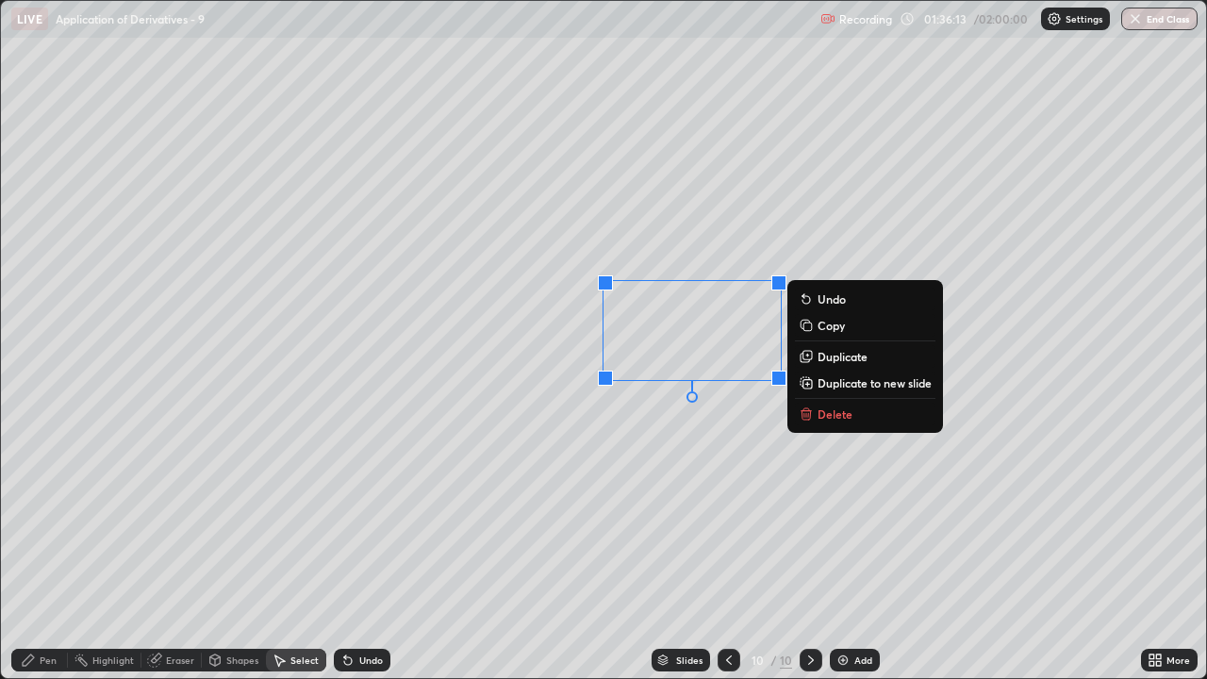
click at [828, 358] on p "Duplicate" at bounding box center [843, 356] width 50 height 15
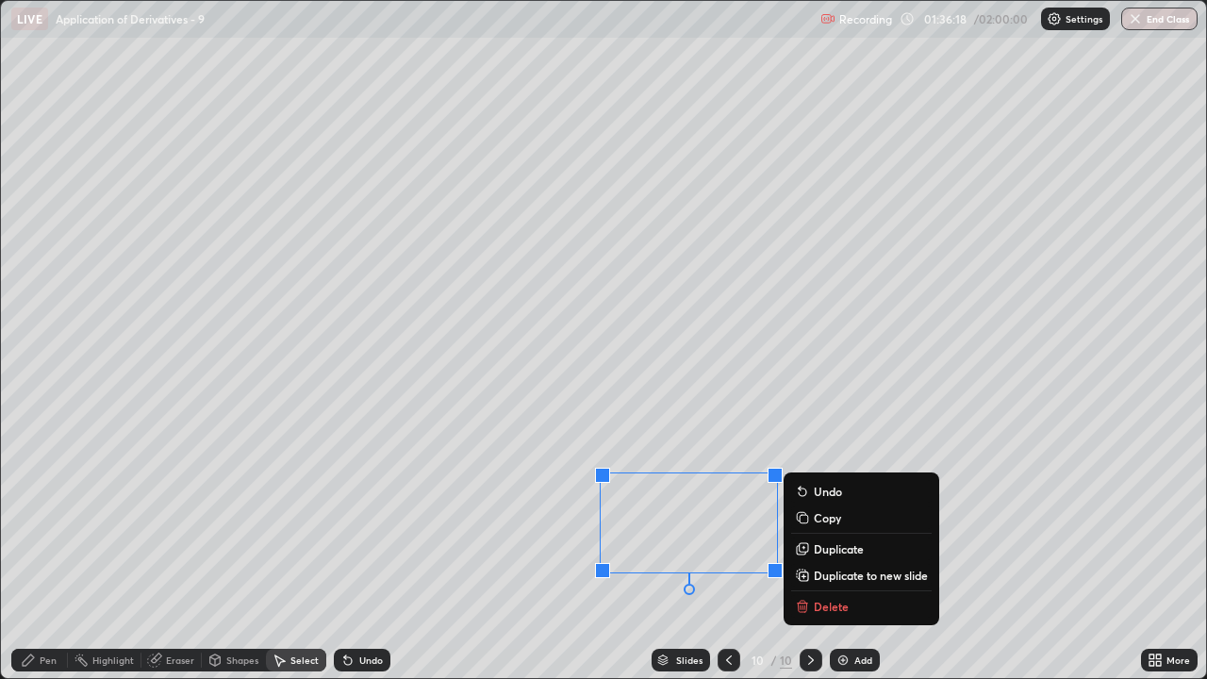
click at [58, 558] on div "Pen" at bounding box center [39, 660] width 57 height 23
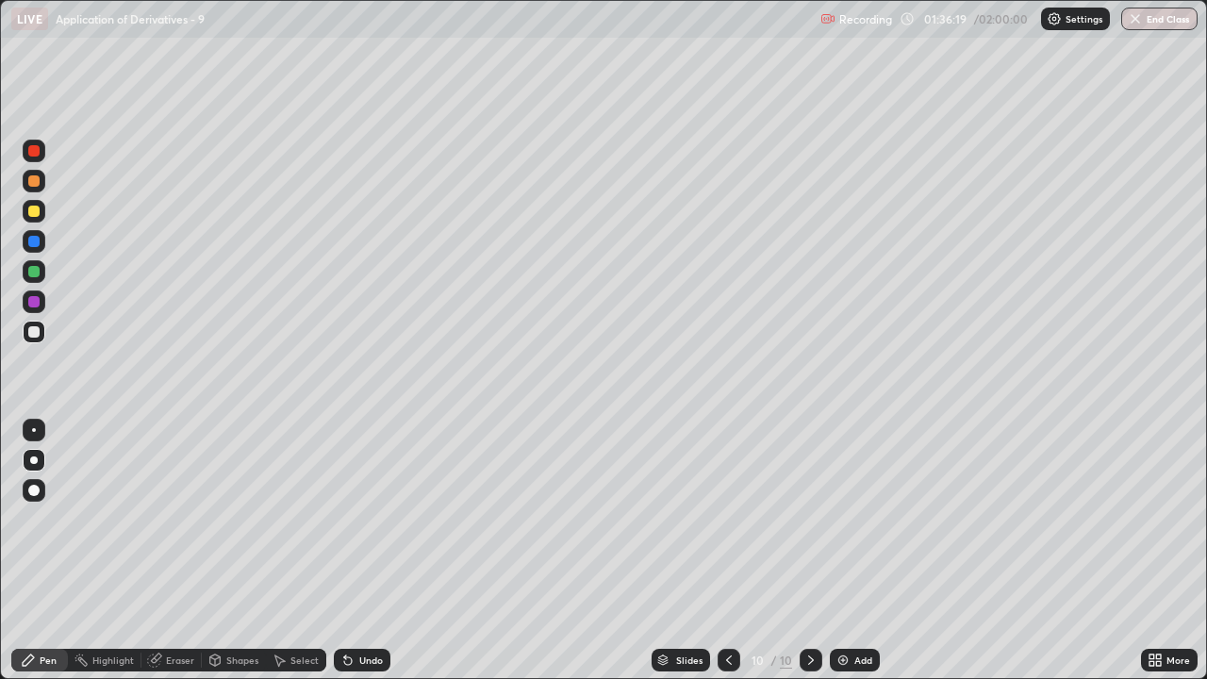
click at [229, 558] on div "Shapes" at bounding box center [242, 659] width 32 height 9
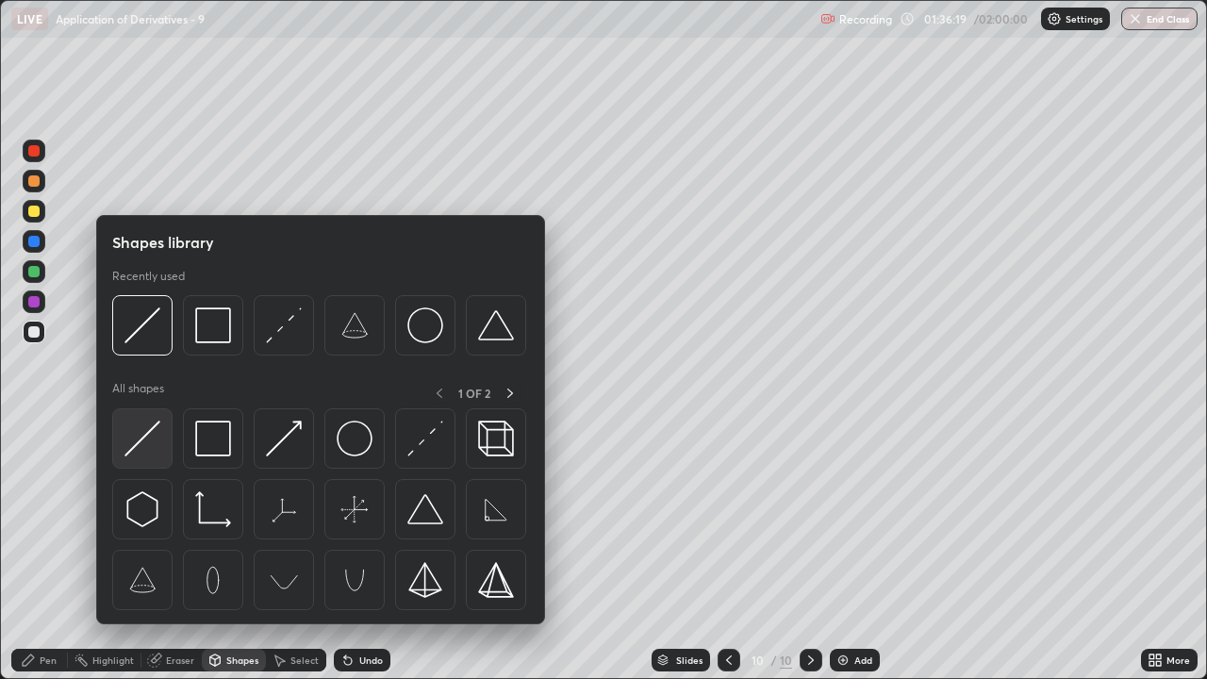
click at [145, 447] on img at bounding box center [142, 439] width 36 height 36
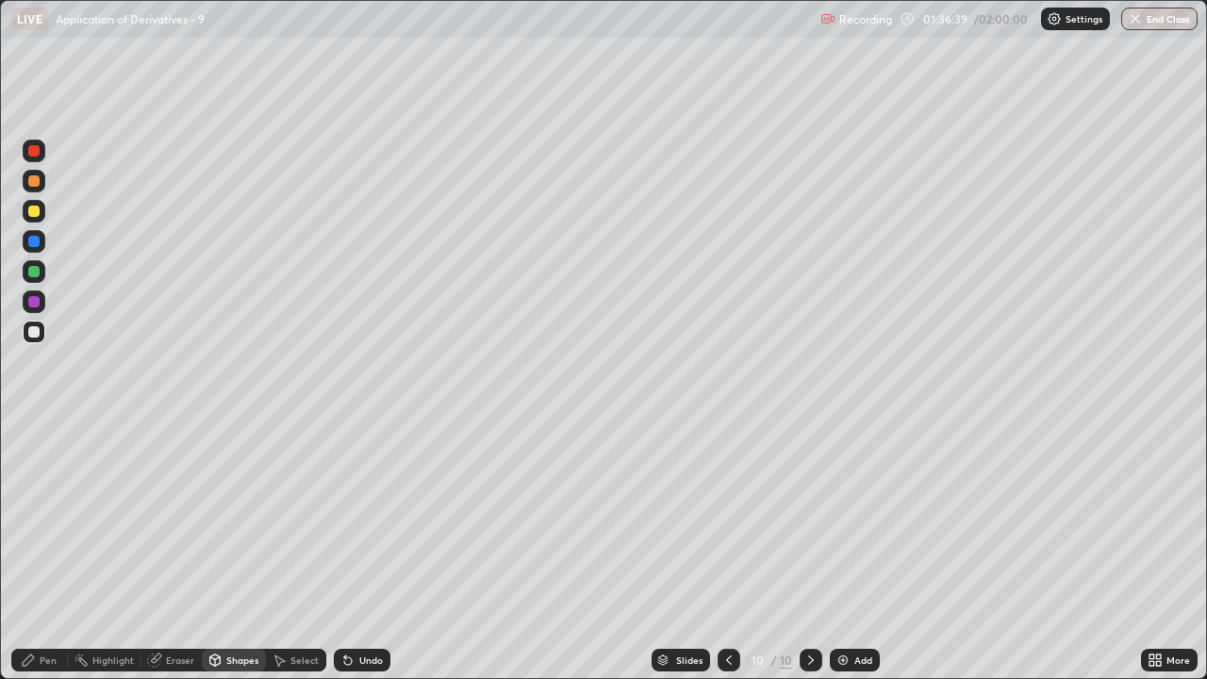
click at [236, 558] on div "Shapes" at bounding box center [242, 659] width 32 height 9
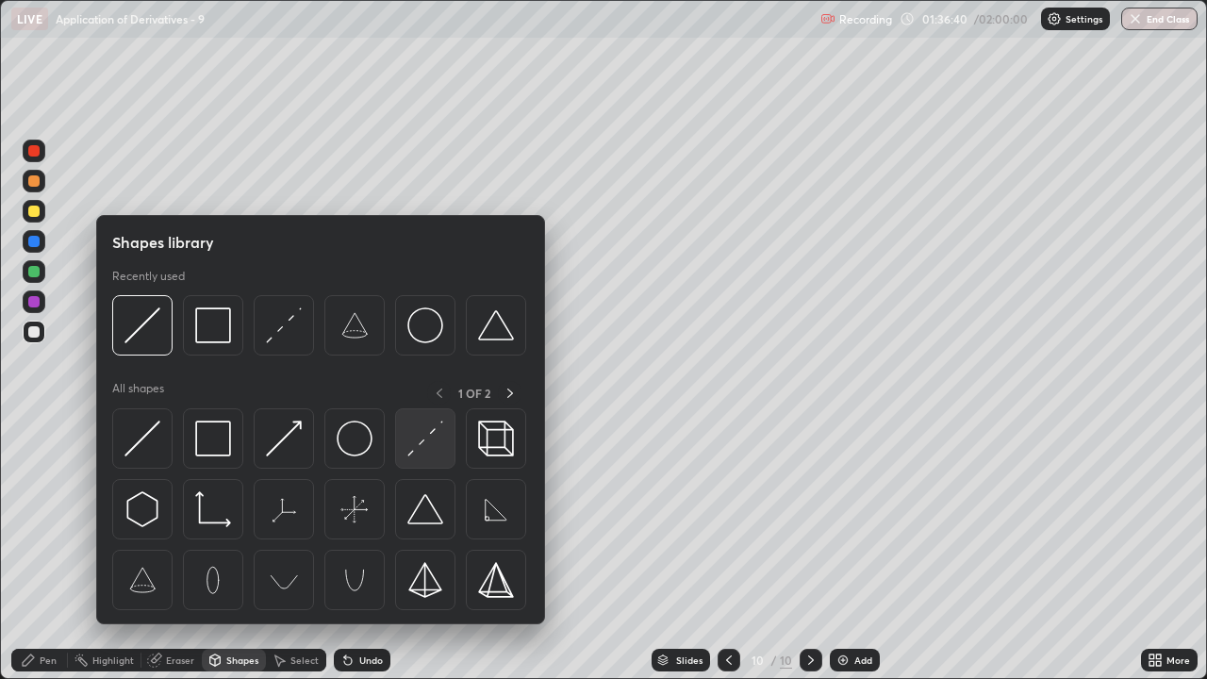
click at [427, 439] on img at bounding box center [425, 439] width 36 height 36
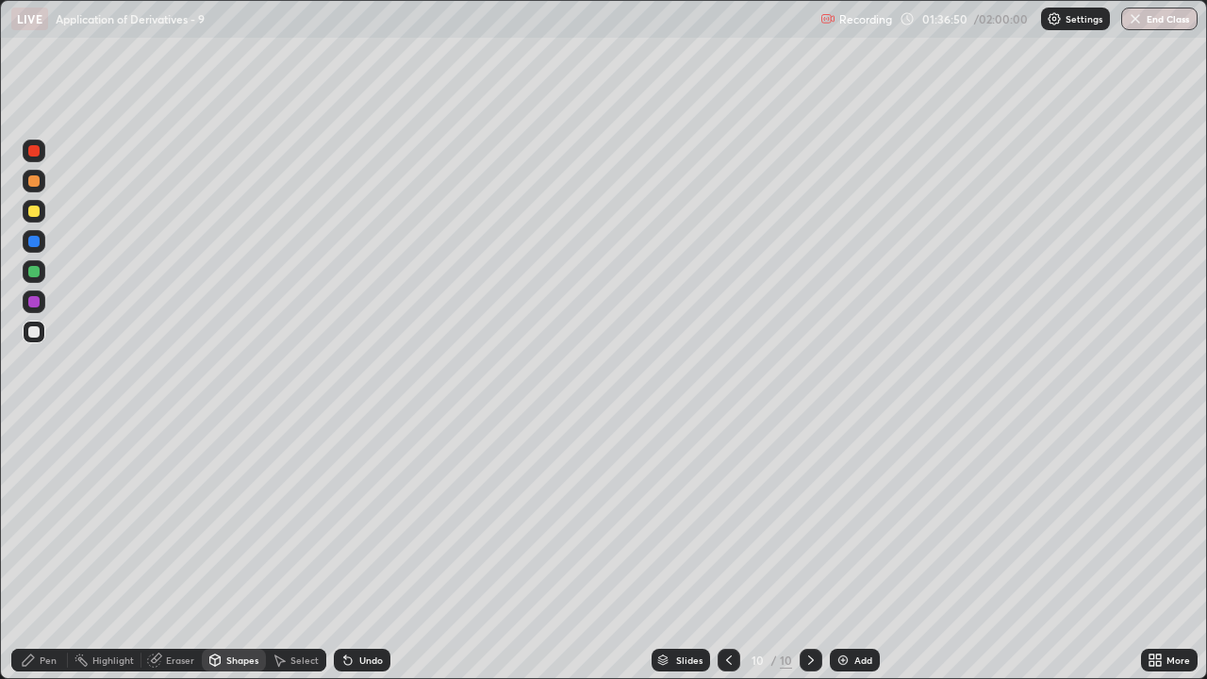
click at [36, 558] on icon at bounding box center [28, 660] width 15 height 15
click at [1168, 558] on div "More" at bounding box center [1169, 660] width 57 height 23
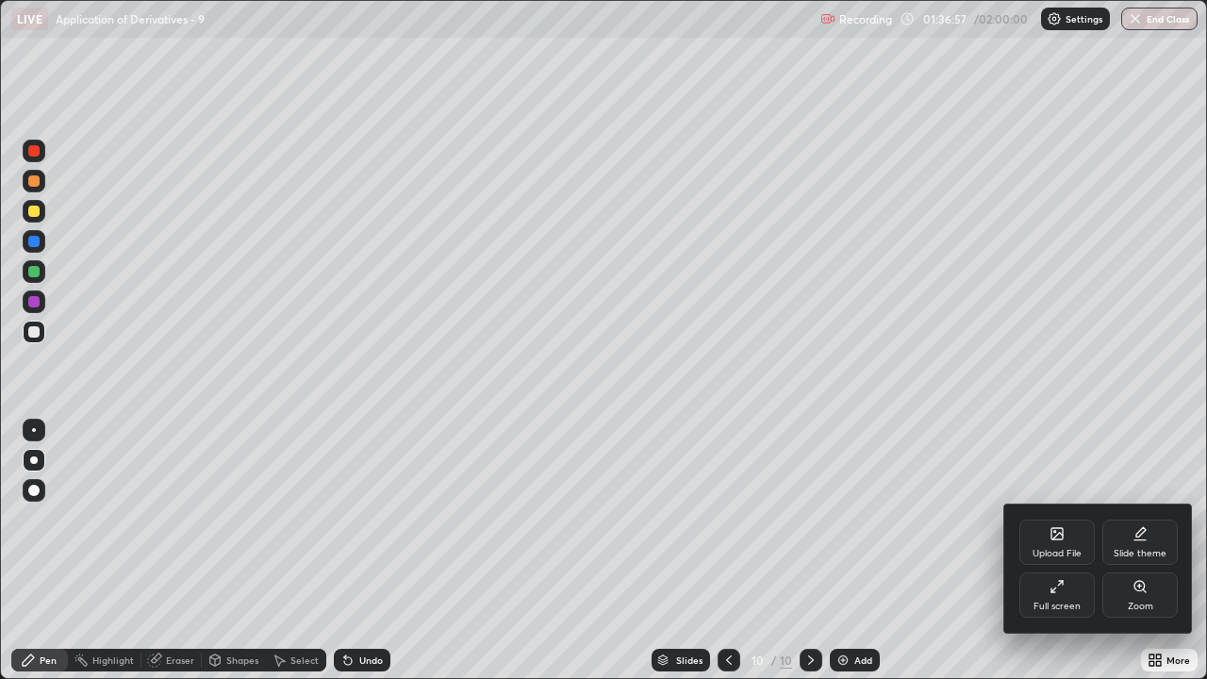
click at [1047, 558] on div "Full screen" at bounding box center [1057, 606] width 47 height 9
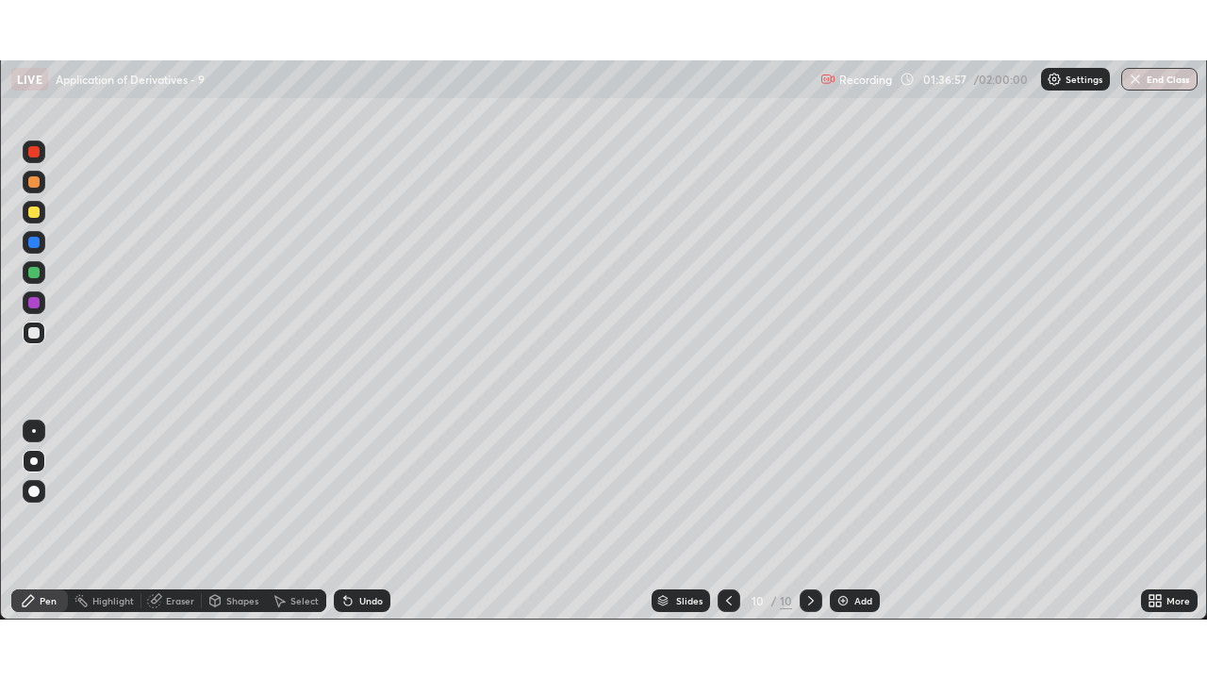
scroll to position [93751, 93103]
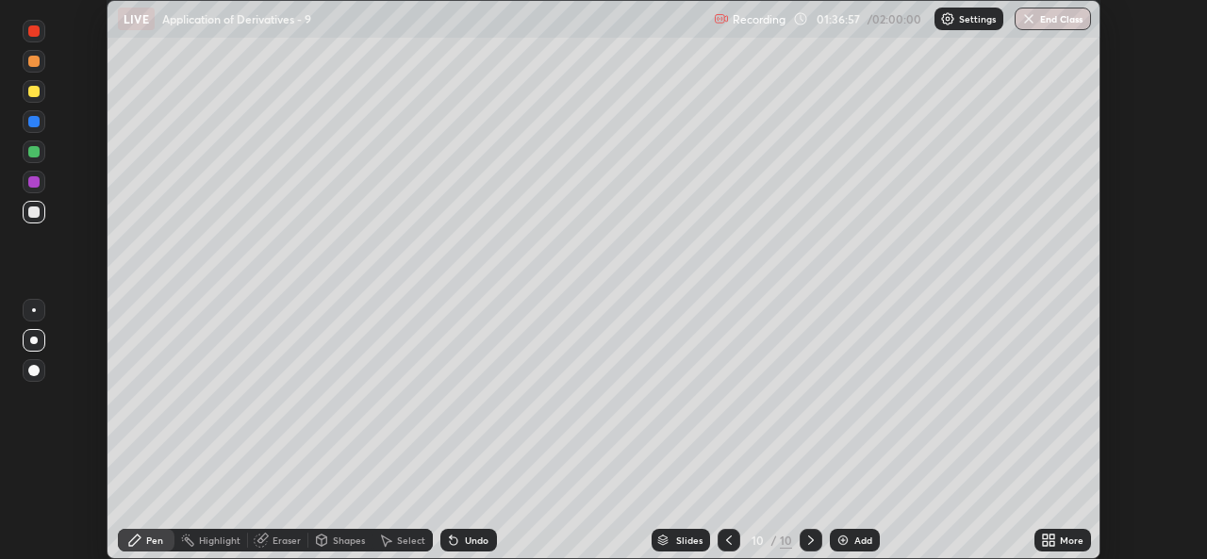
click at [1052, 543] on icon at bounding box center [1052, 543] width 5 height 5
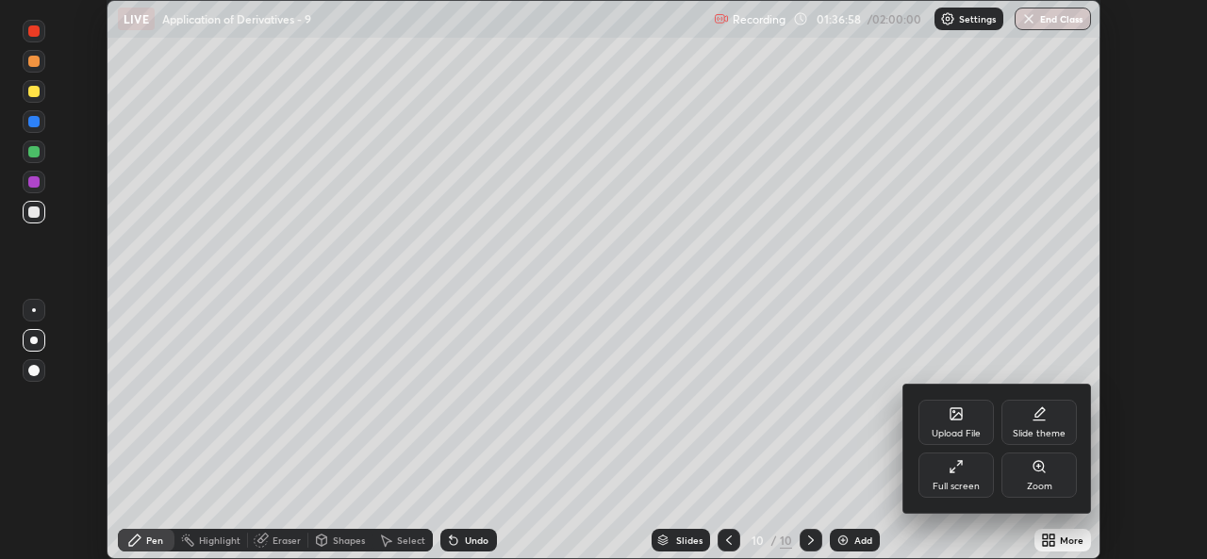
click at [959, 482] on div "Full screen" at bounding box center [956, 486] width 47 height 9
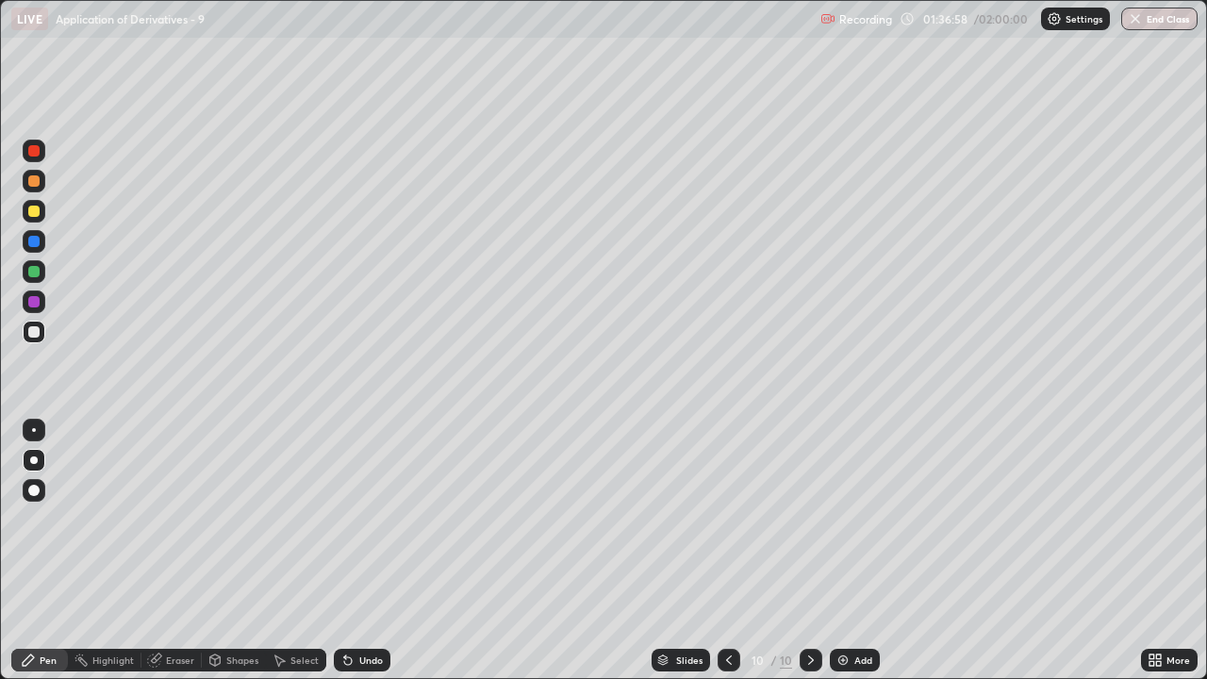
scroll to position [679, 1207]
click at [31, 341] on div at bounding box center [34, 332] width 23 height 23
click at [233, 558] on div "Shapes" at bounding box center [242, 659] width 32 height 9
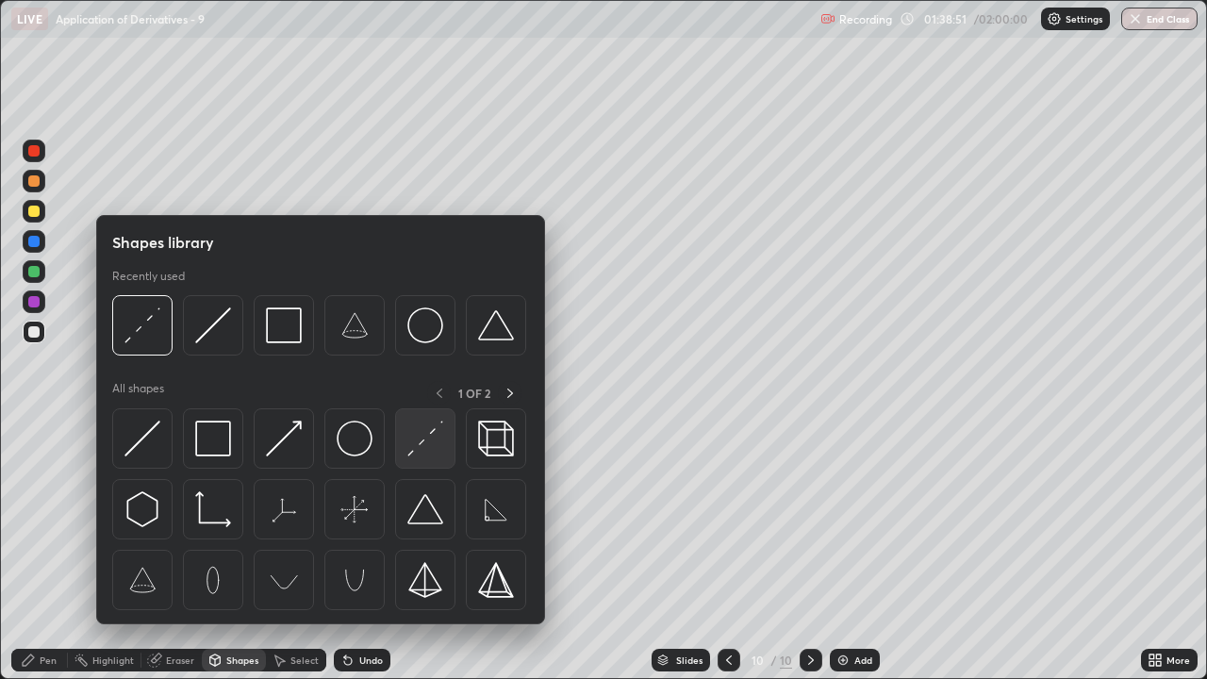
click at [418, 452] on img at bounding box center [425, 439] width 36 height 36
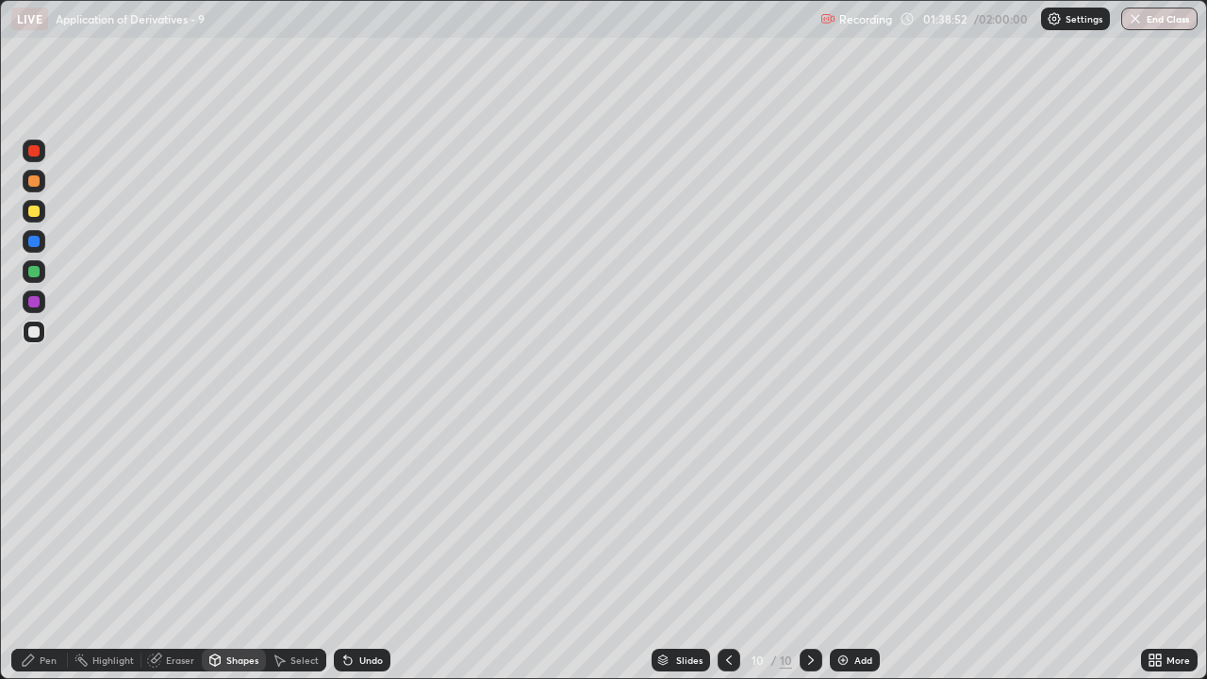
click at [37, 221] on div at bounding box center [34, 211] width 23 height 23
click at [43, 558] on div "Pen" at bounding box center [39, 660] width 57 height 23
click at [161, 558] on div "Eraser" at bounding box center [171, 660] width 60 height 23
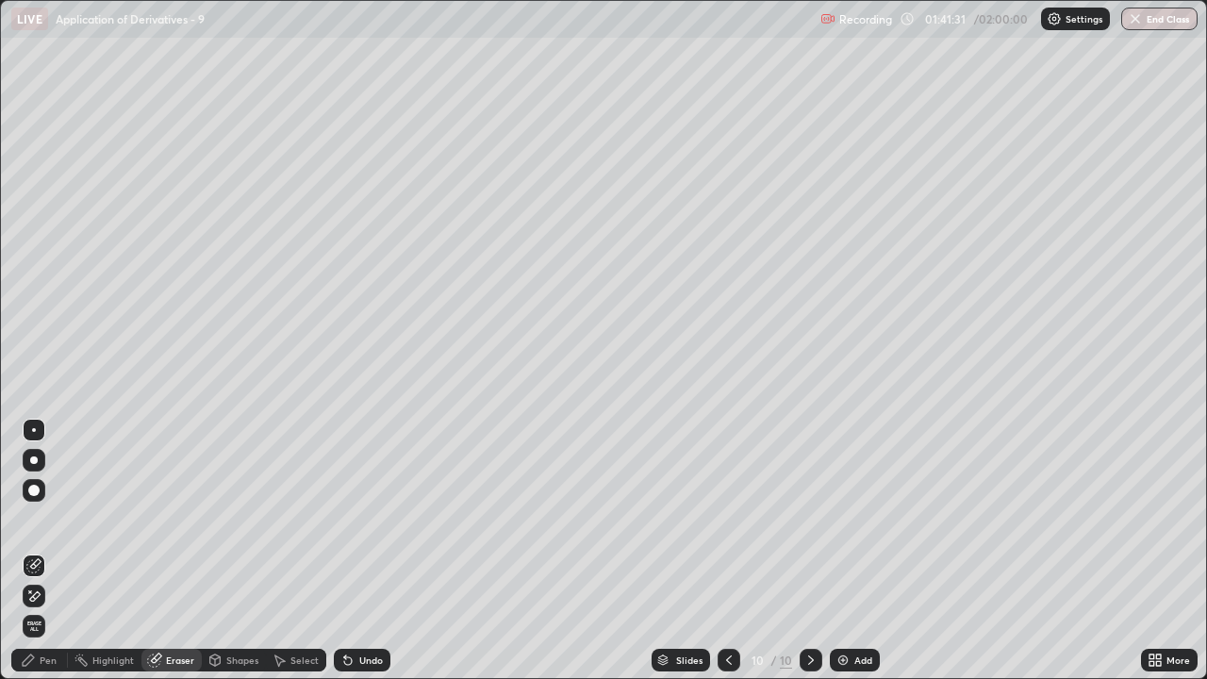
click at [41, 558] on div "Pen" at bounding box center [39, 660] width 57 height 23
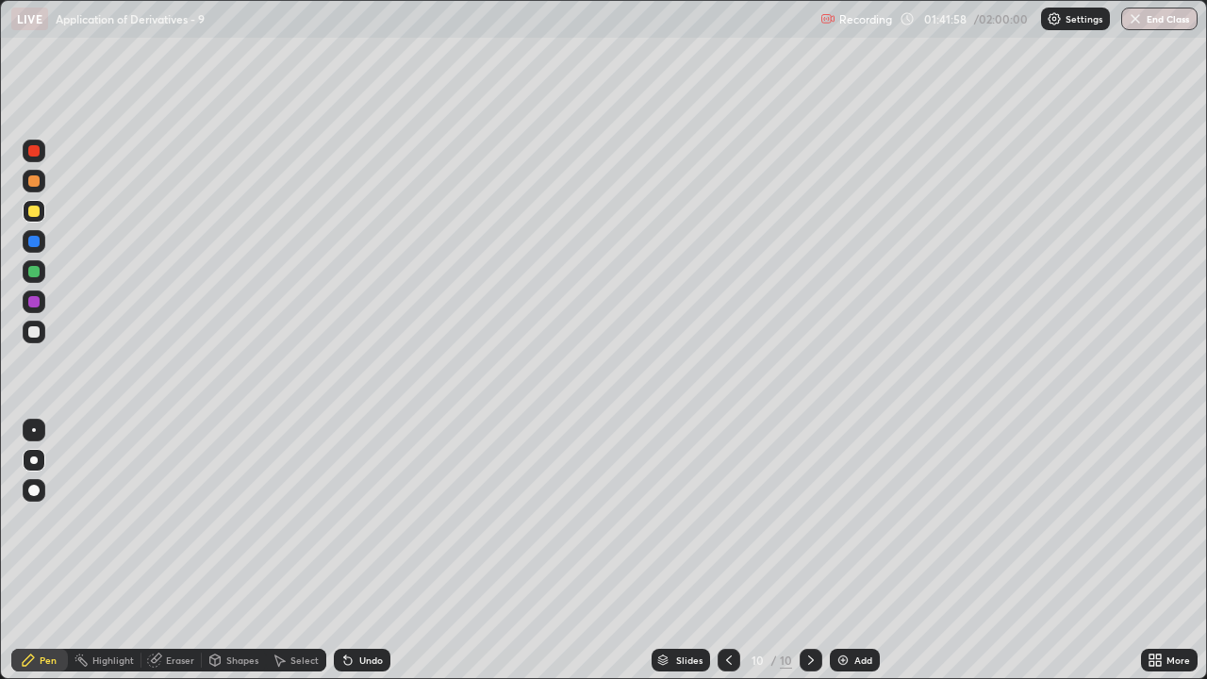
click at [174, 558] on div "Eraser" at bounding box center [180, 659] width 28 height 9
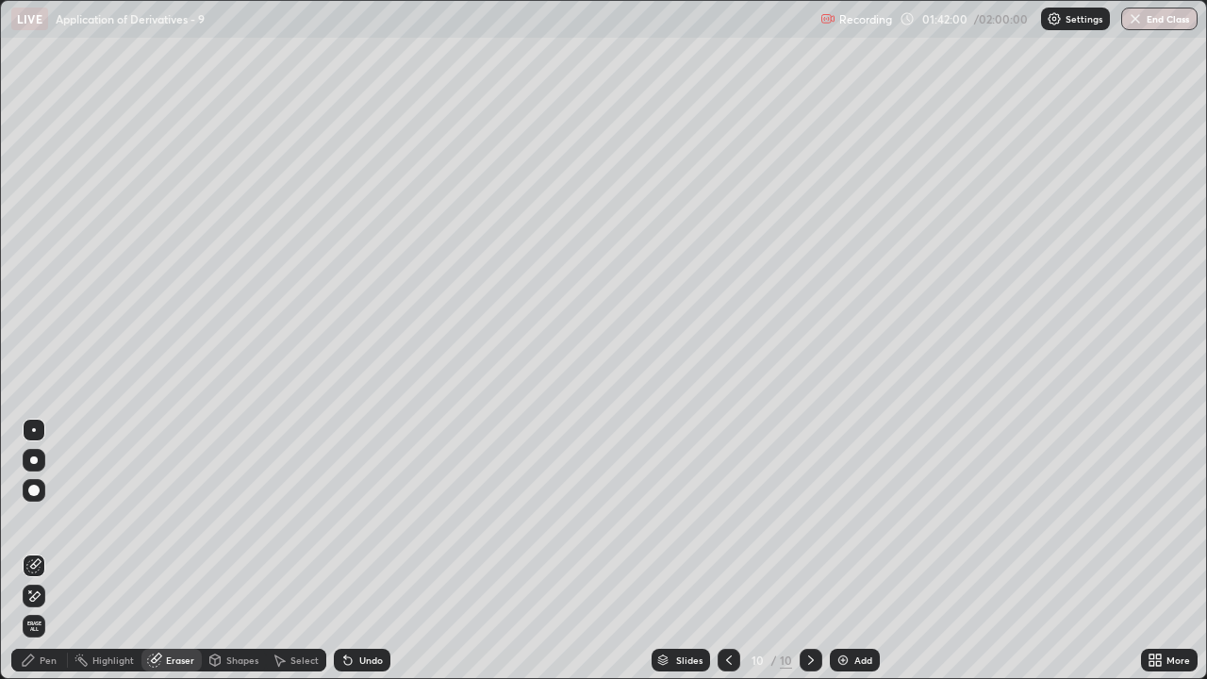
click at [47, 558] on div "Pen" at bounding box center [39, 660] width 57 height 23
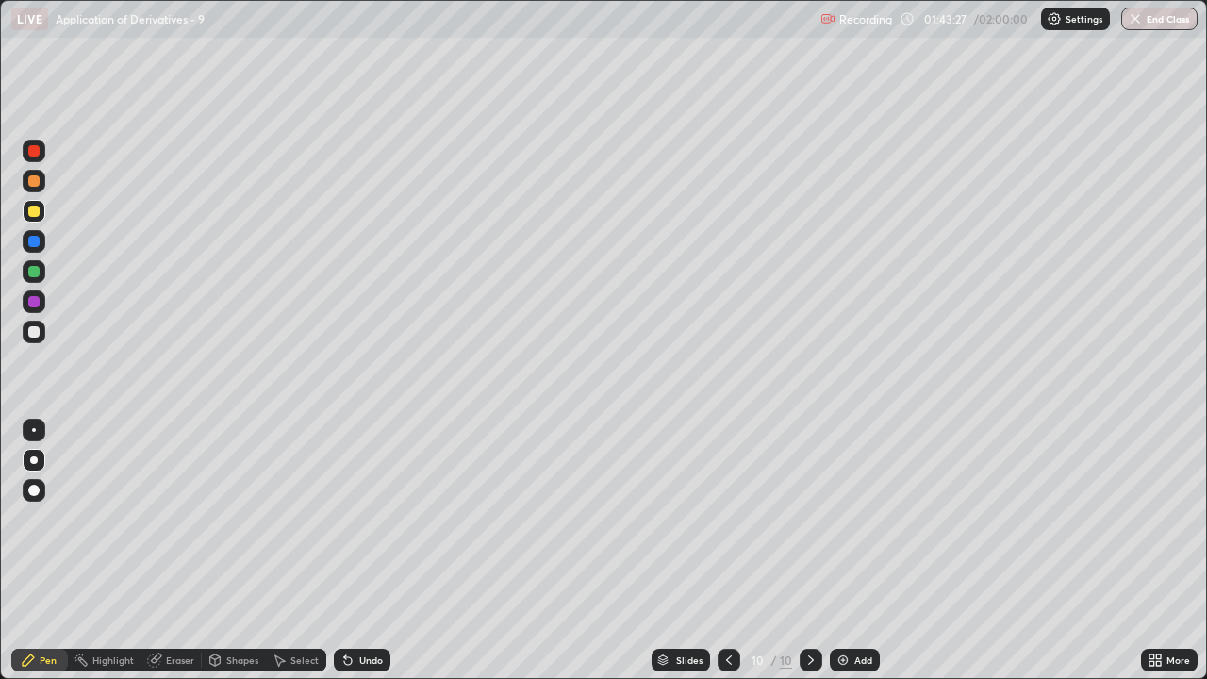
click at [366, 558] on div "Undo" at bounding box center [362, 660] width 57 height 23
click at [858, 558] on div "Add" at bounding box center [863, 659] width 18 height 9
click at [728, 558] on icon at bounding box center [729, 660] width 15 height 15
click at [811, 558] on div at bounding box center [811, 660] width 23 height 23
click at [725, 558] on icon at bounding box center [729, 660] width 15 height 15
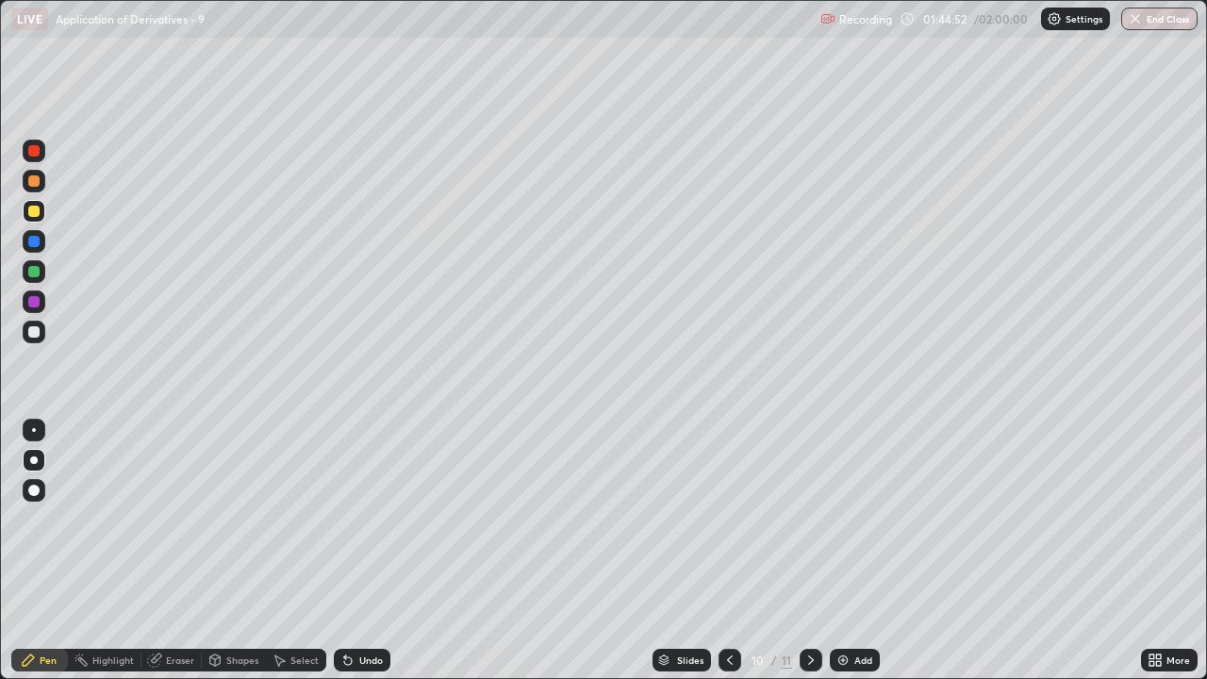
click at [809, 558] on div at bounding box center [811, 660] width 23 height 23
click at [739, 558] on div at bounding box center [730, 660] width 23 height 38
click at [811, 558] on div at bounding box center [811, 660] width 23 height 23
click at [724, 558] on icon at bounding box center [729, 660] width 15 height 15
click at [811, 558] on icon at bounding box center [811, 660] width 15 height 15
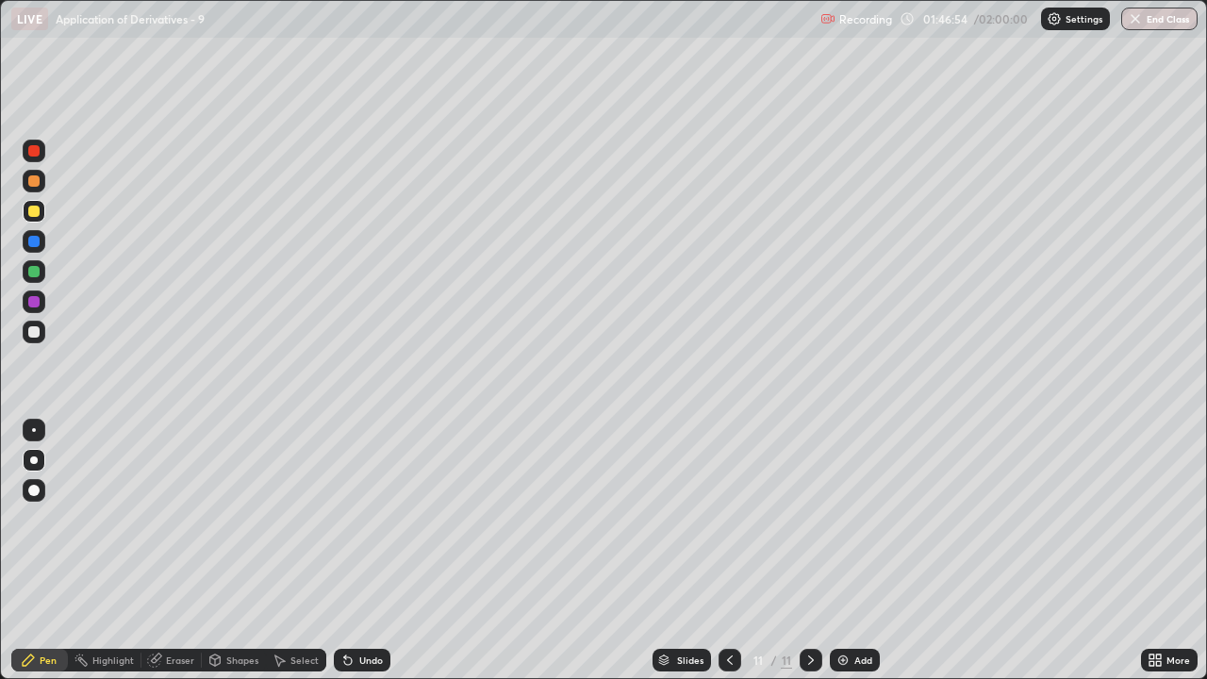
click at [38, 273] on div at bounding box center [33, 271] width 11 height 11
click at [34, 333] on div at bounding box center [33, 331] width 11 height 11
click at [365, 558] on div "Undo" at bounding box center [362, 660] width 57 height 23
click at [857, 558] on div "Add" at bounding box center [863, 659] width 18 height 9
click at [362, 558] on div "Undo" at bounding box center [371, 659] width 24 height 9
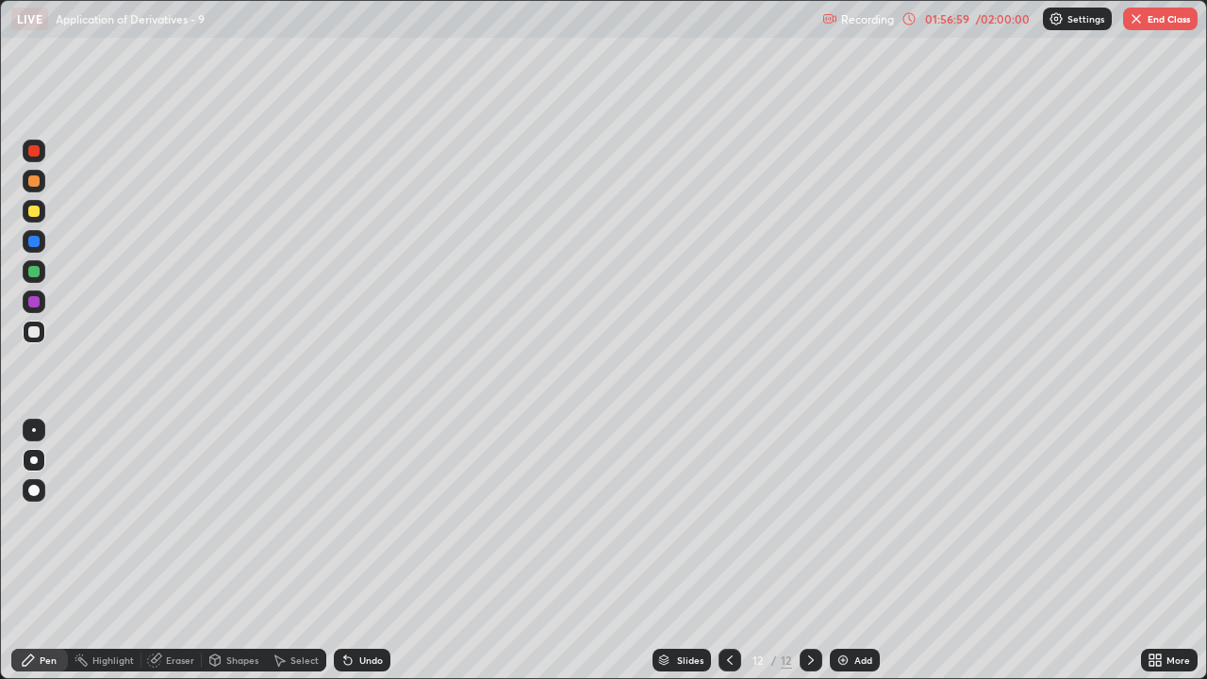
click at [719, 558] on div at bounding box center [730, 660] width 23 height 38
click at [809, 558] on icon at bounding box center [811, 660] width 15 height 15
click at [361, 558] on div "Undo" at bounding box center [371, 659] width 24 height 9
click at [730, 558] on div at bounding box center [730, 660] width 23 height 38
click at [809, 558] on icon at bounding box center [811, 660] width 15 height 15
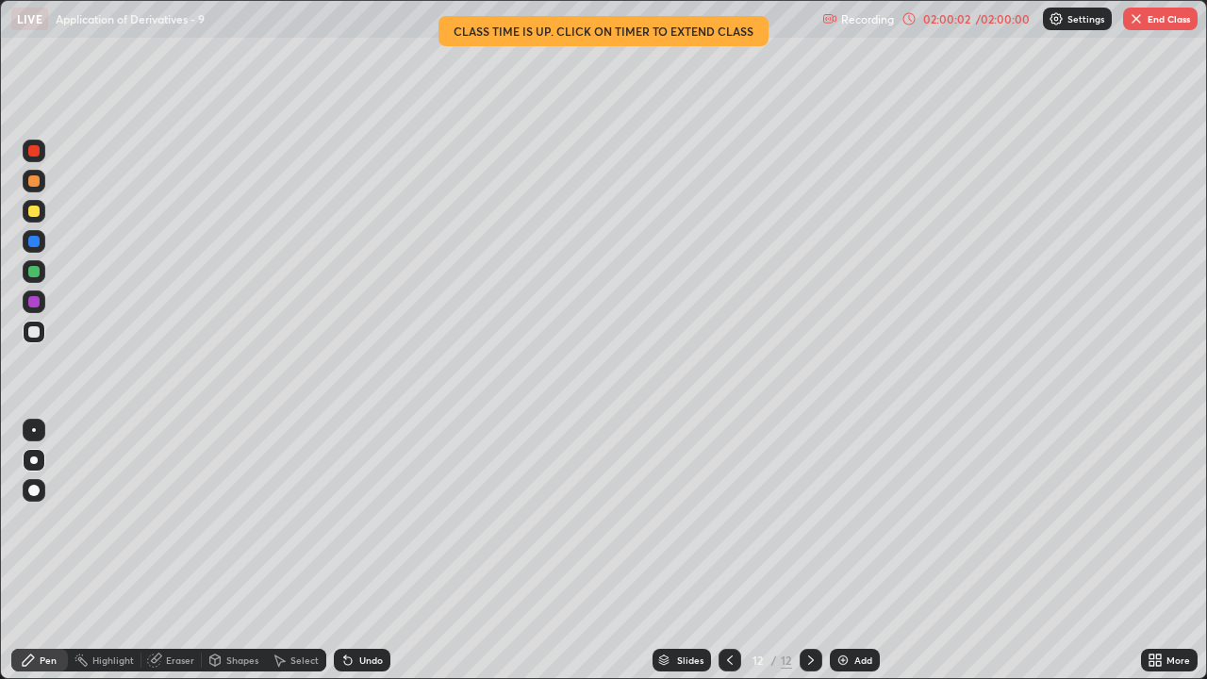
click at [728, 558] on icon at bounding box center [729, 660] width 15 height 15
click at [812, 558] on icon at bounding box center [811, 660] width 15 height 15
click at [1148, 24] on button "End Class" at bounding box center [1160, 19] width 75 height 23
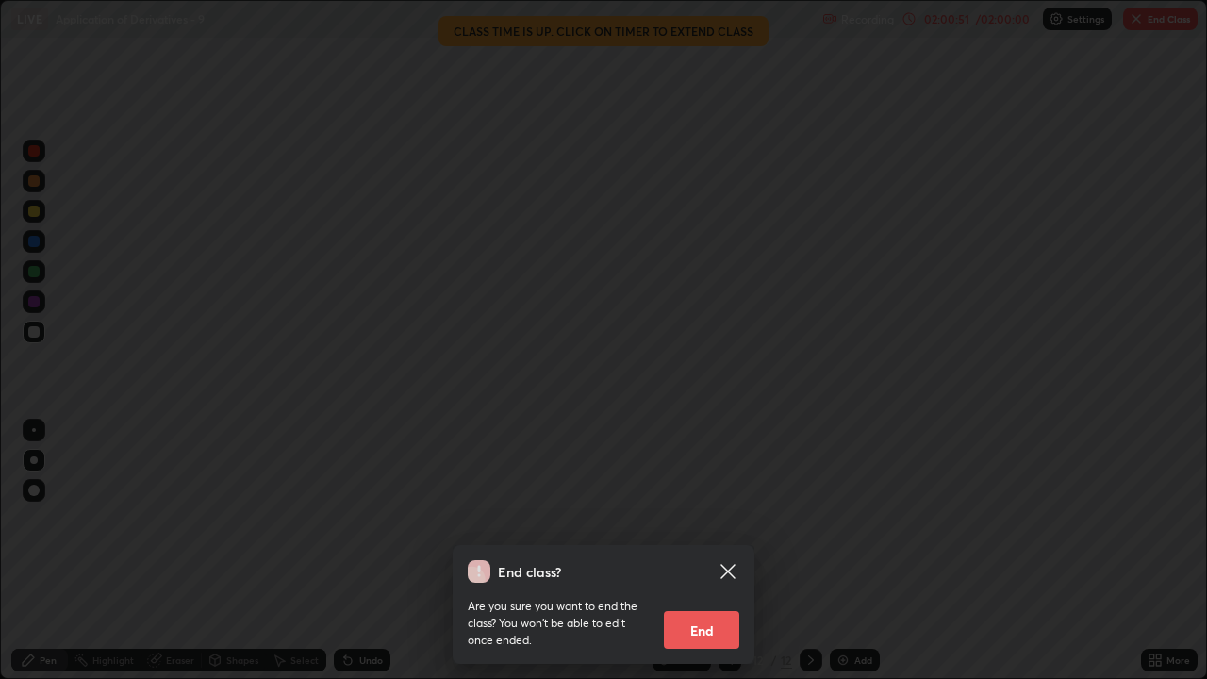
click at [704, 558] on button "End" at bounding box center [701, 630] width 75 height 38
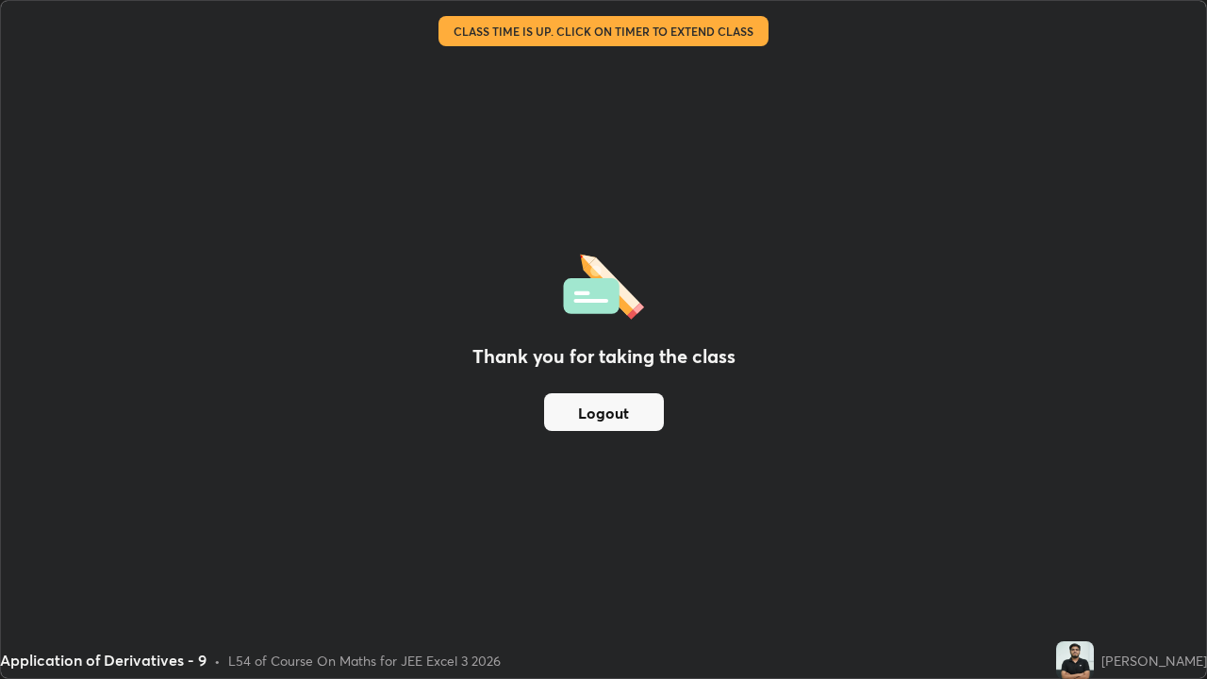
click at [631, 416] on button "Logout" at bounding box center [604, 412] width 120 height 38
